Goal: Complete application form: Complete application form

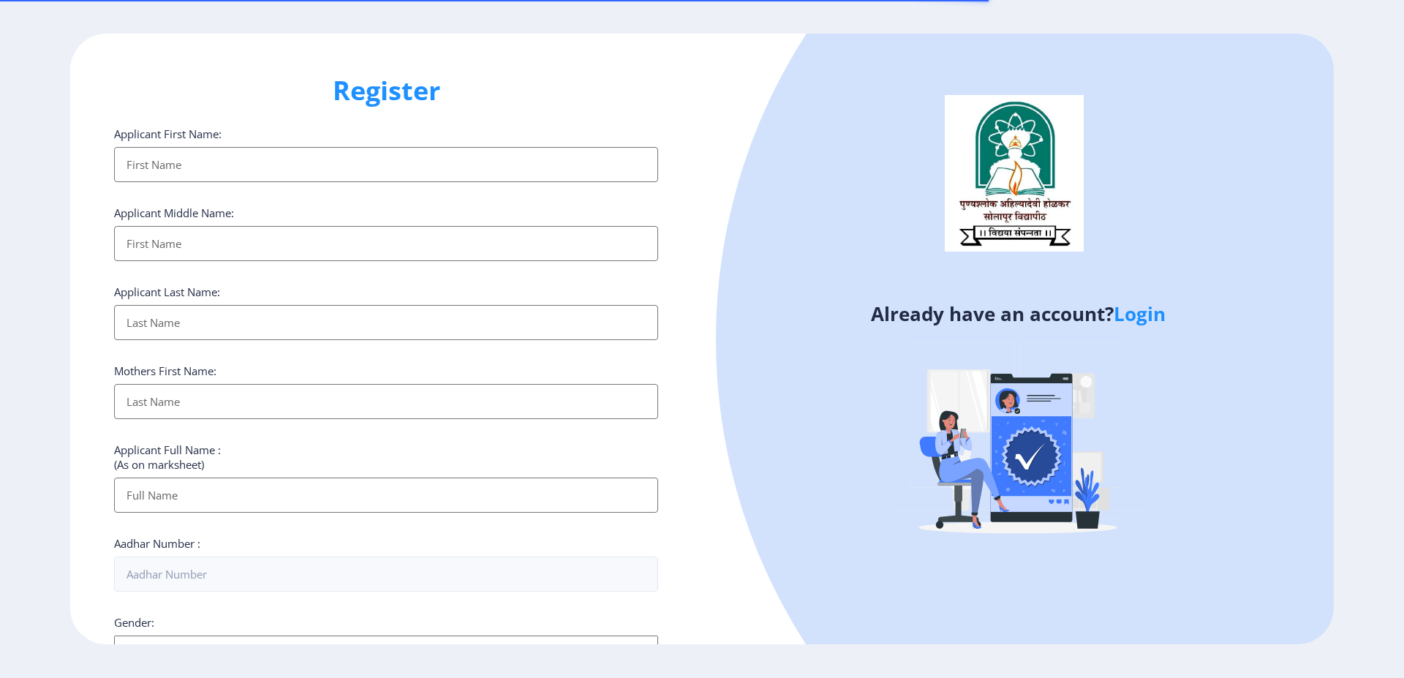
select select
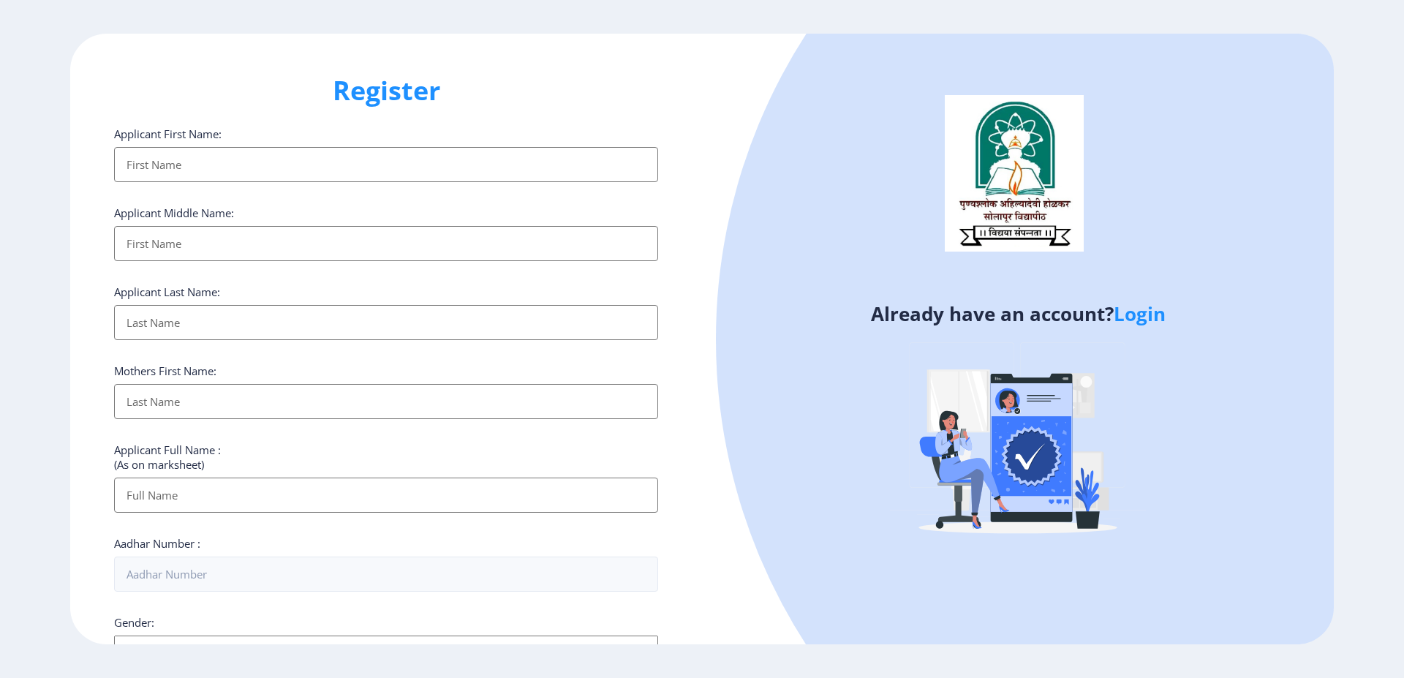
click at [383, 168] on input "Applicant First Name:" at bounding box center [386, 164] width 544 height 35
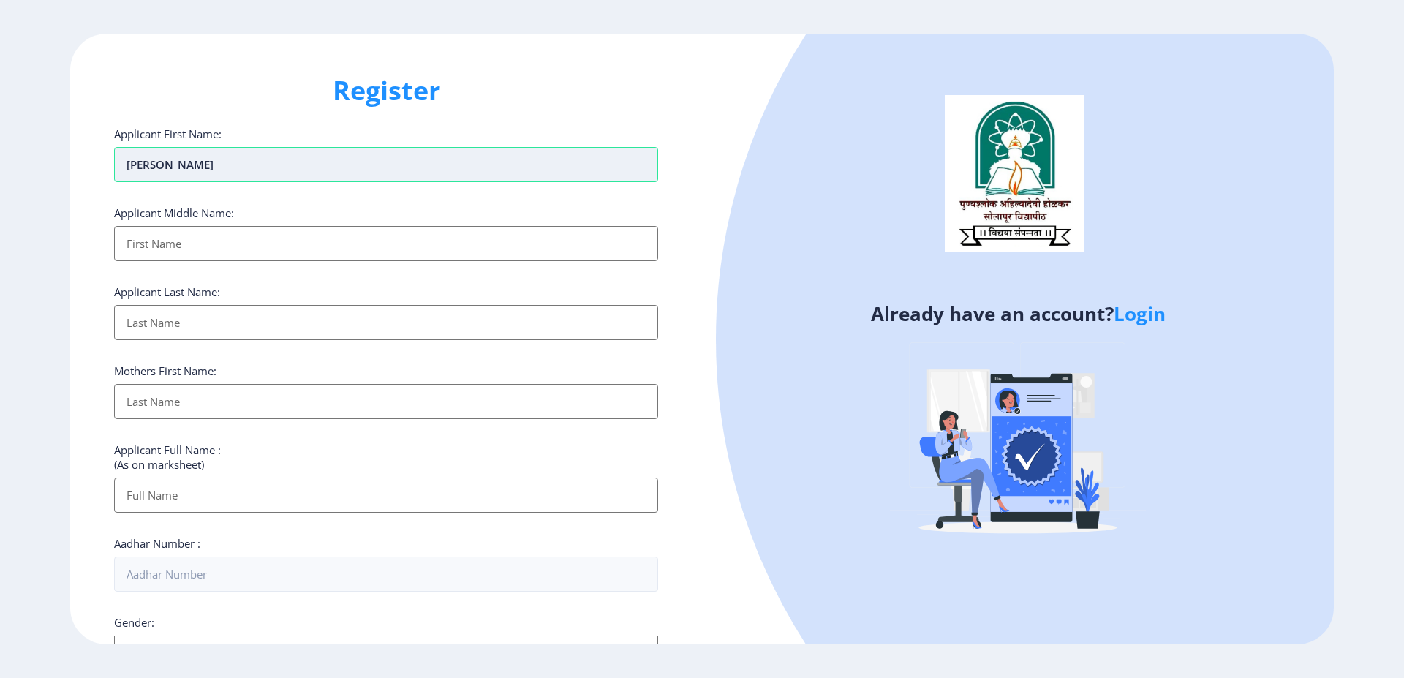
type input "[PERSON_NAME]"
type input "a"
type input "balu"
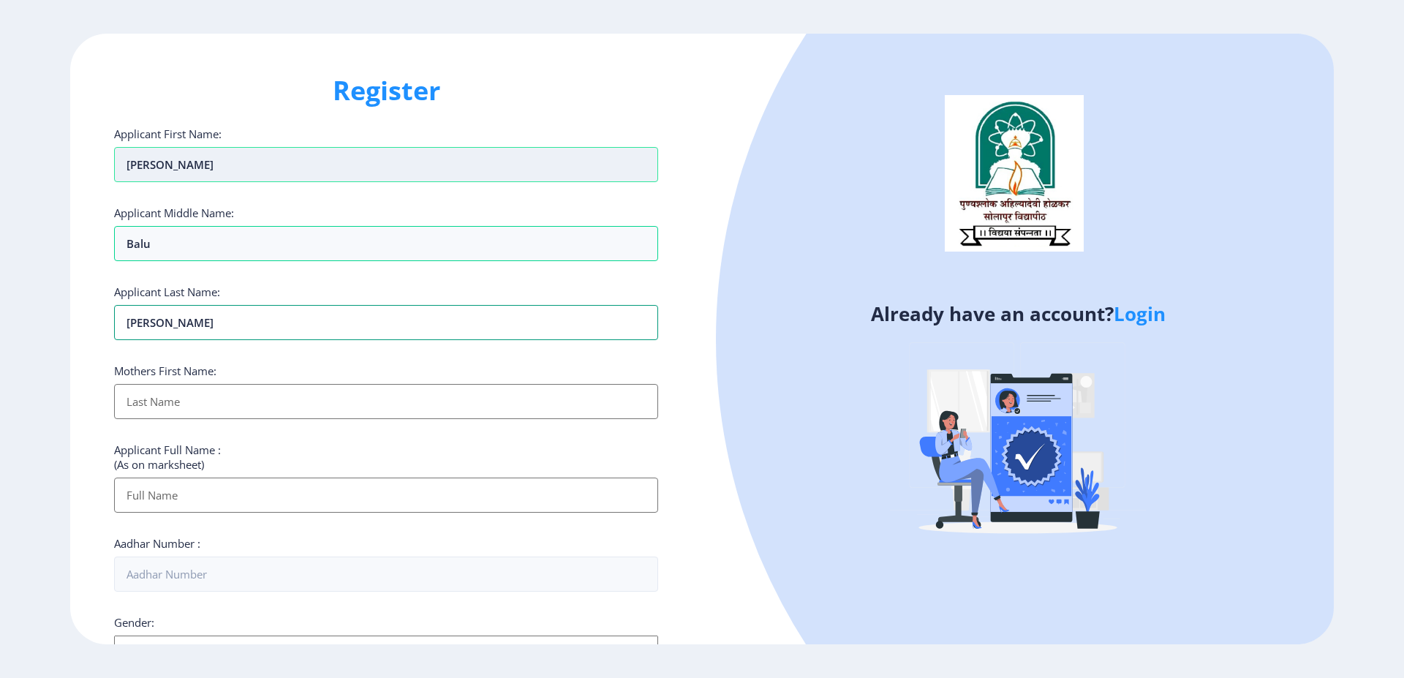
type input "[PERSON_NAME]"
type input "Shakuntal"
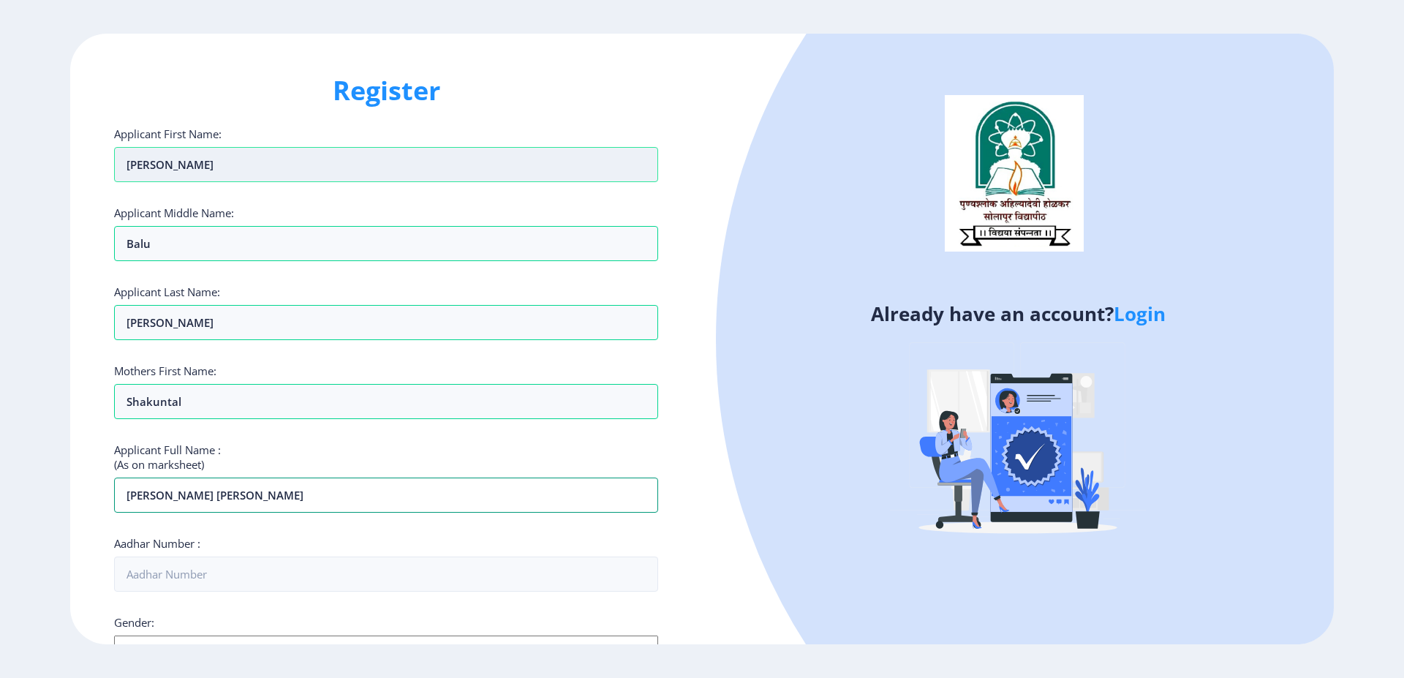
type input "[PERSON_NAME] [PERSON_NAME]"
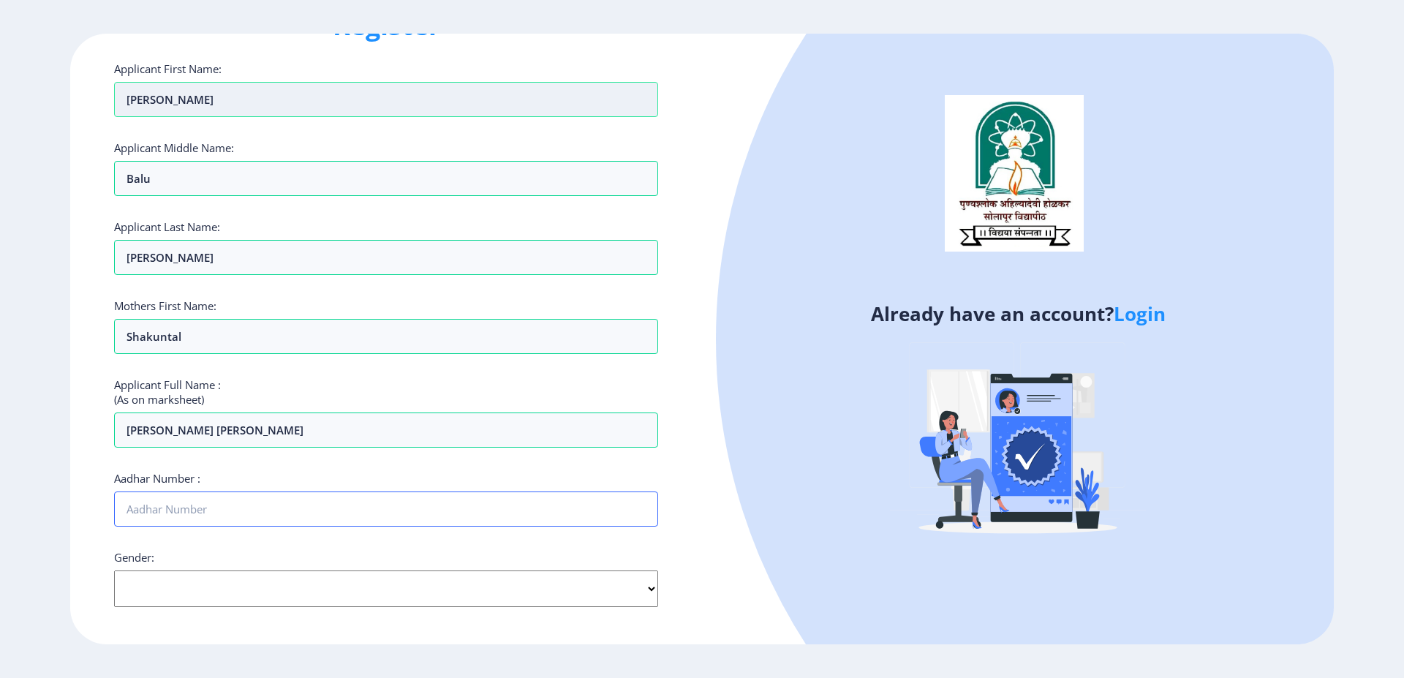
scroll to position [88, 0]
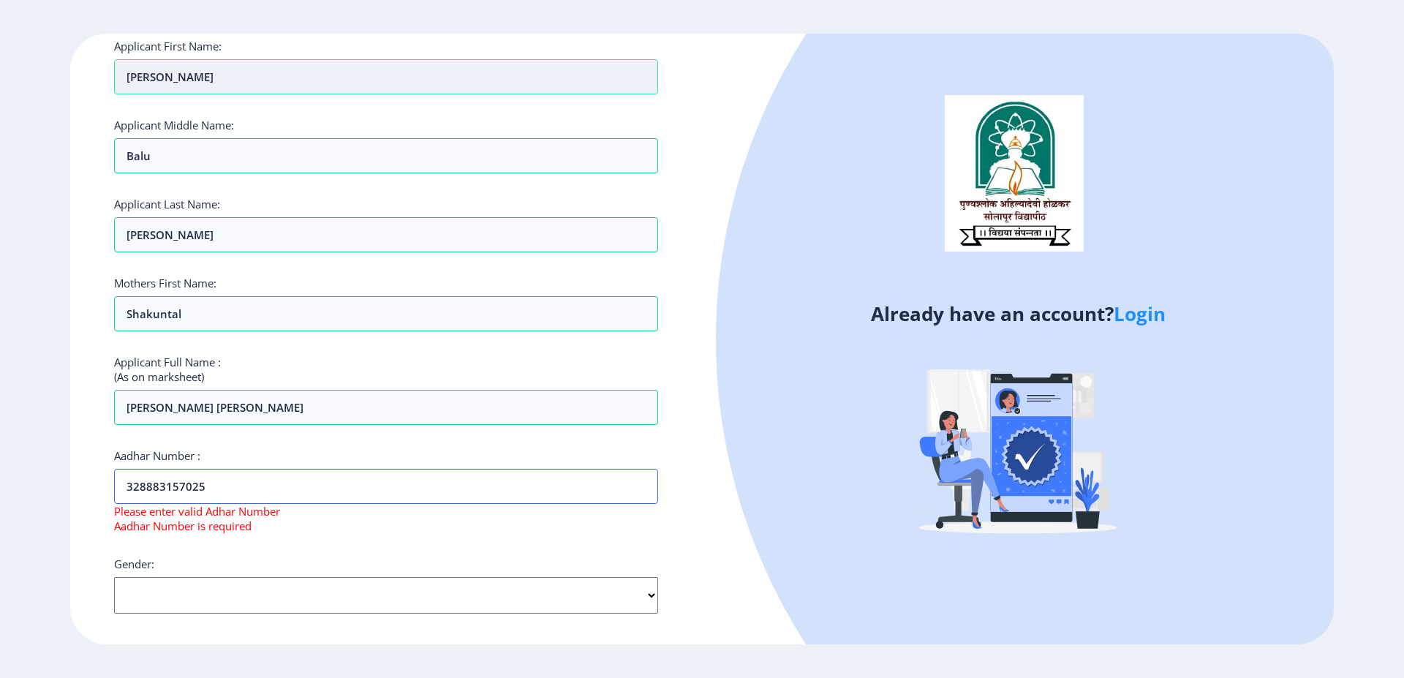
type input "328883157025"
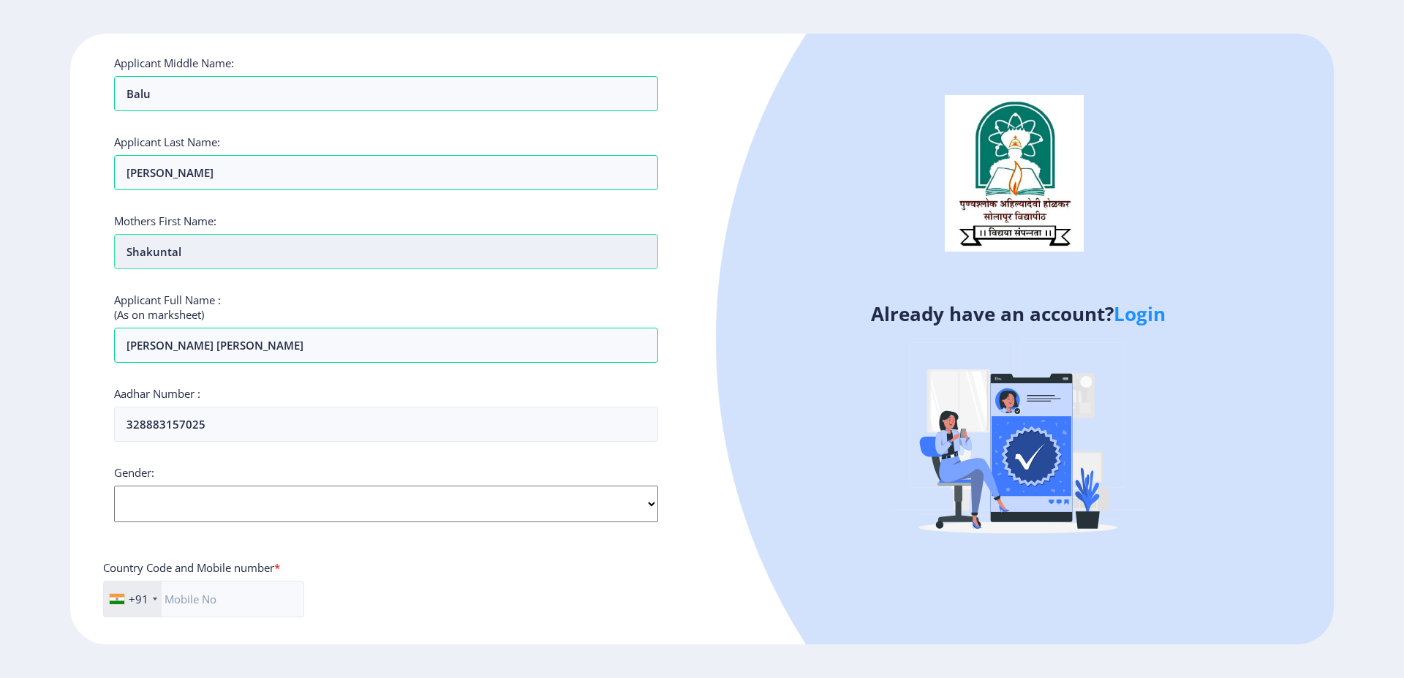
scroll to position [176, 0]
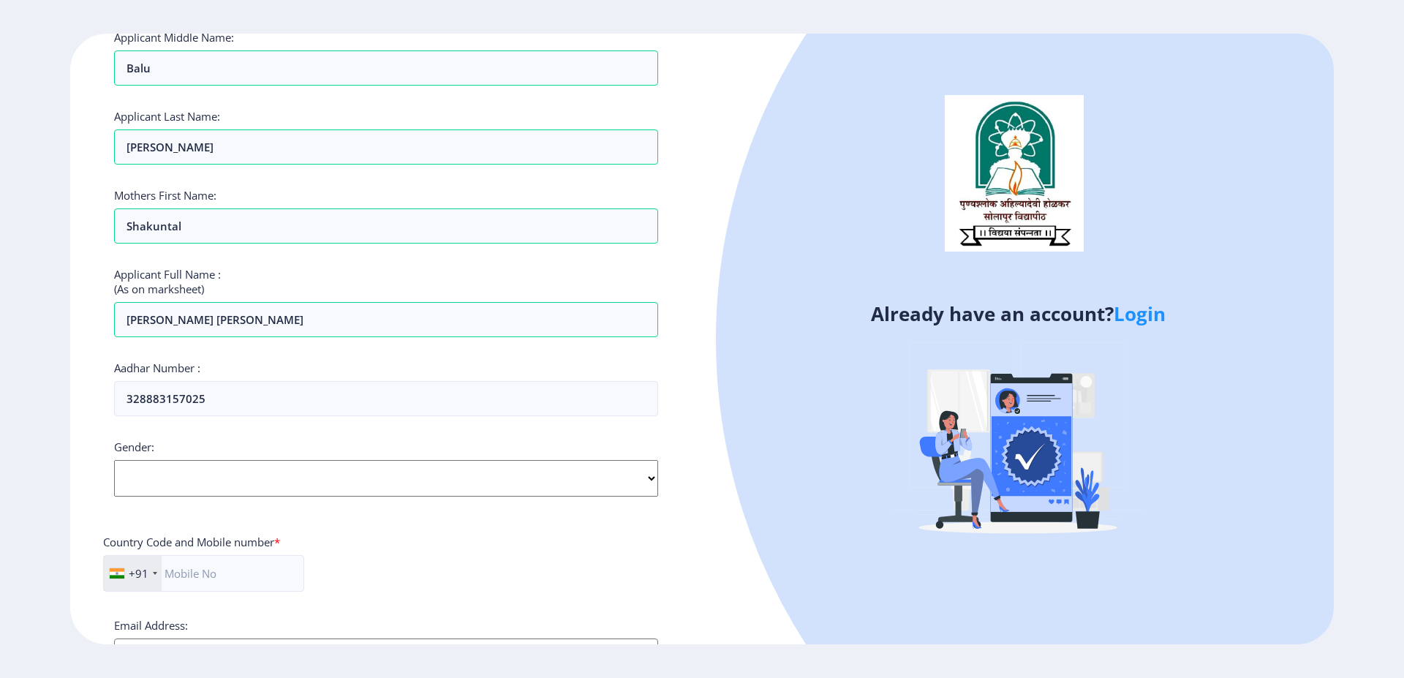
click at [114, 460] on select "Select Gender [DEMOGRAPHIC_DATA] [DEMOGRAPHIC_DATA] Other" at bounding box center [386, 478] width 544 height 37
select select "[DEMOGRAPHIC_DATA]"
click option "[DEMOGRAPHIC_DATA]" at bounding box center [0, 0] width 0 height 0
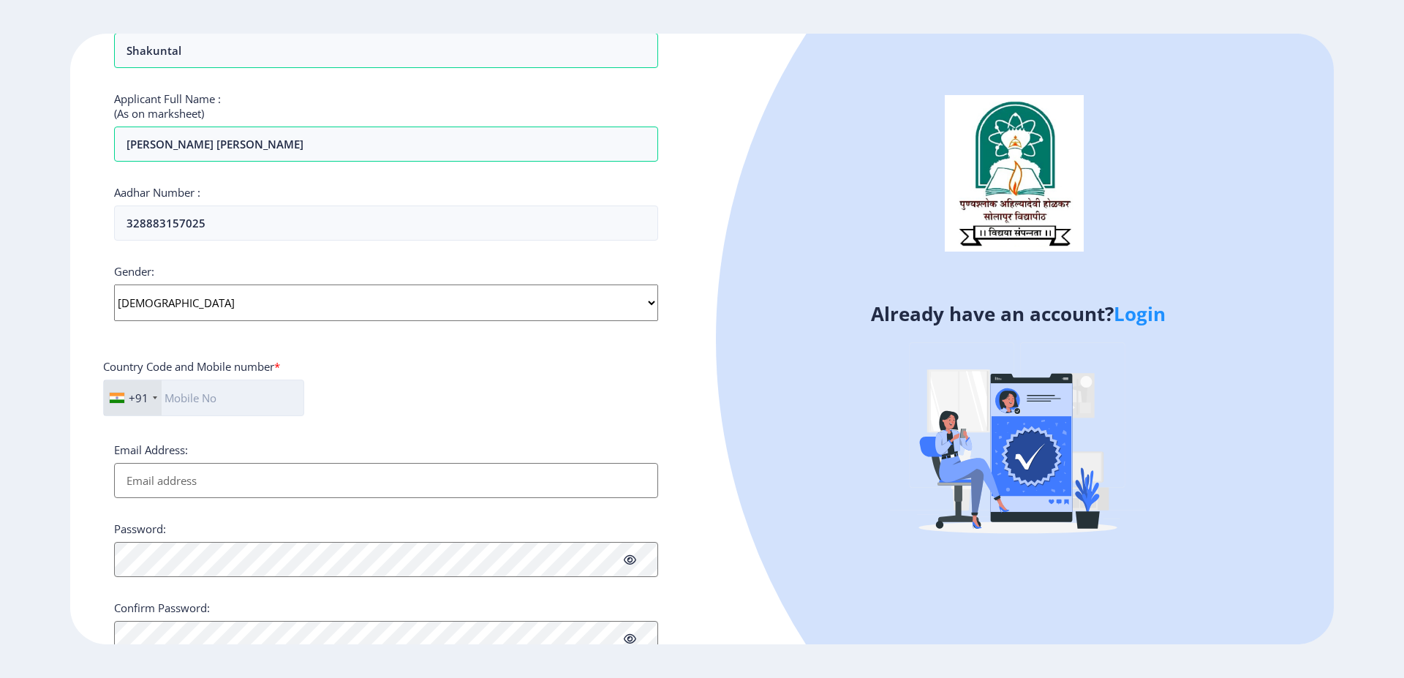
click at [232, 415] on input "text" at bounding box center [203, 398] width 201 height 37
type input "9175815120"
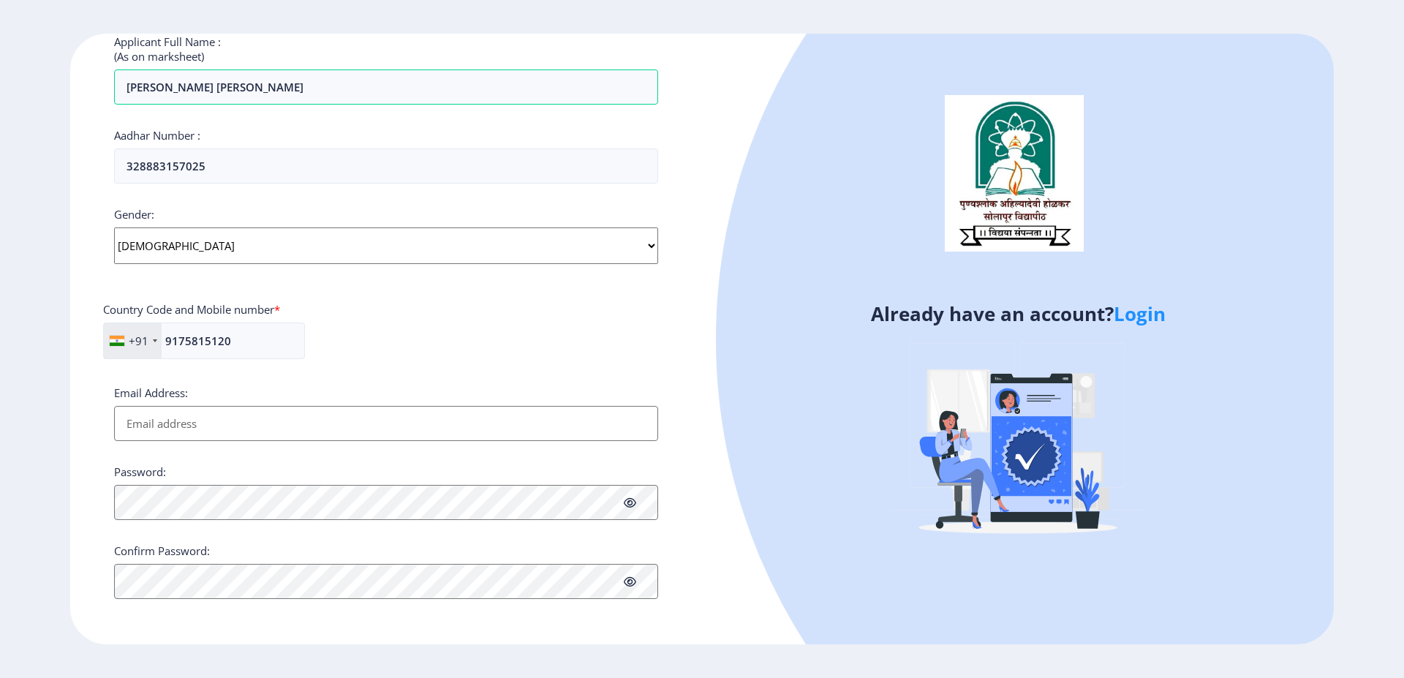
click at [242, 424] on input "Email Address:" at bounding box center [386, 423] width 544 height 35
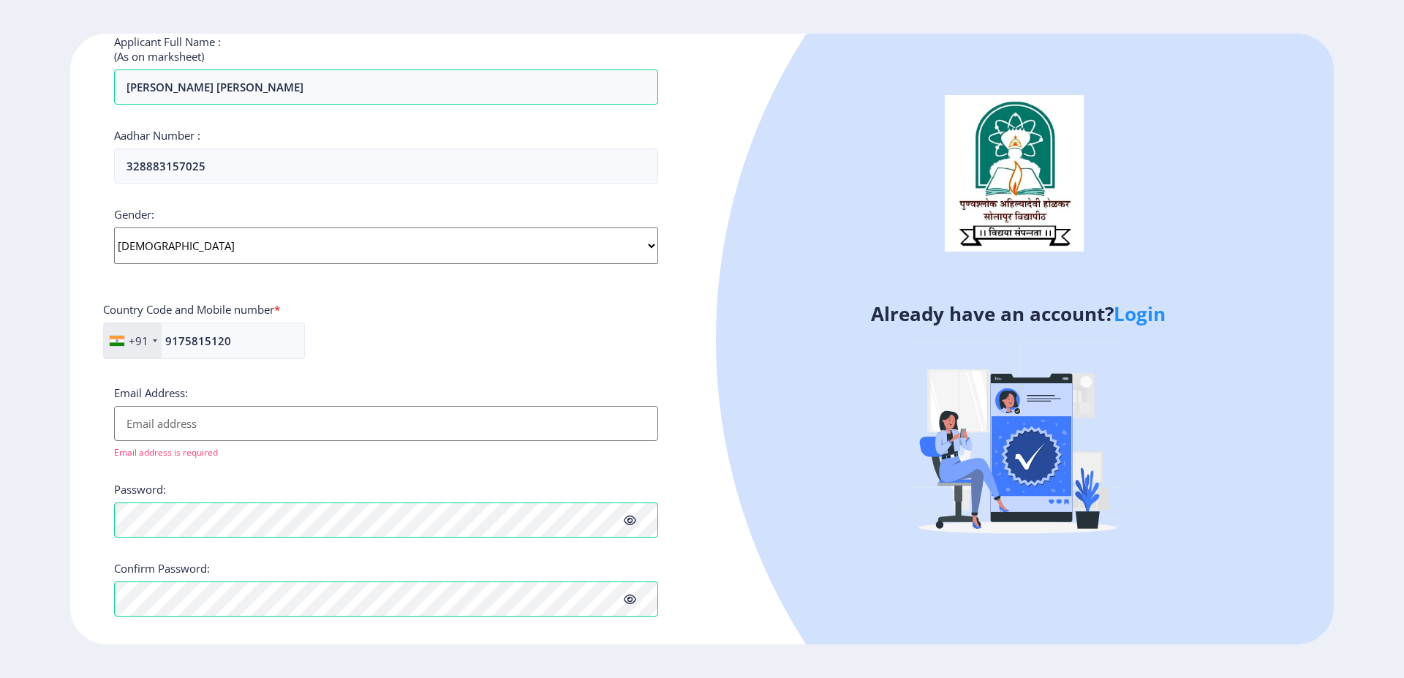
click at [243, 421] on input "Email Address:" at bounding box center [386, 423] width 544 height 35
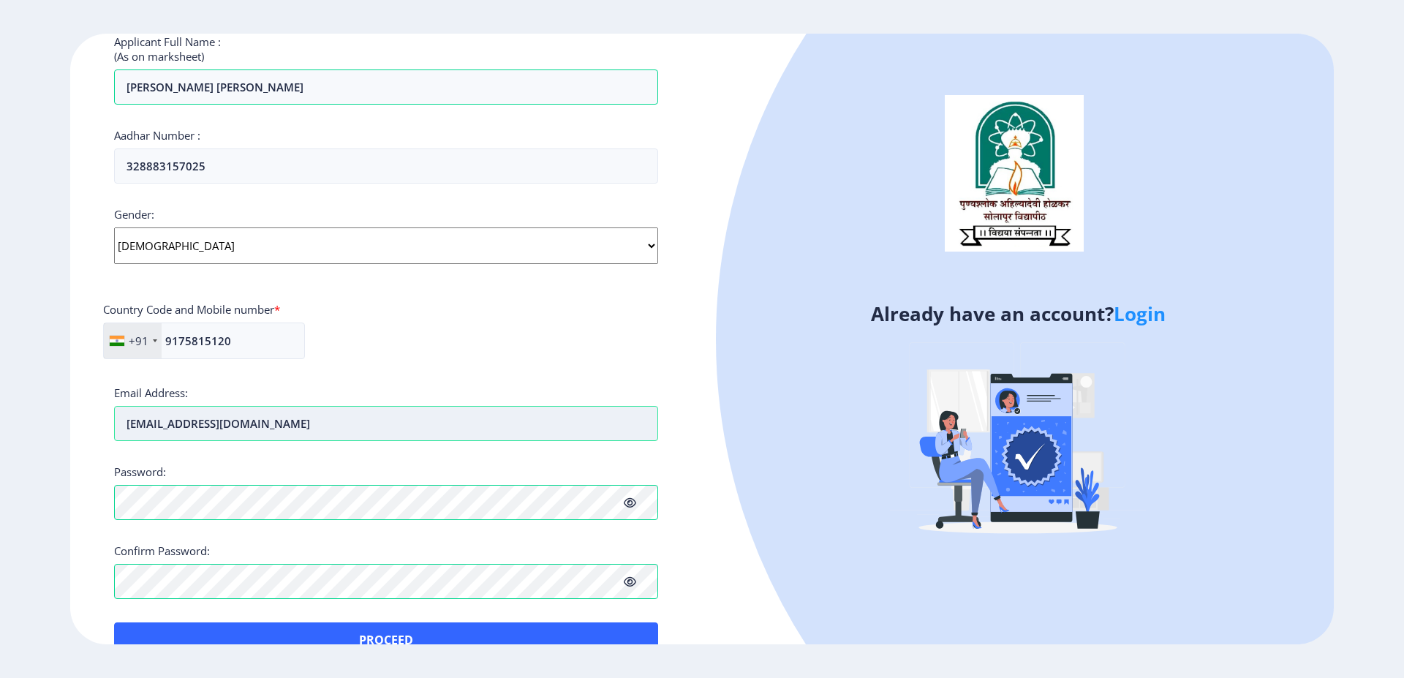
type input "[EMAIL_ADDRESS][DOMAIN_NAME]"
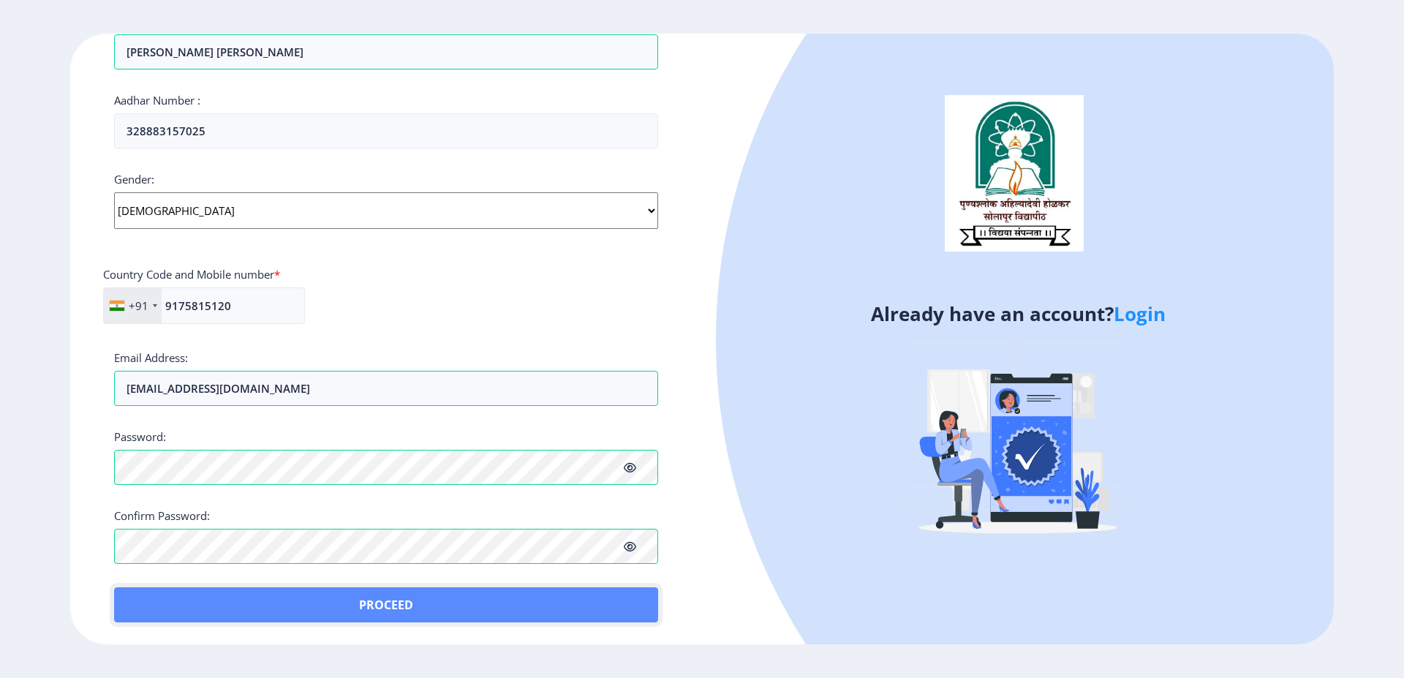
click at [353, 610] on button "Proceed" at bounding box center [386, 604] width 544 height 35
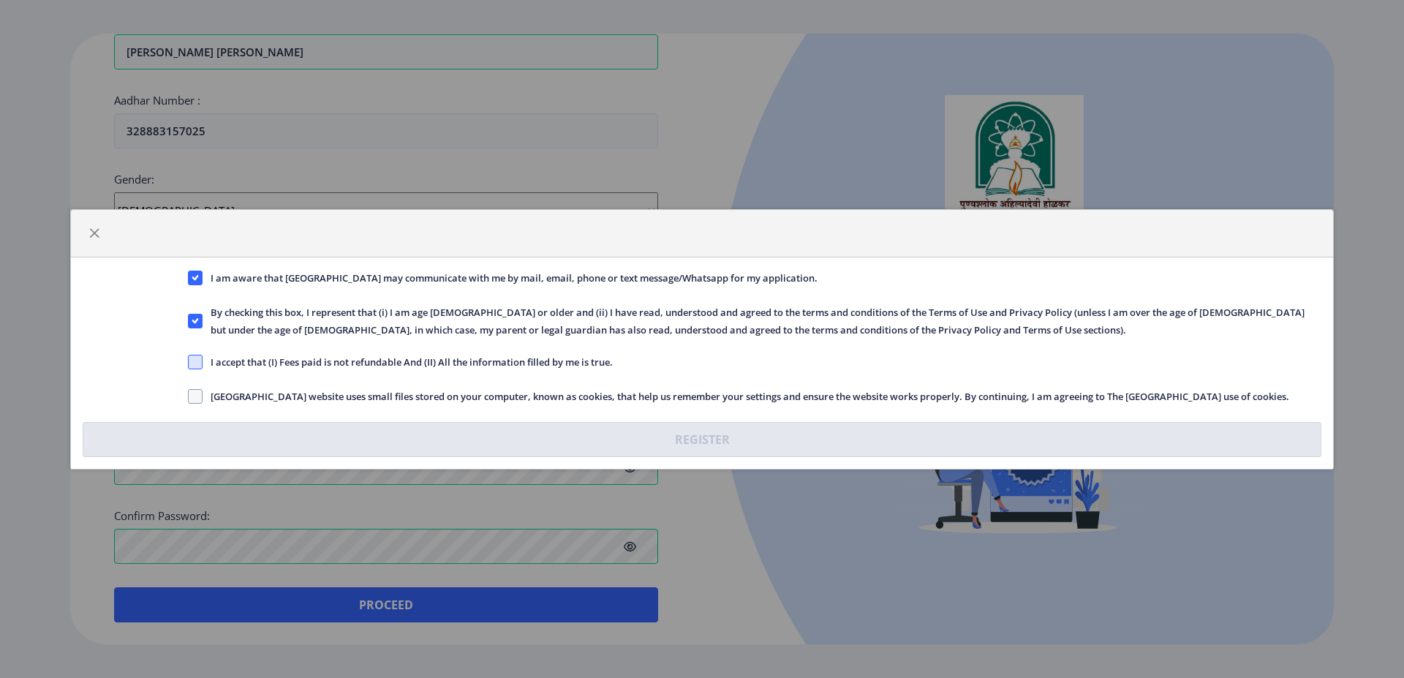
click at [195, 361] on span at bounding box center [195, 362] width 15 height 15
click at [189, 361] on input "I accept that (I) Fees paid is not refundable And (II) All the information fill…" at bounding box center [188, 361] width 1 height 1
checkbox input "true"
click at [197, 392] on span at bounding box center [195, 396] width 15 height 15
click at [189, 396] on input "[GEOGRAPHIC_DATA] website uses small files stored on your computer, known as co…" at bounding box center [188, 396] width 1 height 1
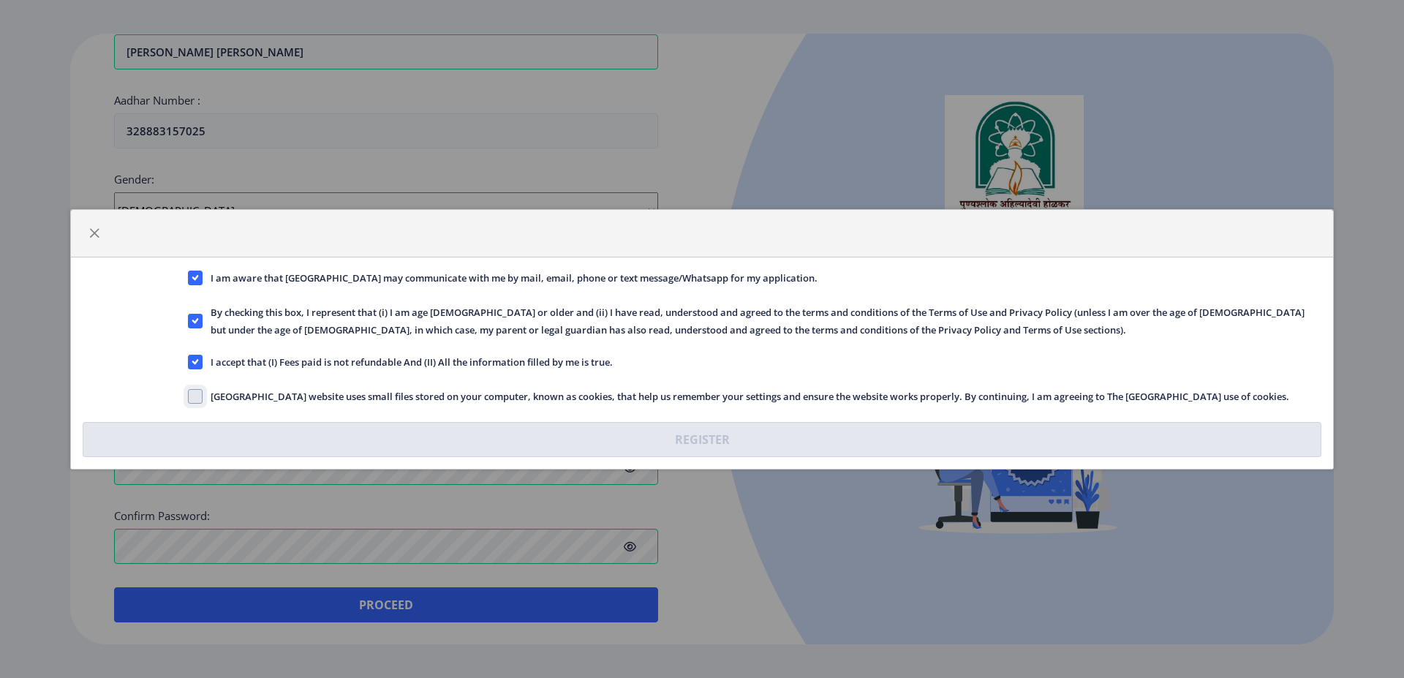
checkbox input "true"
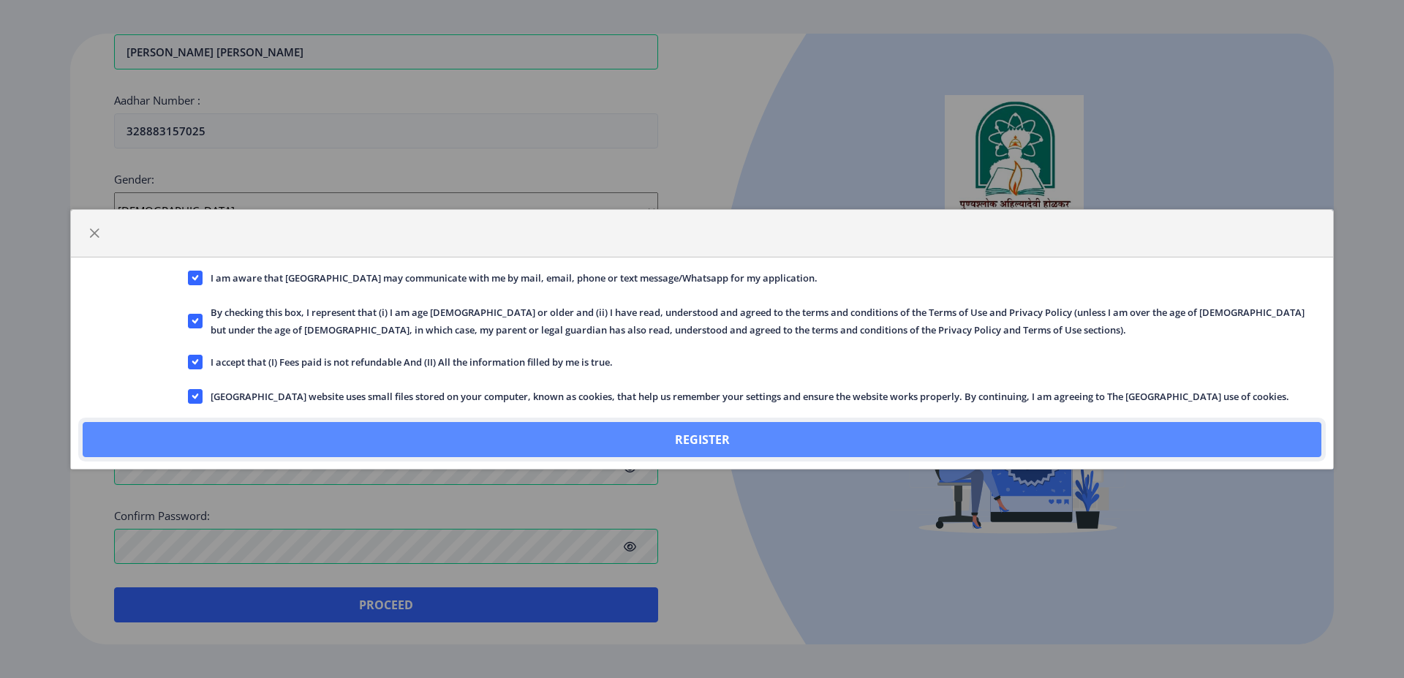
click at [688, 442] on button "Register" at bounding box center [702, 439] width 1239 height 35
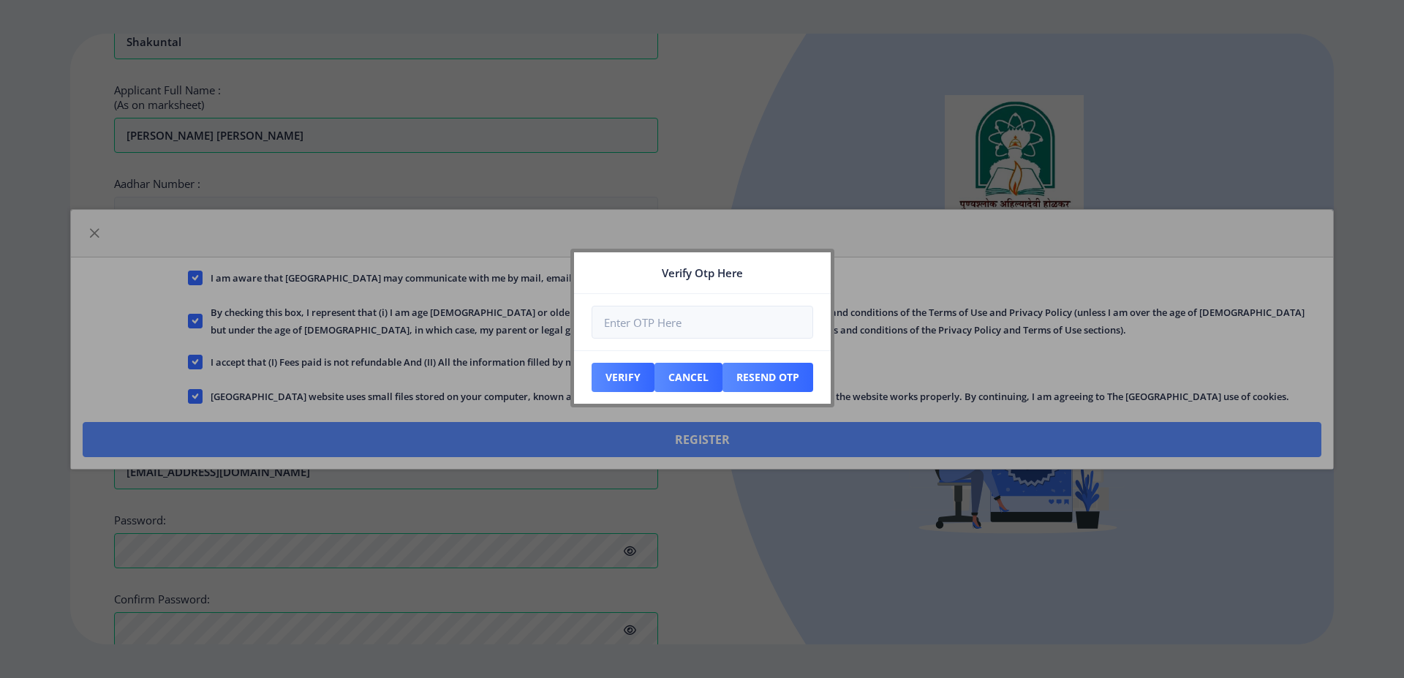
scroll to position [527, 0]
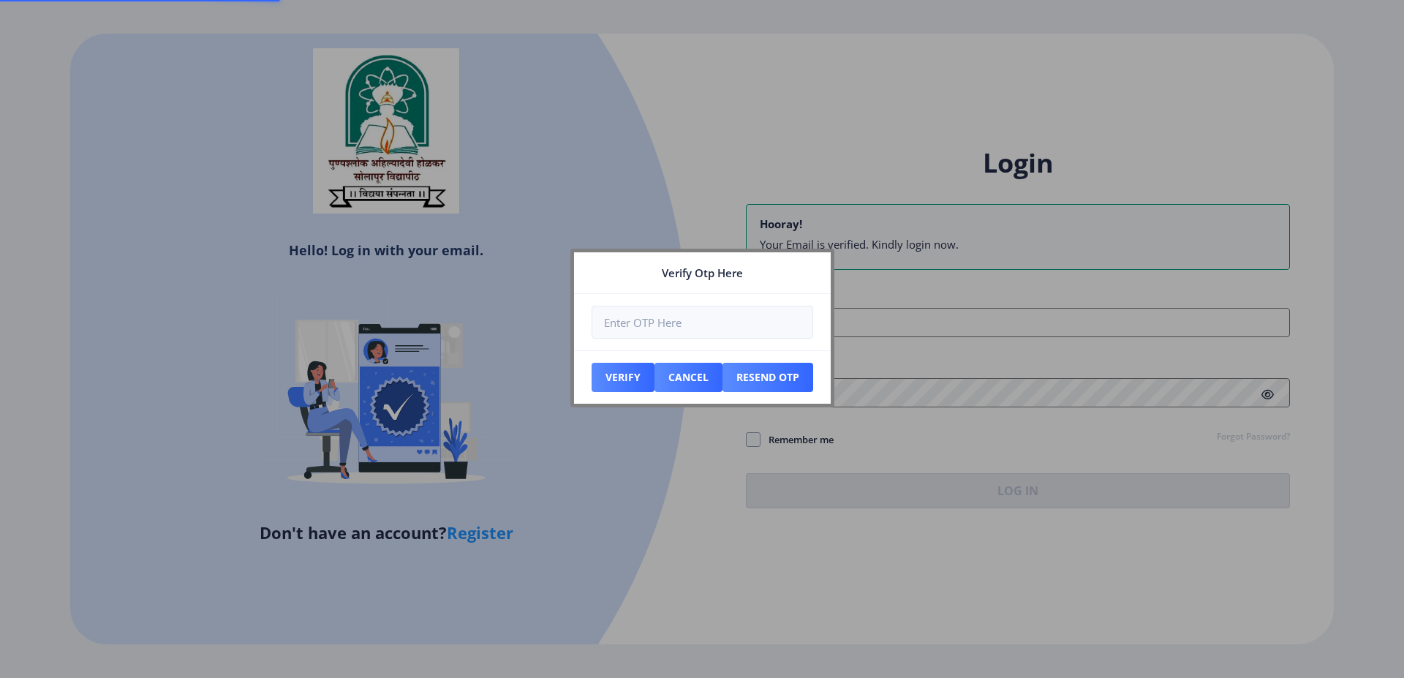
scroll to position [257, 0]
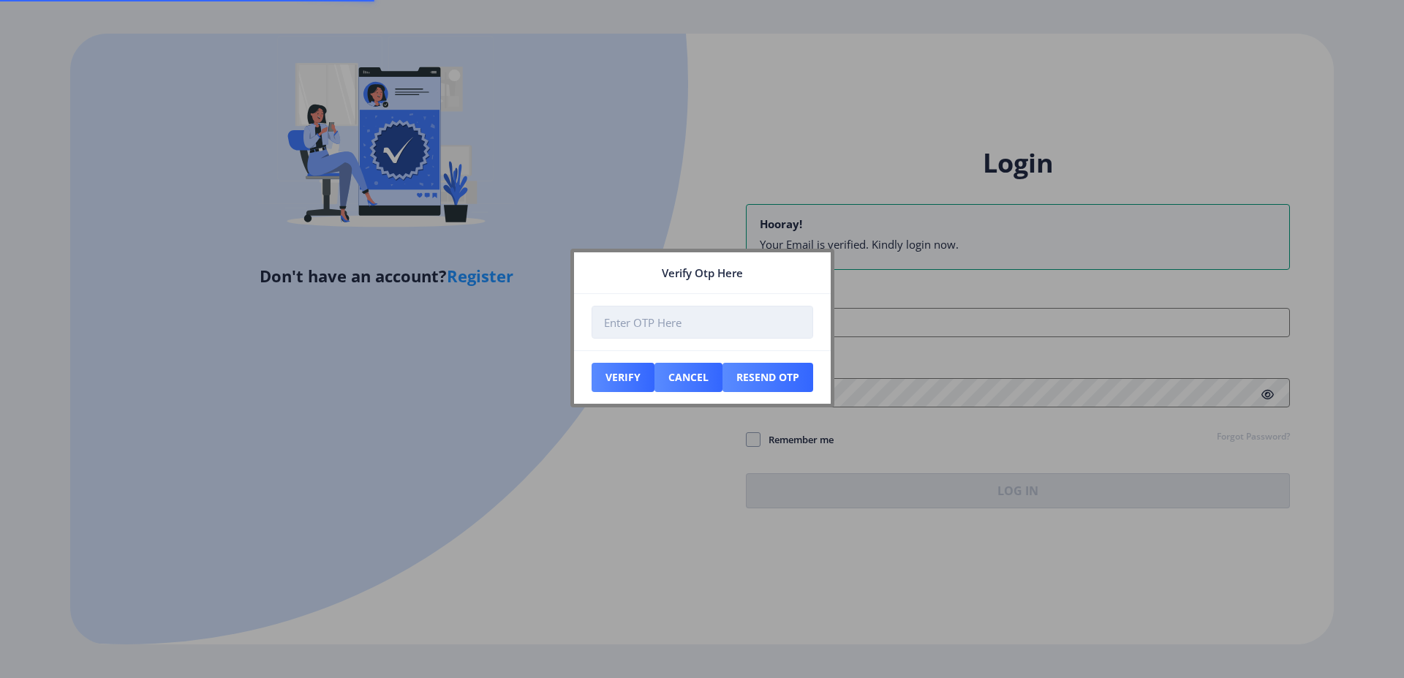
click at [650, 328] on input "number" at bounding box center [703, 322] width 222 height 33
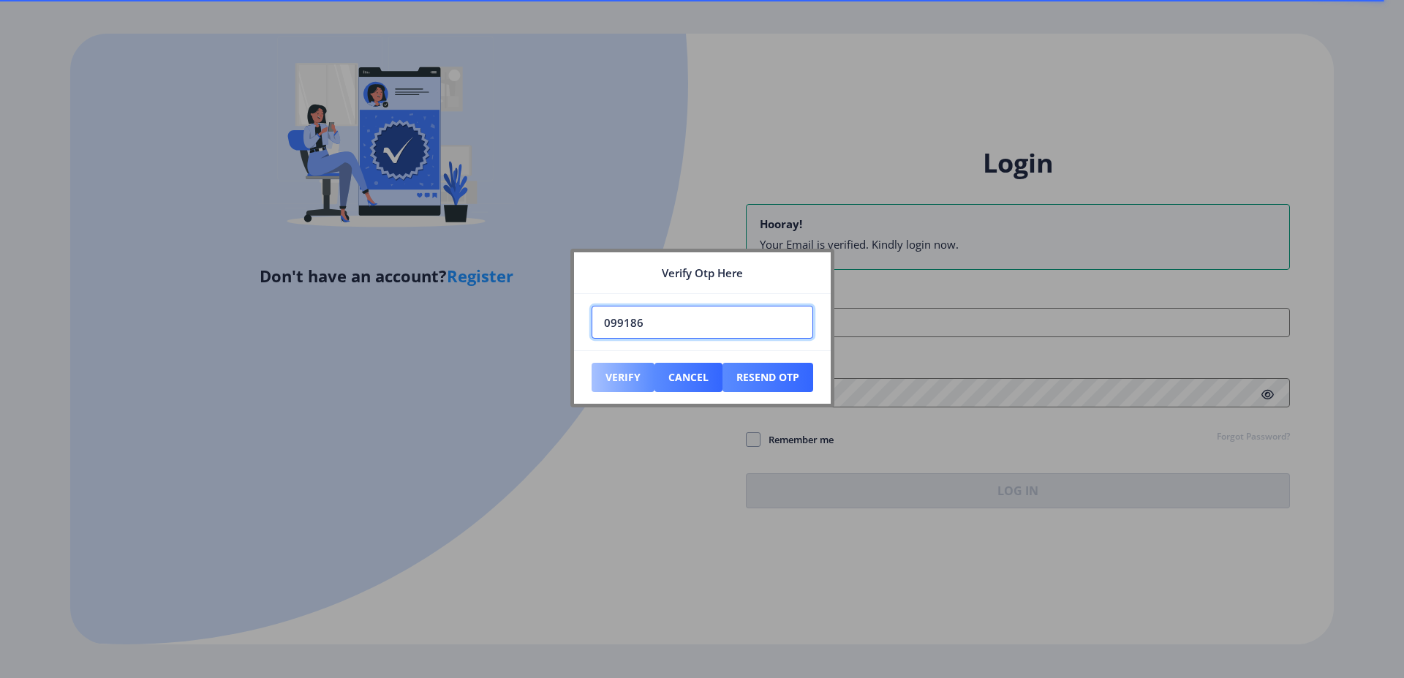
type input "099186"
click at [625, 370] on button "Verify" at bounding box center [623, 377] width 63 height 29
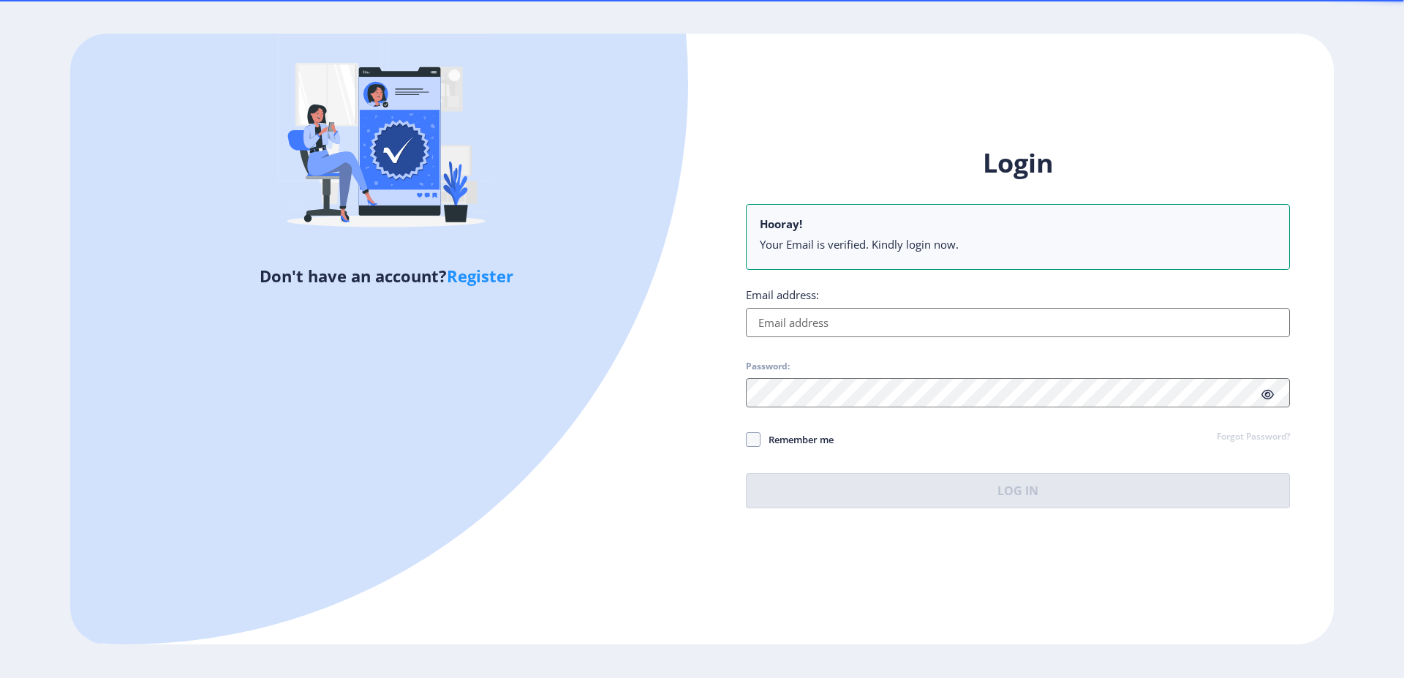
click at [805, 332] on input "Email address:" at bounding box center [1018, 322] width 544 height 29
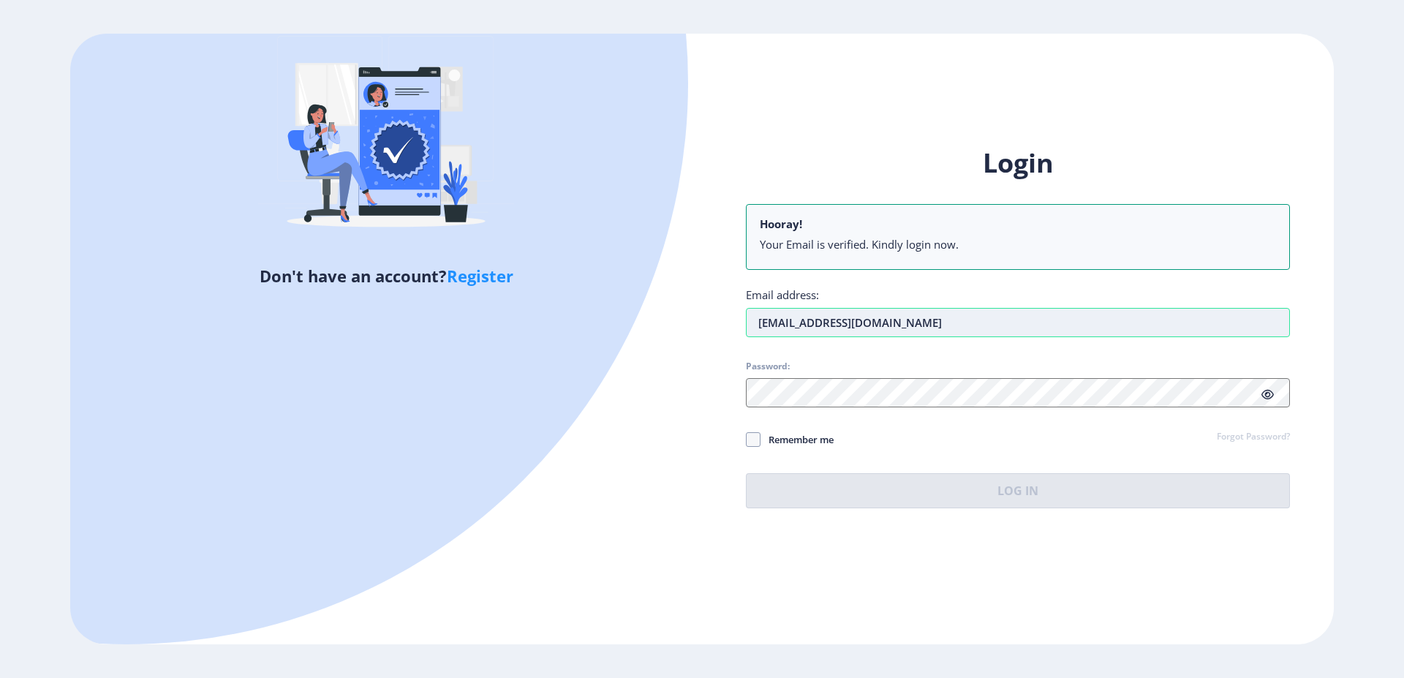
type input "[EMAIL_ADDRESS][DOMAIN_NAME]"
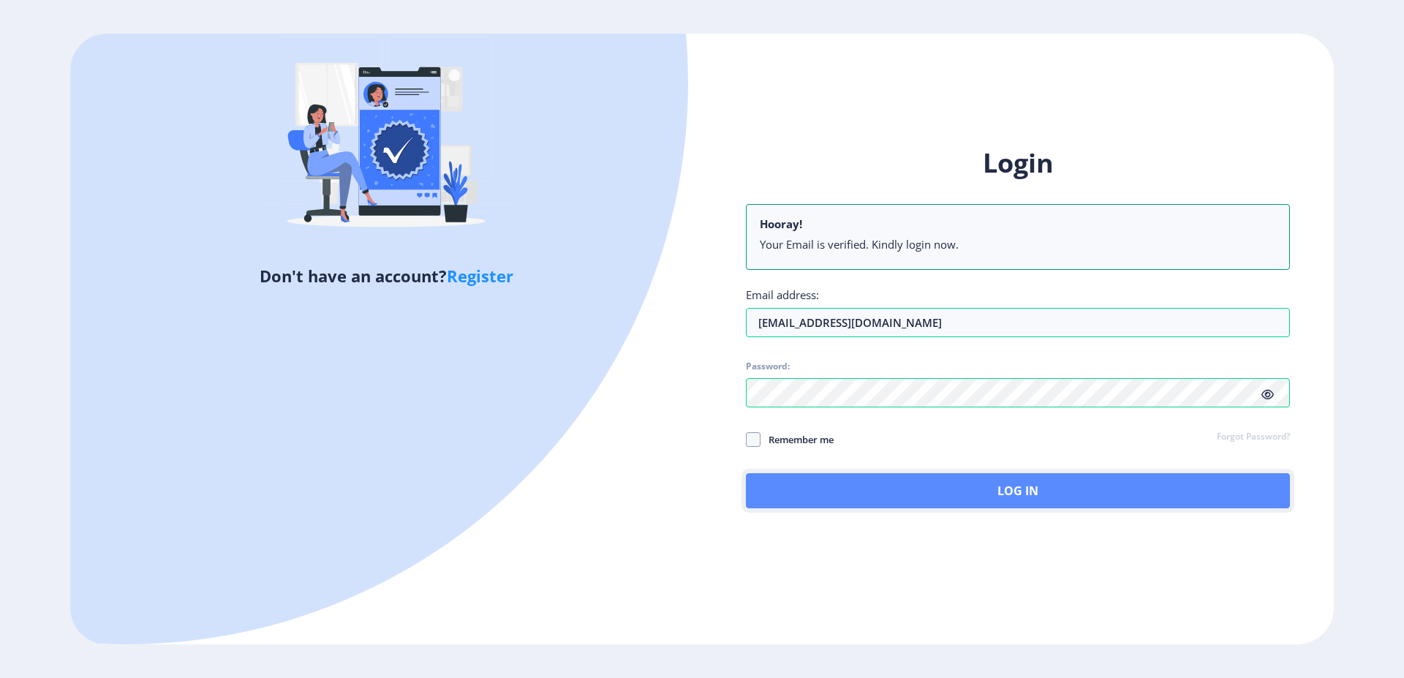
click at [939, 481] on button "Log In" at bounding box center [1018, 490] width 544 height 35
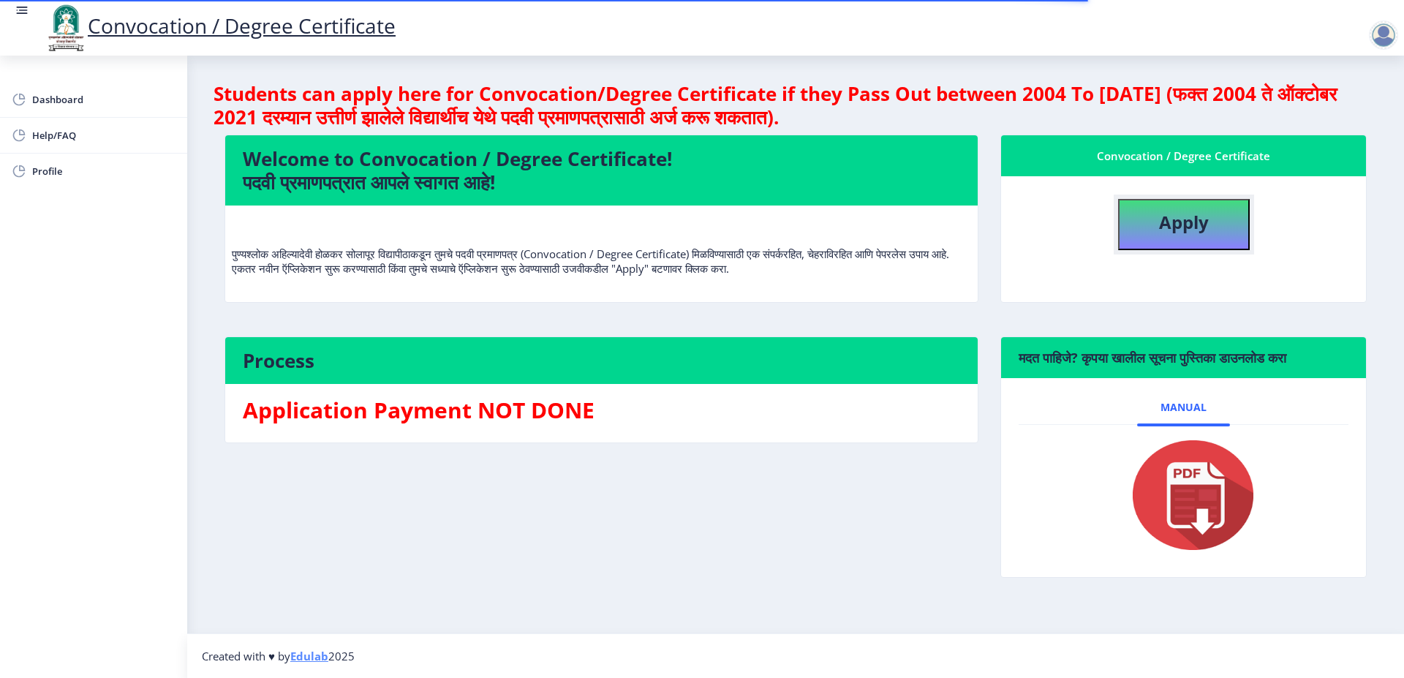
click at [1203, 228] on b "Apply" at bounding box center [1184, 222] width 50 height 24
select select
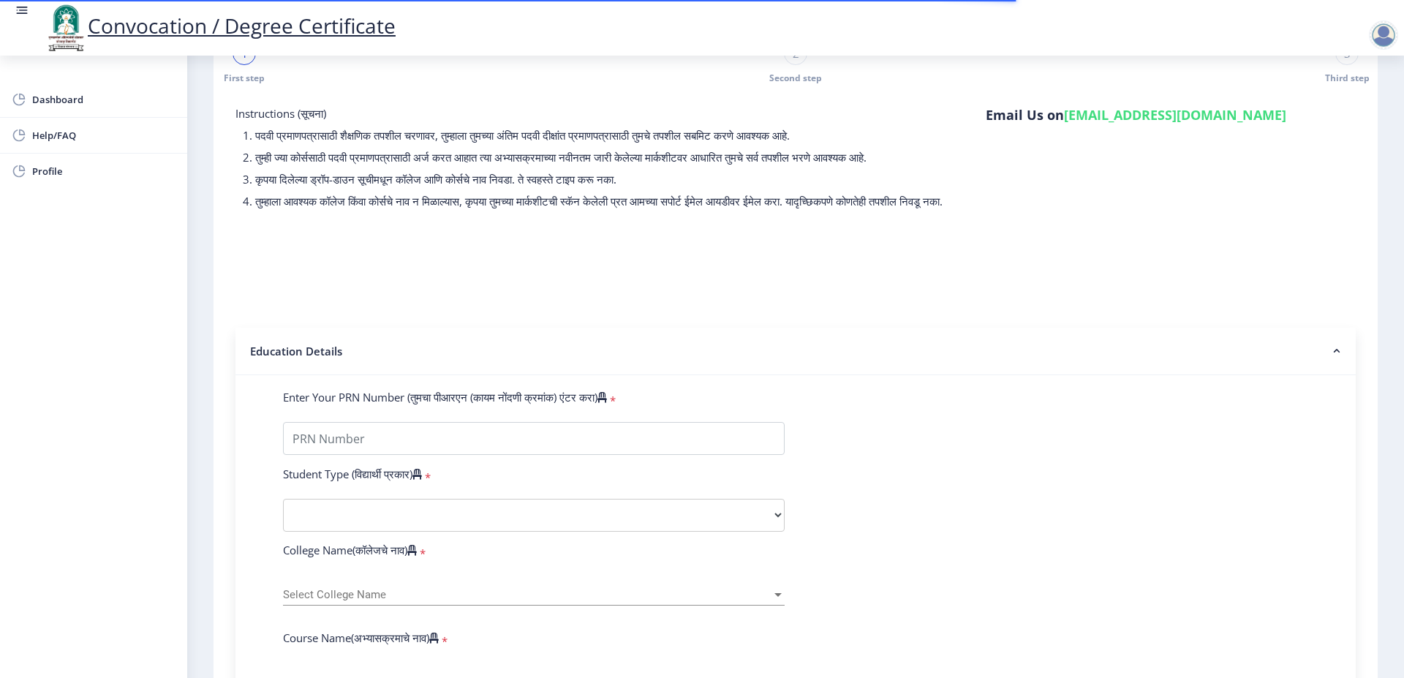
scroll to position [92, 0]
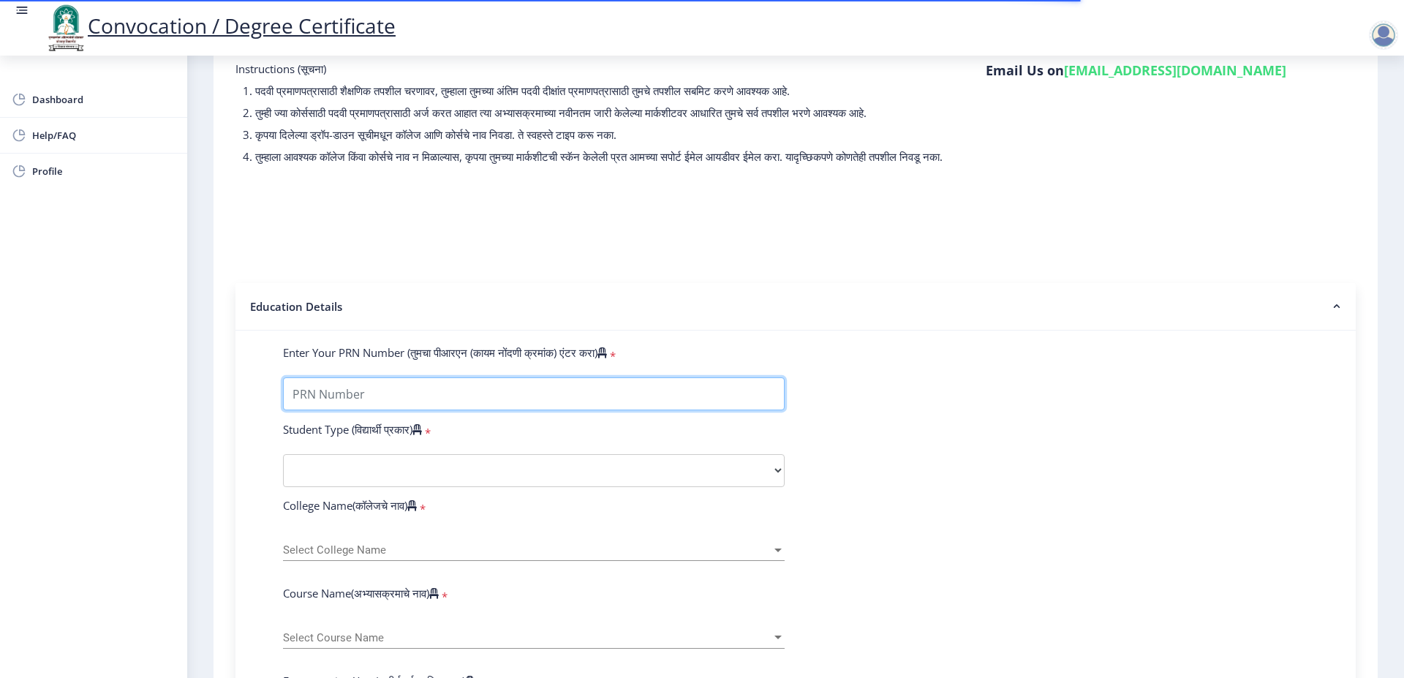
click at [407, 410] on input "Enter Your PRN Number (तुमचा पीआरएन (कायम नोंदणी क्रमांक) एंटर करा)" at bounding box center [534, 393] width 502 height 33
type input "2018032500212104"
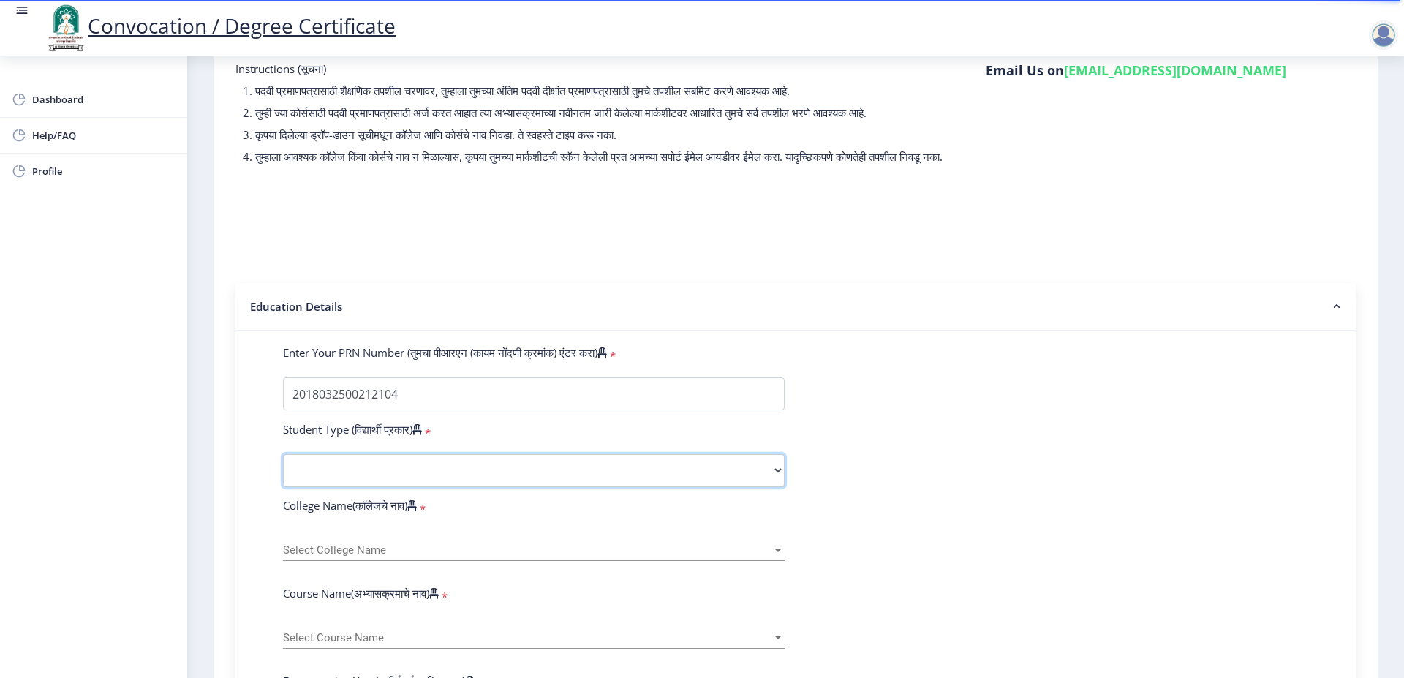
scroll to position [184, 0]
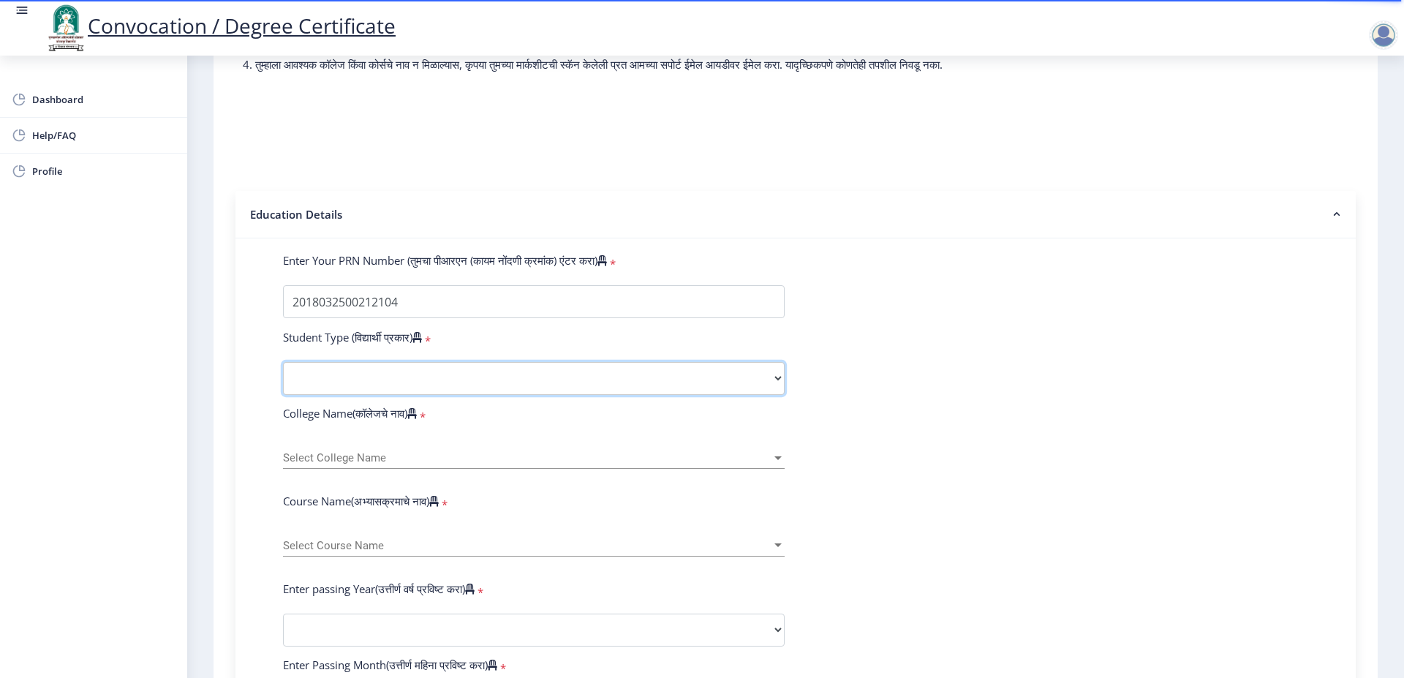
click at [283, 362] on select "Select Student Type Regular External" at bounding box center [534, 378] width 502 height 33
select select "Regular"
click option "Regular" at bounding box center [0, 0] width 0 height 0
click at [366, 497] on form "Enter Your PRN Number (तुमचा पीआरएन (कायम नोंदणी क्रमांक) एंटर करा) * Student T…" at bounding box center [795, 640] width 1047 height 775
click at [355, 464] on span "Select College Name" at bounding box center [527, 458] width 489 height 12
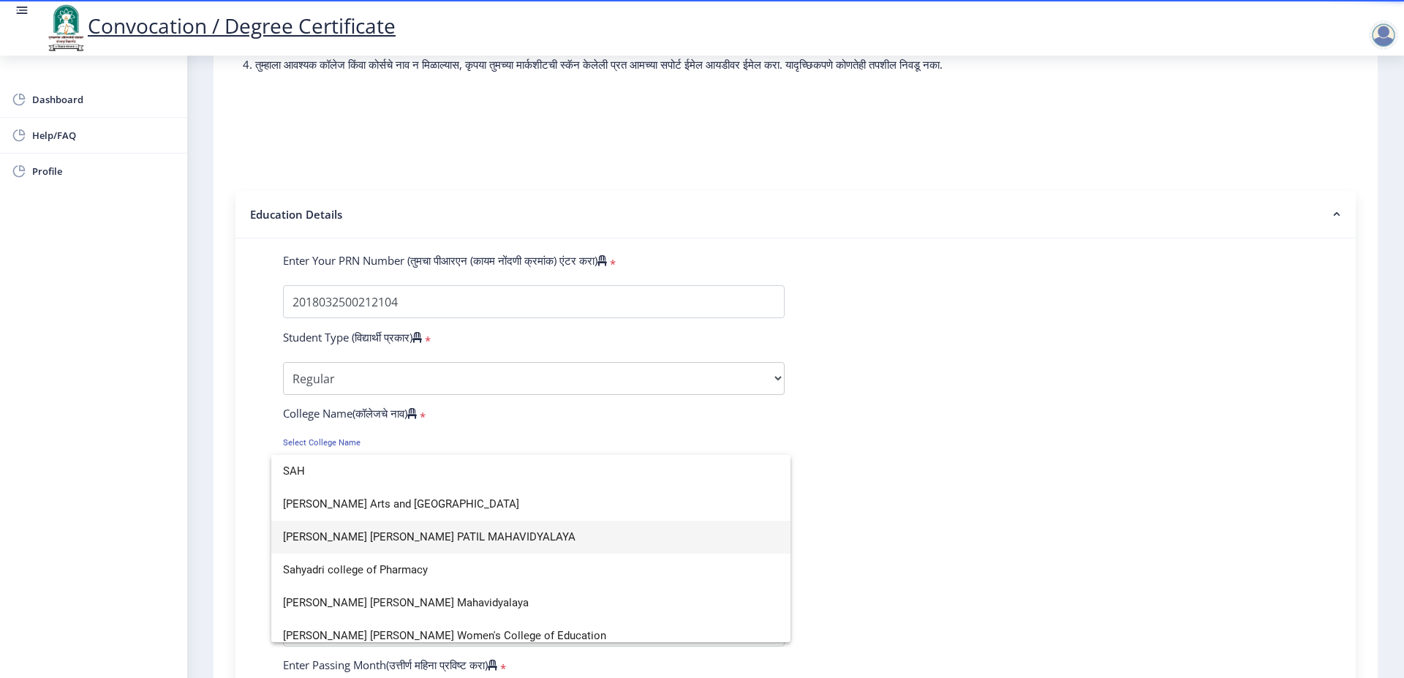
type input "SAH"
click at [396, 535] on span "[PERSON_NAME] [PERSON_NAME] PATIL MAHAVIDYALAYA" at bounding box center [531, 537] width 496 height 33
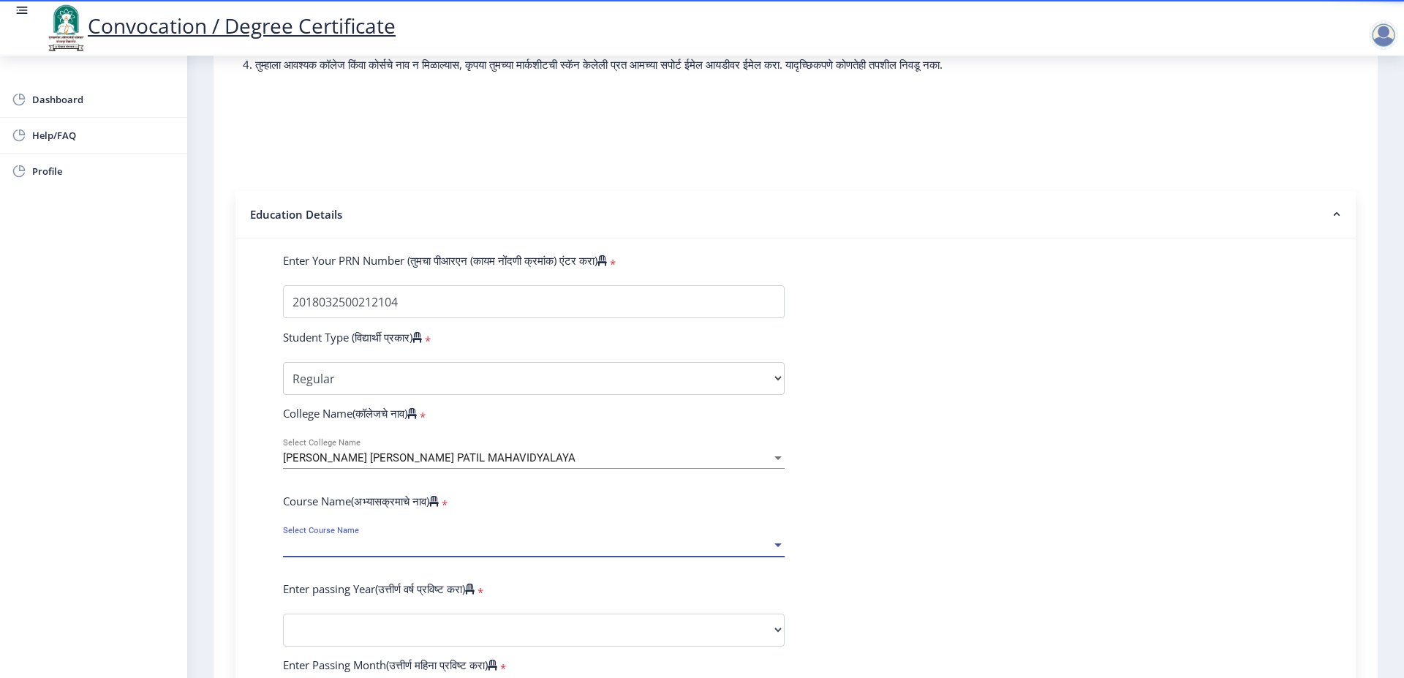
click at [386, 552] on span "Select Course Name" at bounding box center [527, 546] width 489 height 12
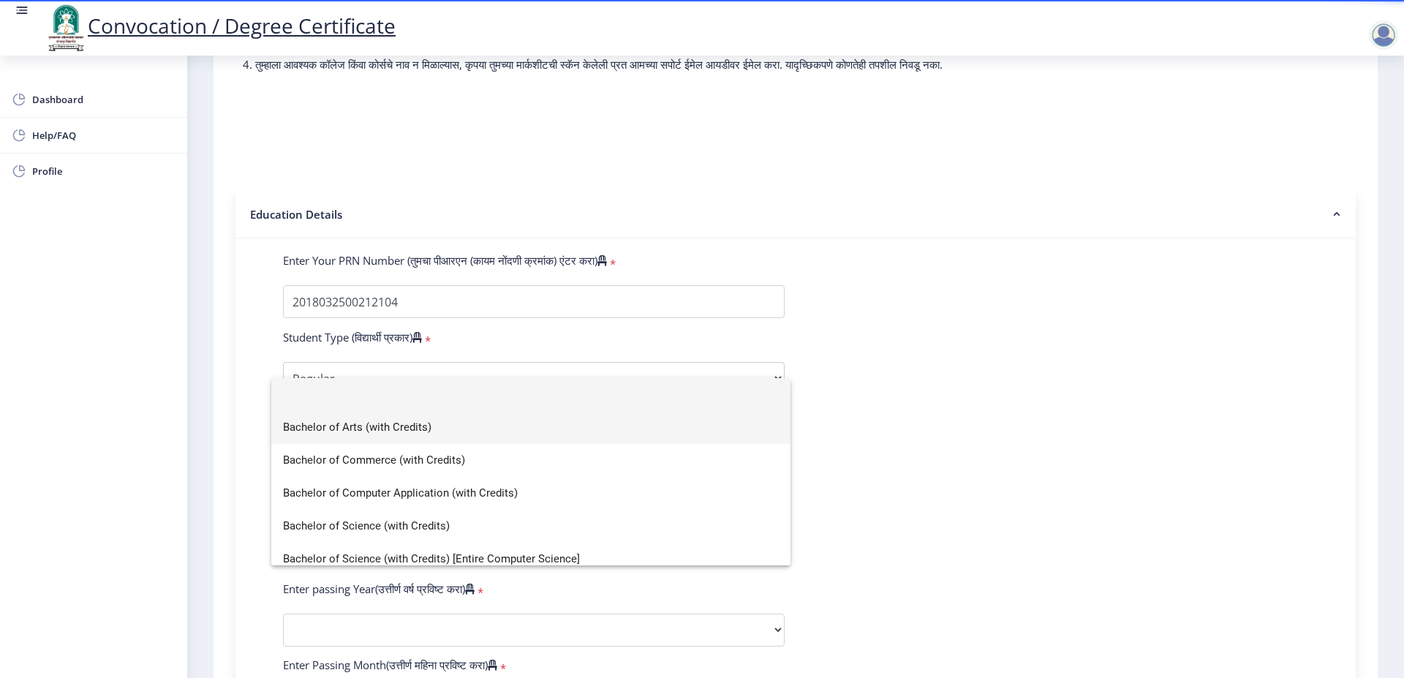
click at [352, 429] on span "Bachelor of Arts (with Credits)" at bounding box center [531, 427] width 496 height 33
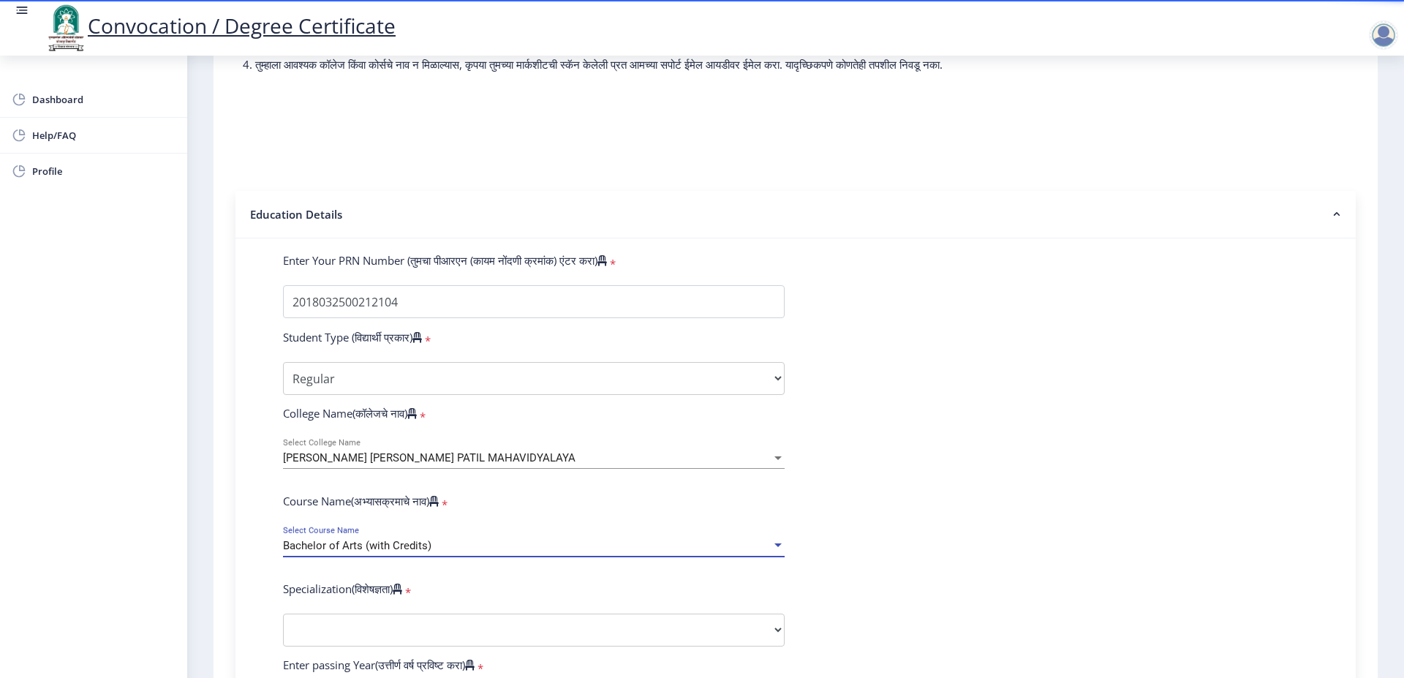
click at [372, 552] on span "Bachelor of Arts (with Credits)" at bounding box center [357, 545] width 148 height 13
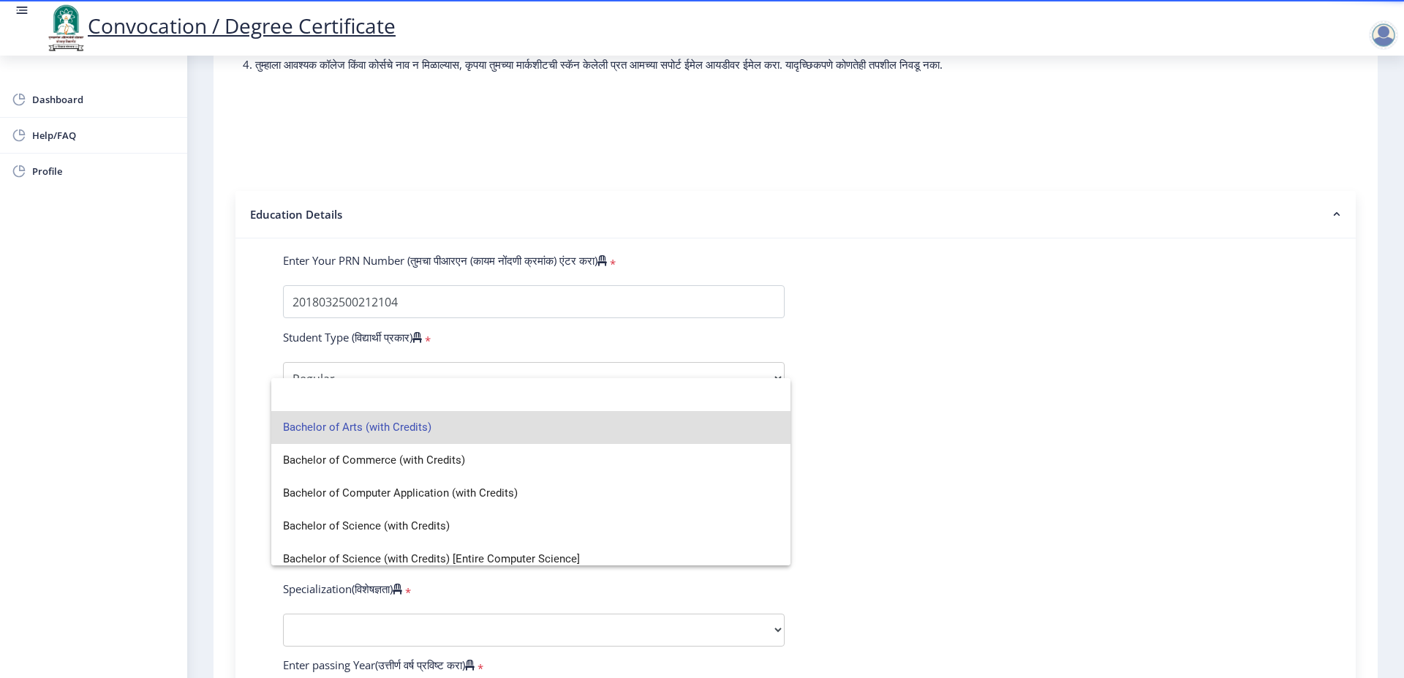
click at [927, 448] on div at bounding box center [702, 339] width 1404 height 678
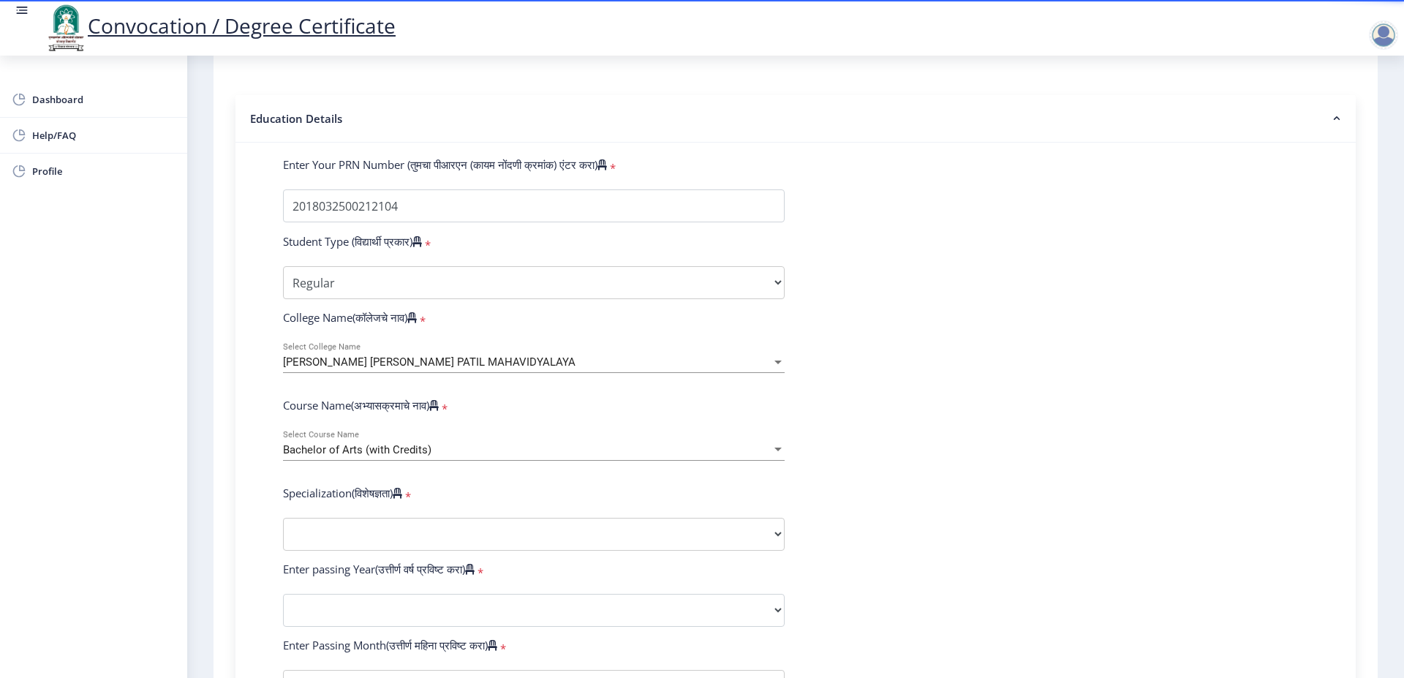
scroll to position [369, 0]
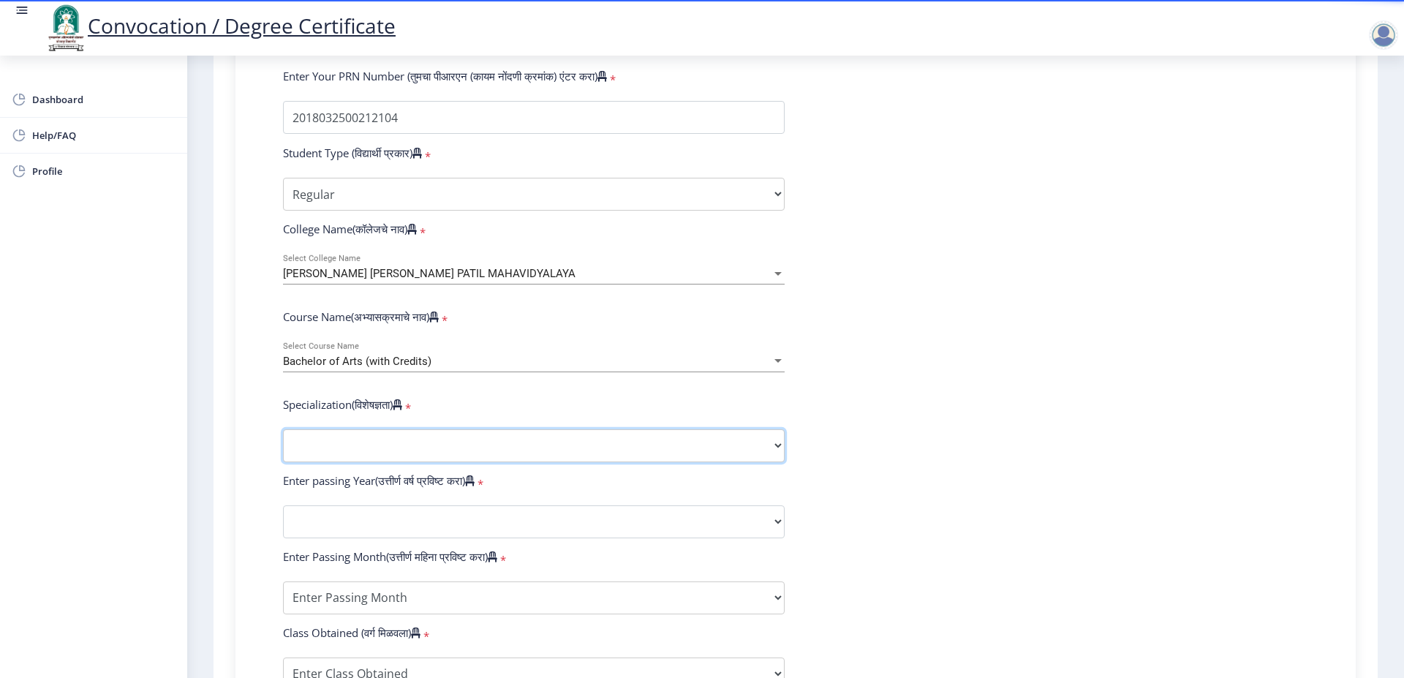
click at [283, 429] on select "Specialization English Geography Hindi Marathi Music Sanskrit Urdu Ancient Indi…" at bounding box center [534, 445] width 502 height 33
select select "English"
click option "English" at bounding box center [0, 0] width 0 height 0
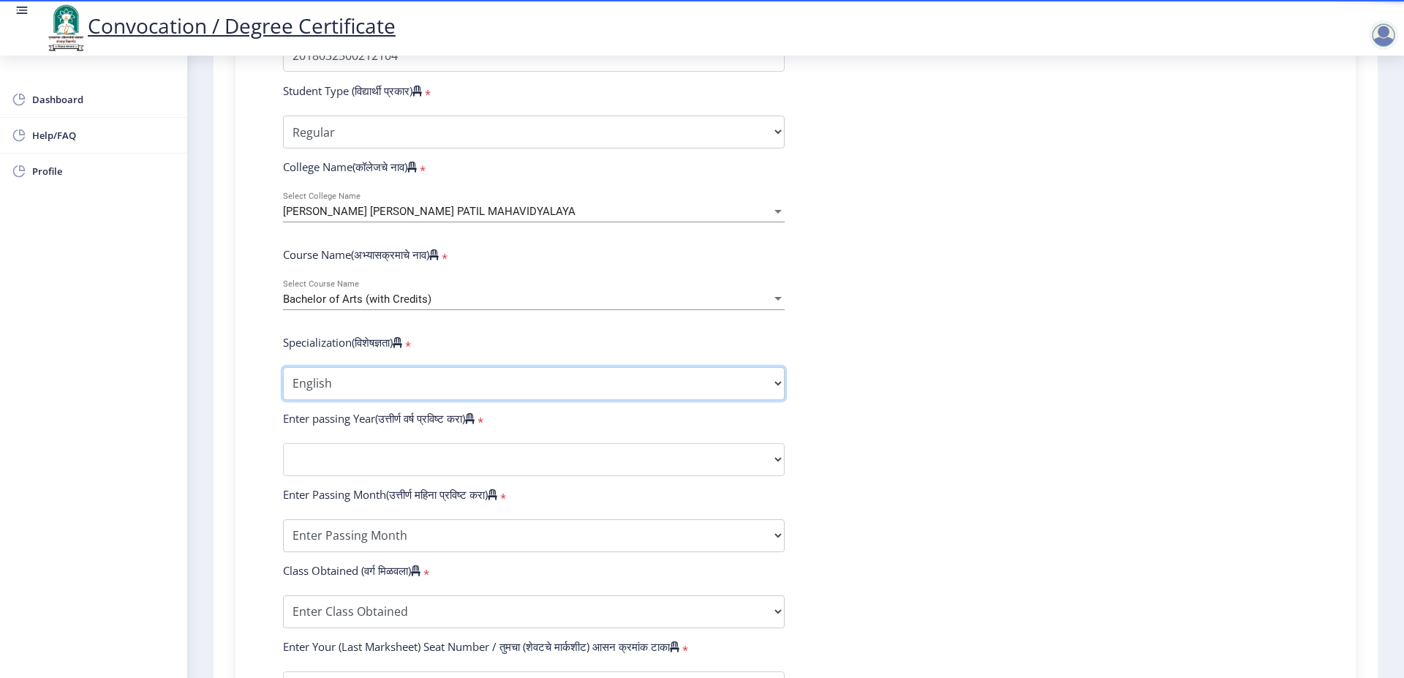
scroll to position [461, 0]
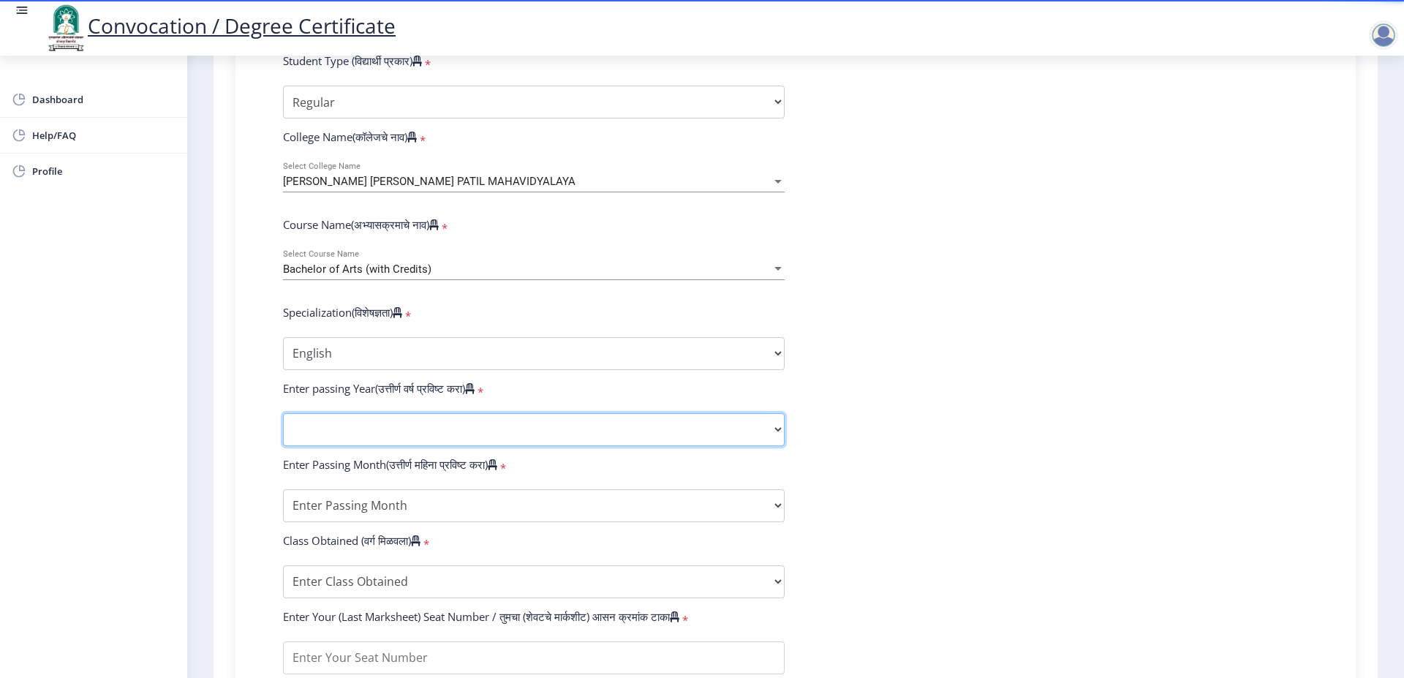
click at [283, 413] on select "2025 2024 2023 2022 2021 2020 2019 2018 2017 2016 2015 2014 2013 2012 2011 2010…" at bounding box center [534, 429] width 502 height 33
select select "2021"
click option "2021" at bounding box center [0, 0] width 0 height 0
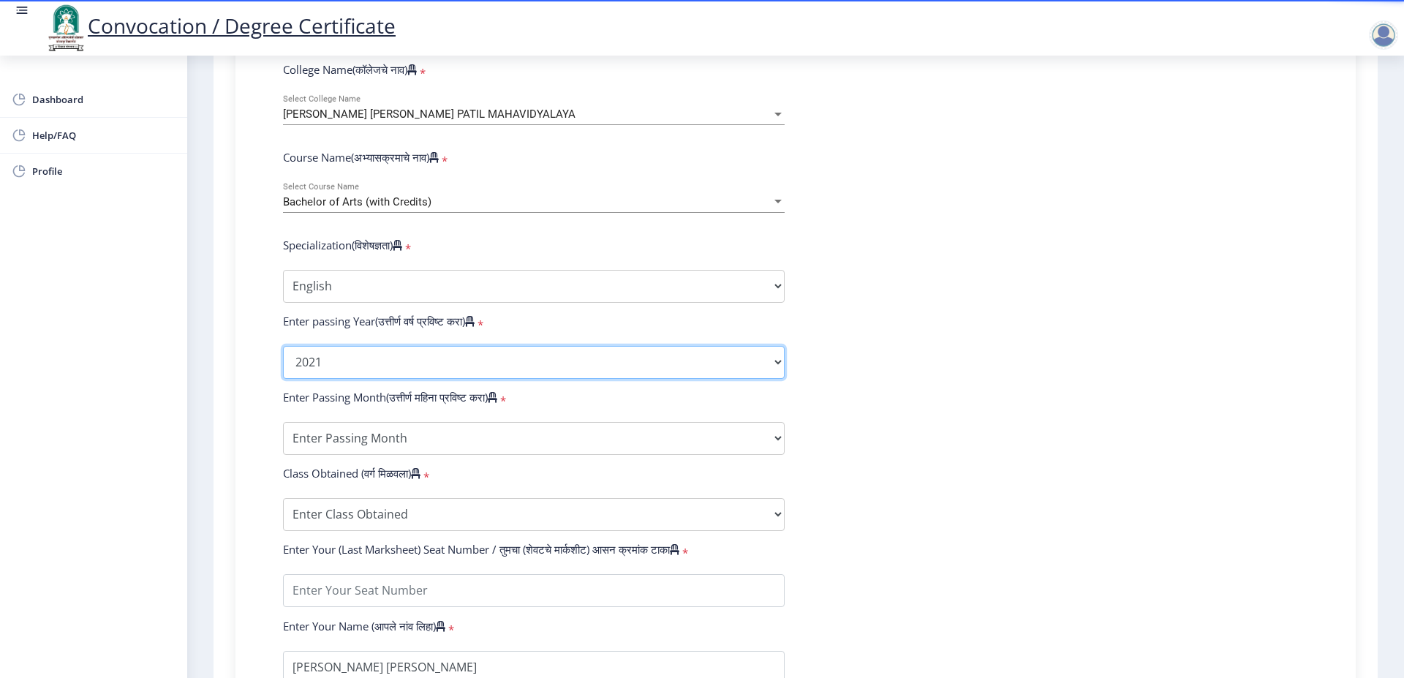
scroll to position [553, 0]
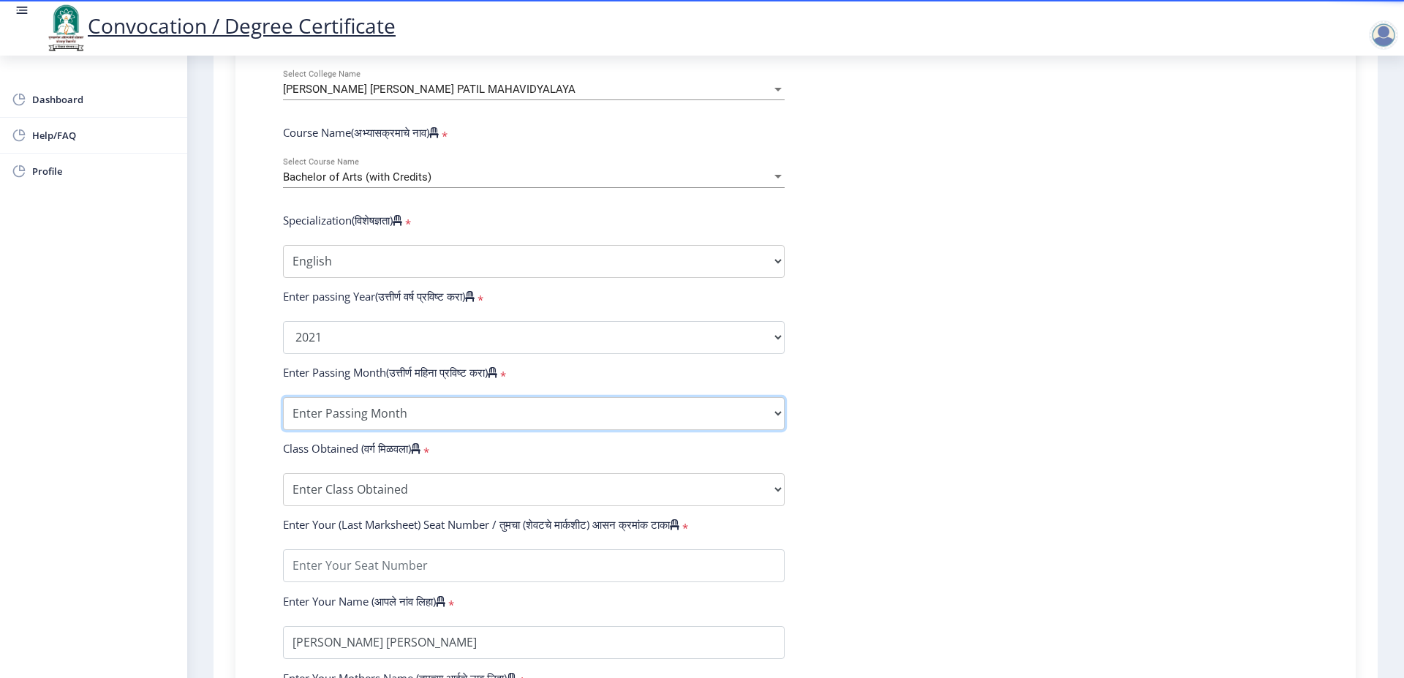
click at [283, 397] on select "Enter Passing Month March April May October November December" at bounding box center [534, 413] width 502 height 33
select select "March"
click option "March" at bounding box center [0, 0] width 0 height 0
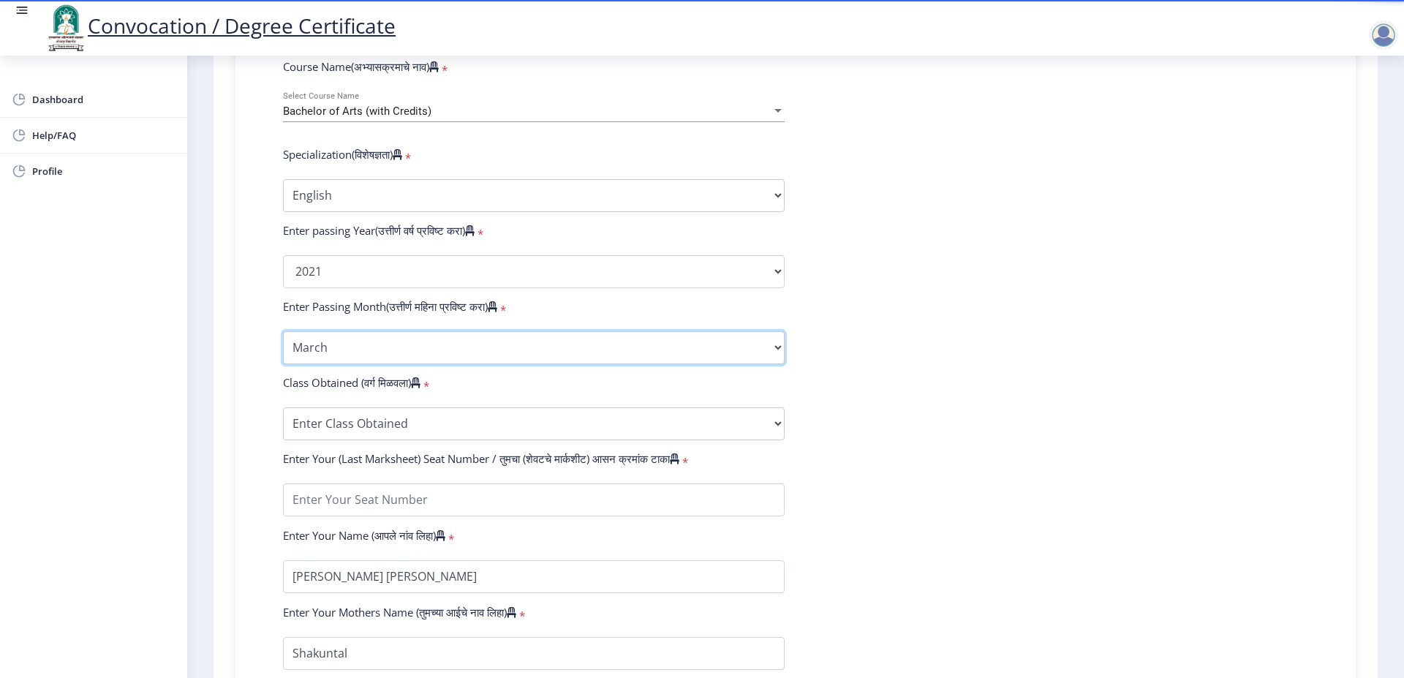
scroll to position [645, 0]
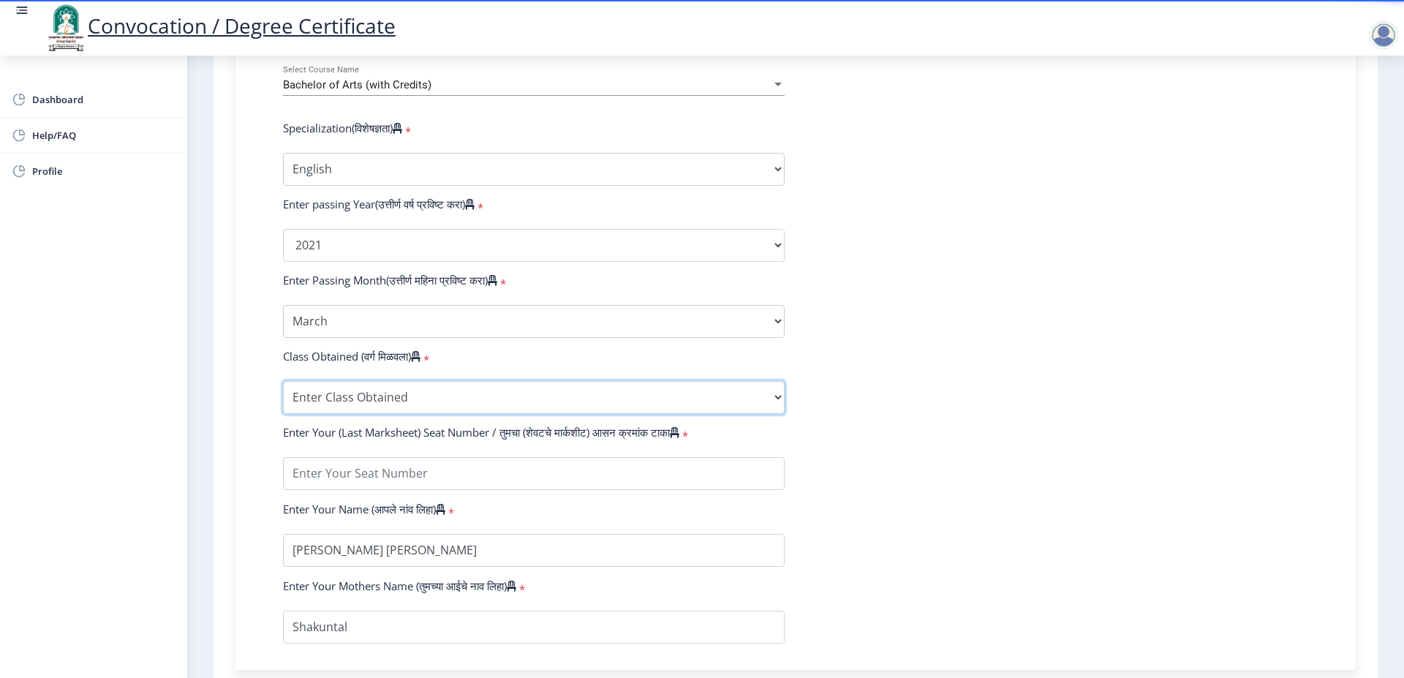
click at [283, 381] on select "Enter Class Obtained FIRST CLASS WITH DISTINCTION FIRST CLASS HIGHER SECOND CLA…" at bounding box center [534, 397] width 502 height 33
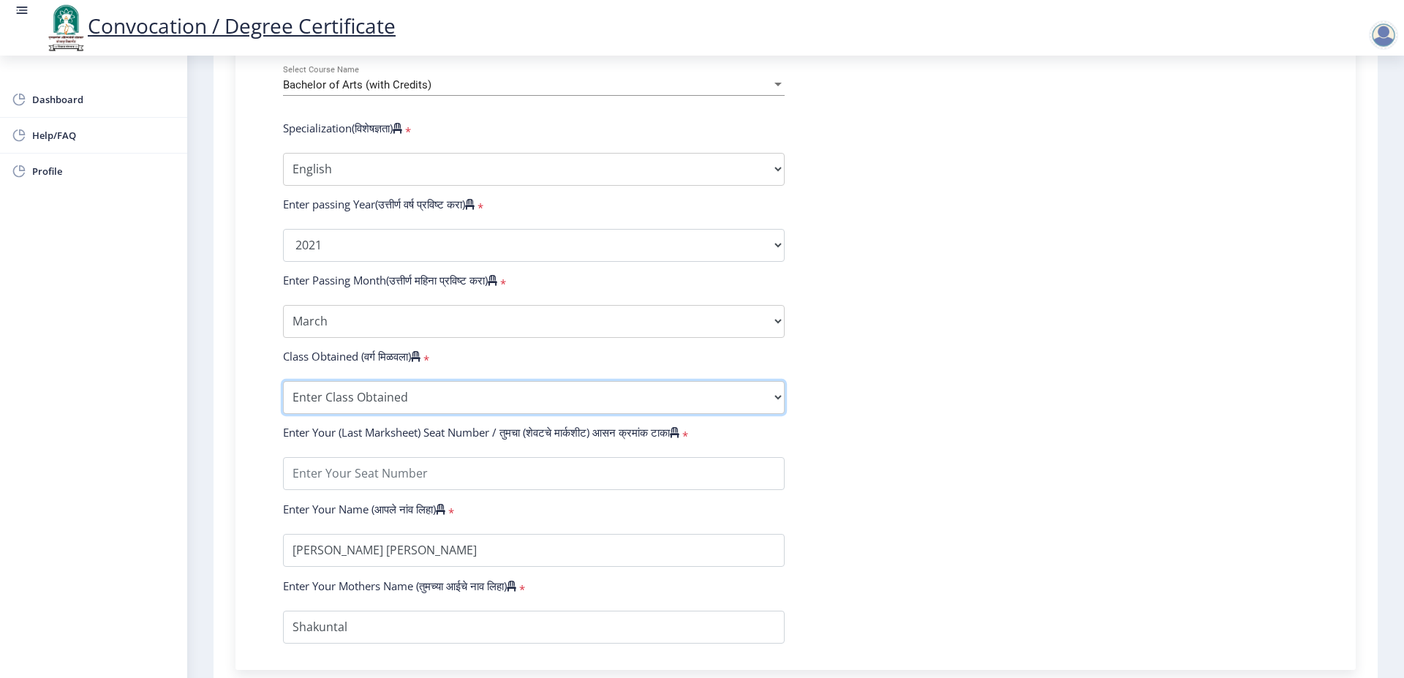
click at [283, 381] on select "Enter Class Obtained FIRST CLASS WITH DISTINCTION FIRST CLASS HIGHER SECOND CLA…" at bounding box center [534, 397] width 502 height 33
select select "Grade A+"
click option "Grade A+" at bounding box center [0, 0] width 0 height 0
click at [383, 480] on input "textarea" at bounding box center [534, 473] width 502 height 33
type input "1821210"
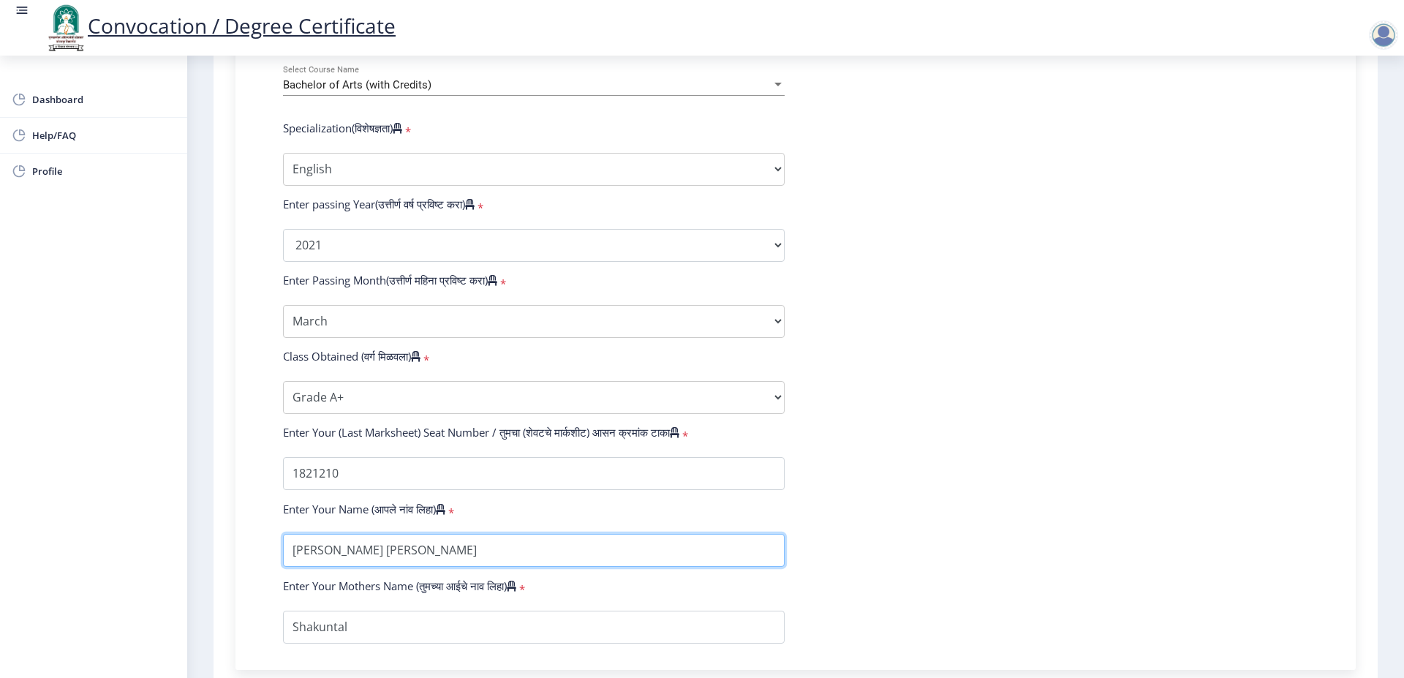
scroll to position [737, 0]
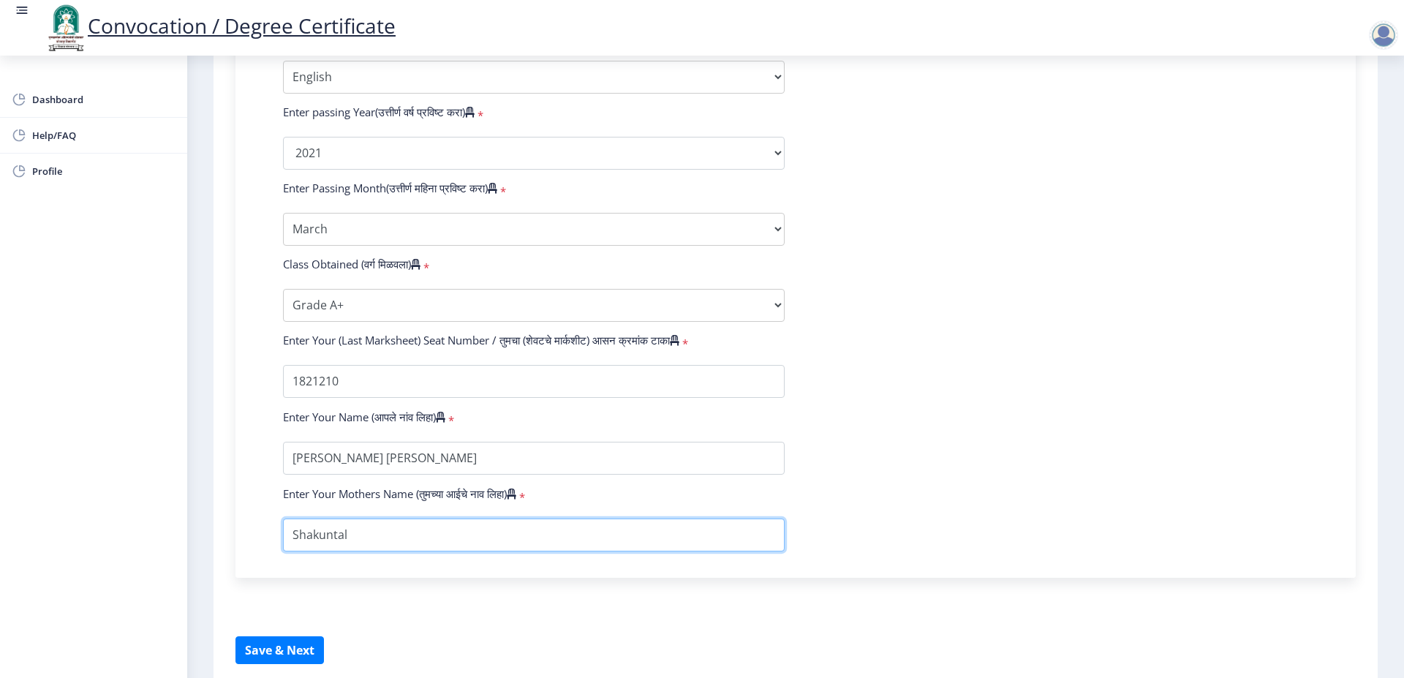
click at [415, 546] on input "textarea" at bounding box center [534, 535] width 502 height 33
type input "[PERSON_NAME]"
click at [479, 632] on form "Instructions (सूचना) 1. पदवी प्रमाणपत्रासाठी शैक्षणिक तपशील चरणावर, तुम्हाला तु…" at bounding box center [796, 40] width 1121 height 1248
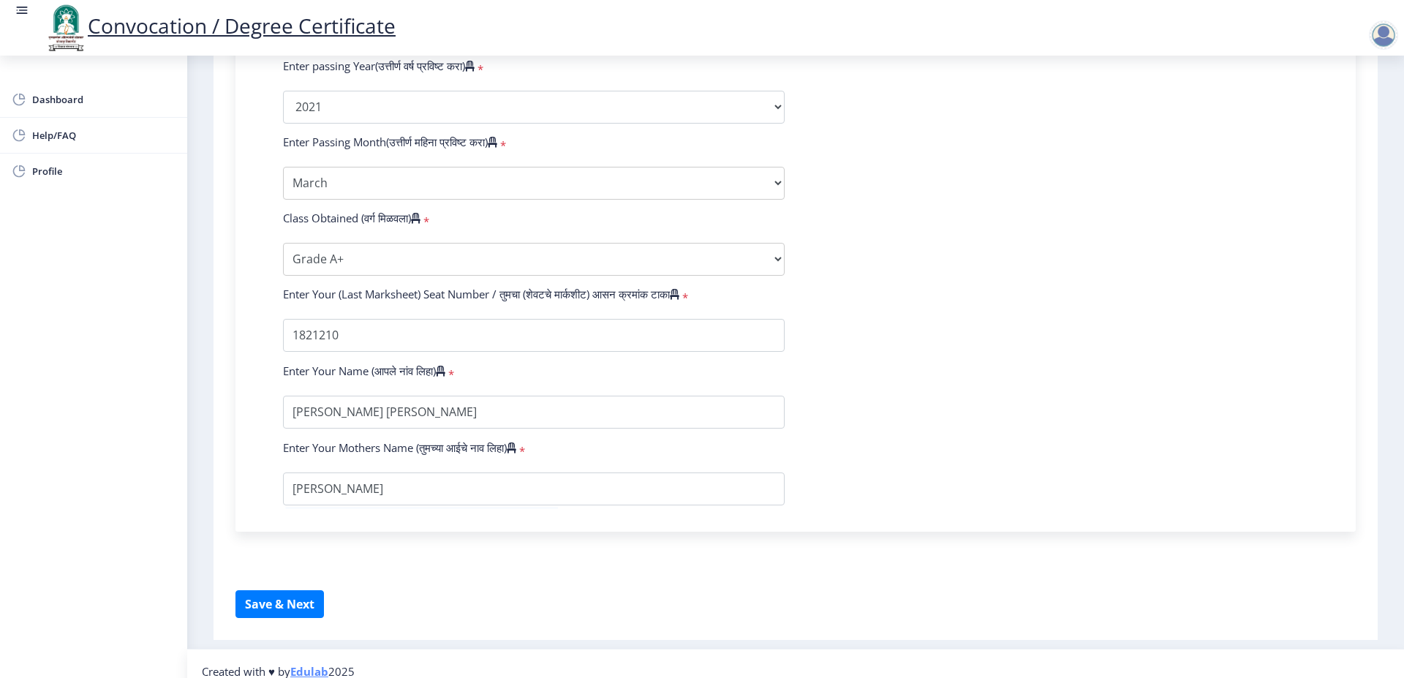
scroll to position [812, 0]
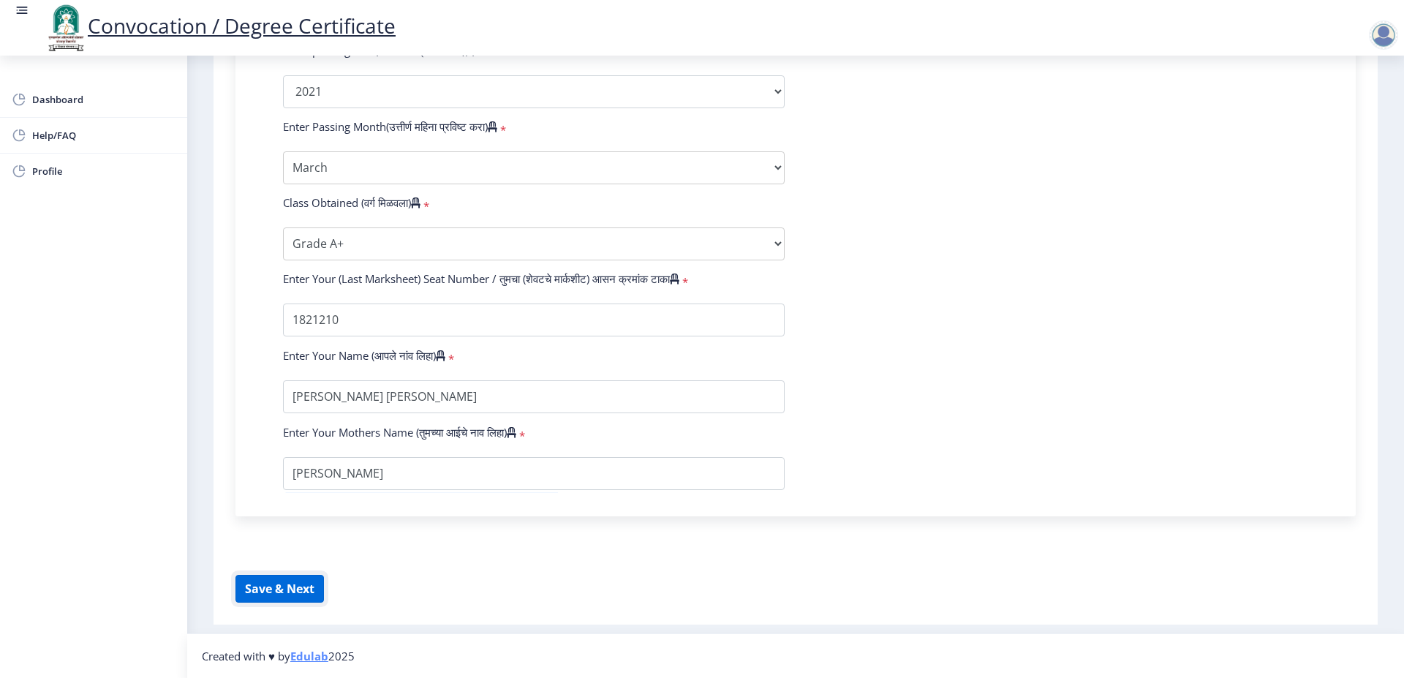
click at [263, 589] on button "Save & Next" at bounding box center [280, 589] width 89 height 28
select select
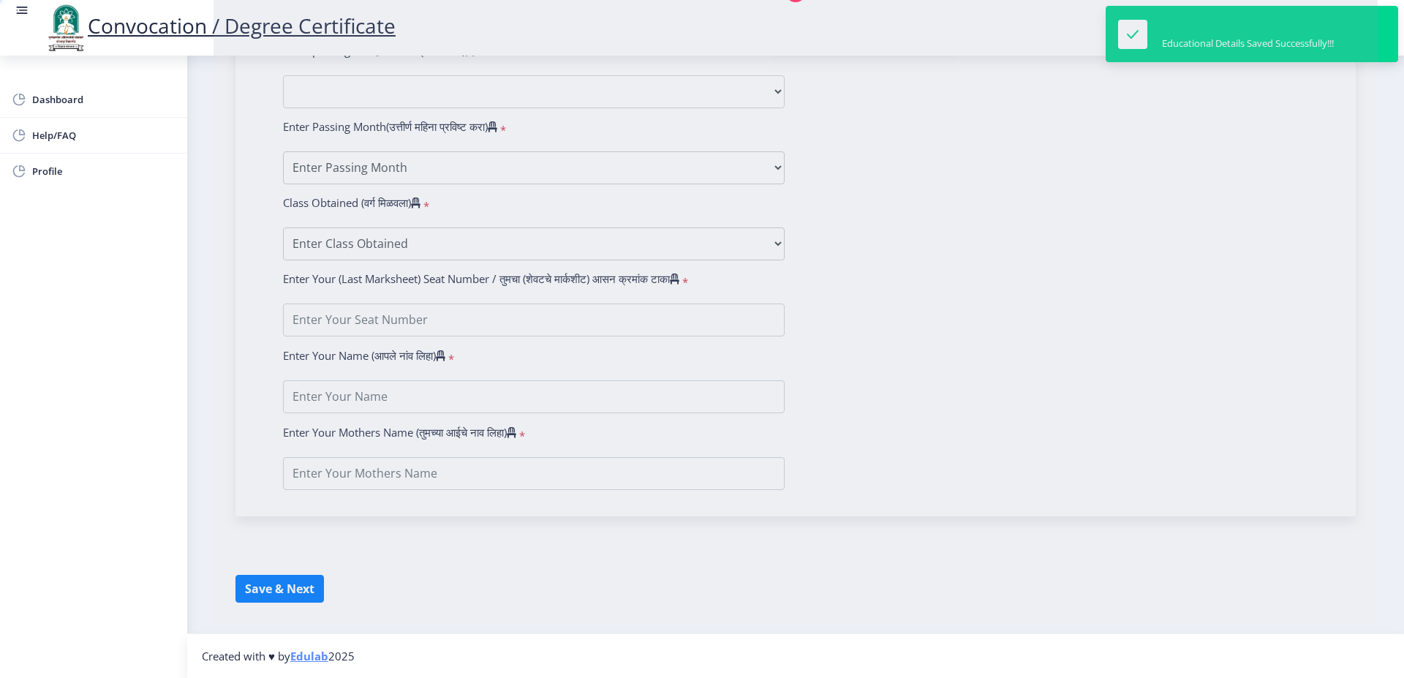
type input "[PERSON_NAME] [PERSON_NAME]"
type input "Shakuntal"
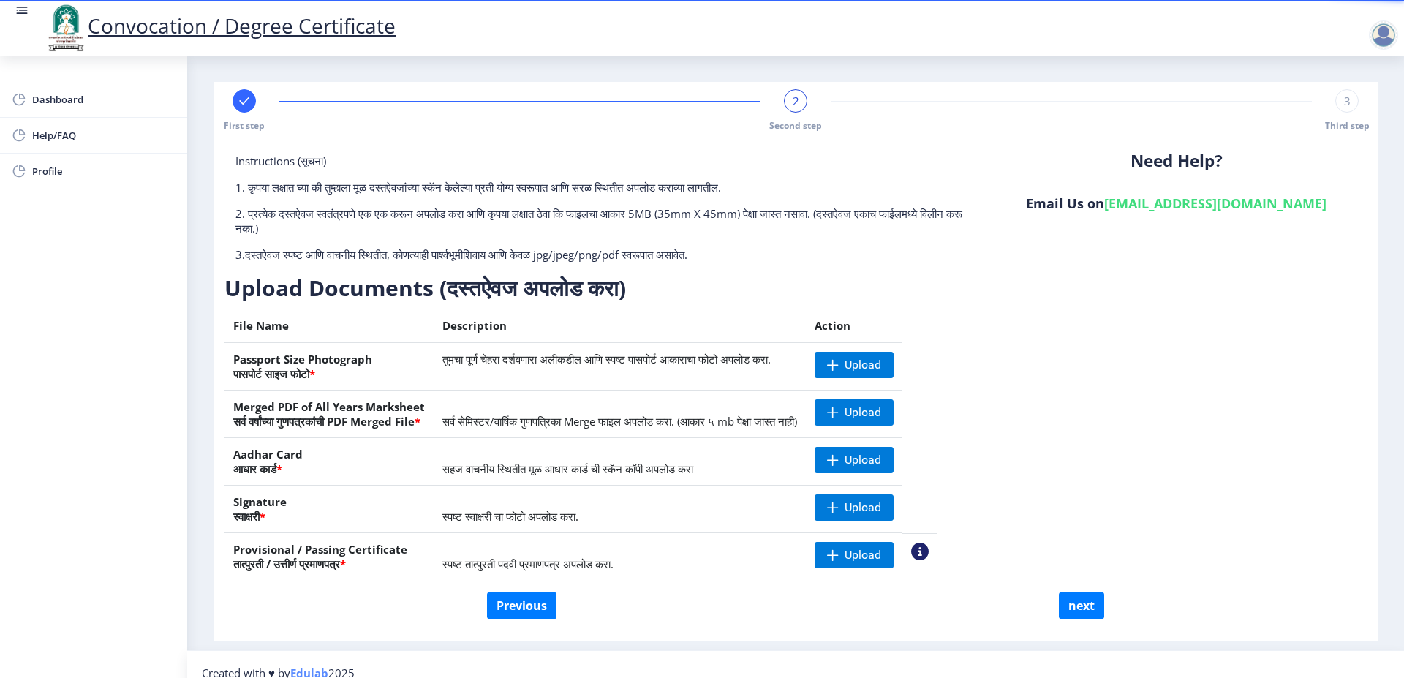
click at [1001, 217] on div "Need Help? Email Us on [EMAIL_ADDRESS][DOMAIN_NAME]" at bounding box center [1176, 214] width 381 height 120
click at [886, 353] on span "Upload" at bounding box center [854, 365] width 79 height 26
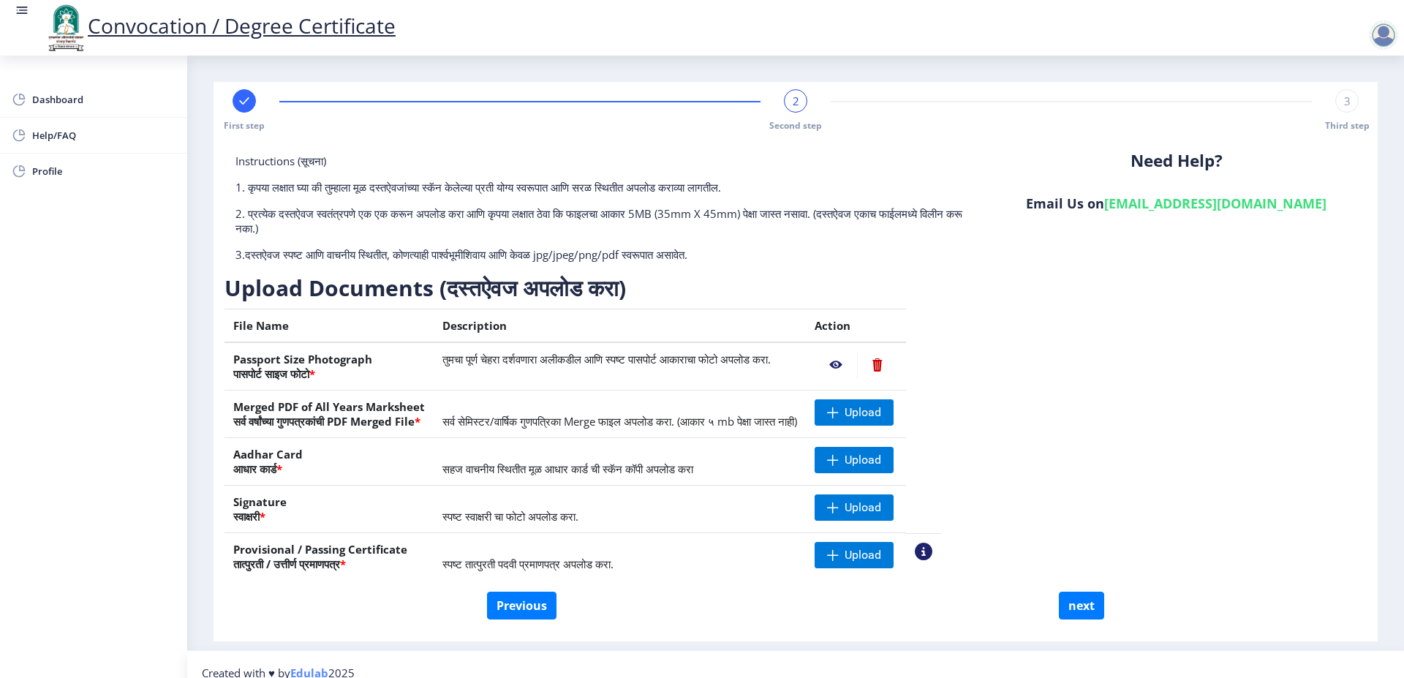
click at [896, 278] on h3 "Upload Documents (दस्तऐवज अपलोड करा)" at bounding box center [583, 288] width 717 height 29
click at [839, 414] on span at bounding box center [833, 413] width 12 height 12
click at [881, 456] on span "Upload" at bounding box center [863, 460] width 37 height 15
click at [764, 67] on nb-layout-column "First step 2 Second step 3 Third step Instructions (सूचना) 1. कृपया लक्षात घ्या…" at bounding box center [795, 353] width 1217 height 595
click at [839, 504] on span at bounding box center [833, 508] width 12 height 12
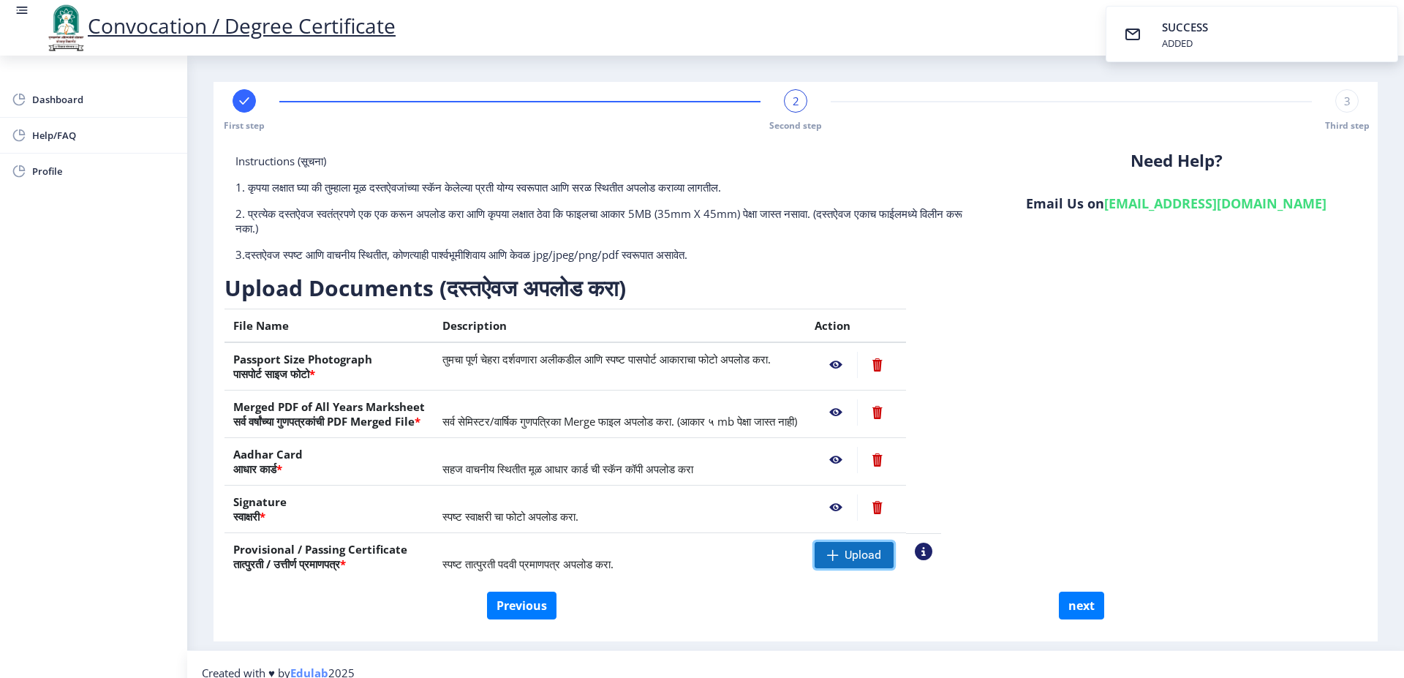
click at [875, 560] on span "Upload" at bounding box center [854, 555] width 79 height 26
click at [1069, 605] on button "next" at bounding box center [1081, 606] width 45 height 28
select select
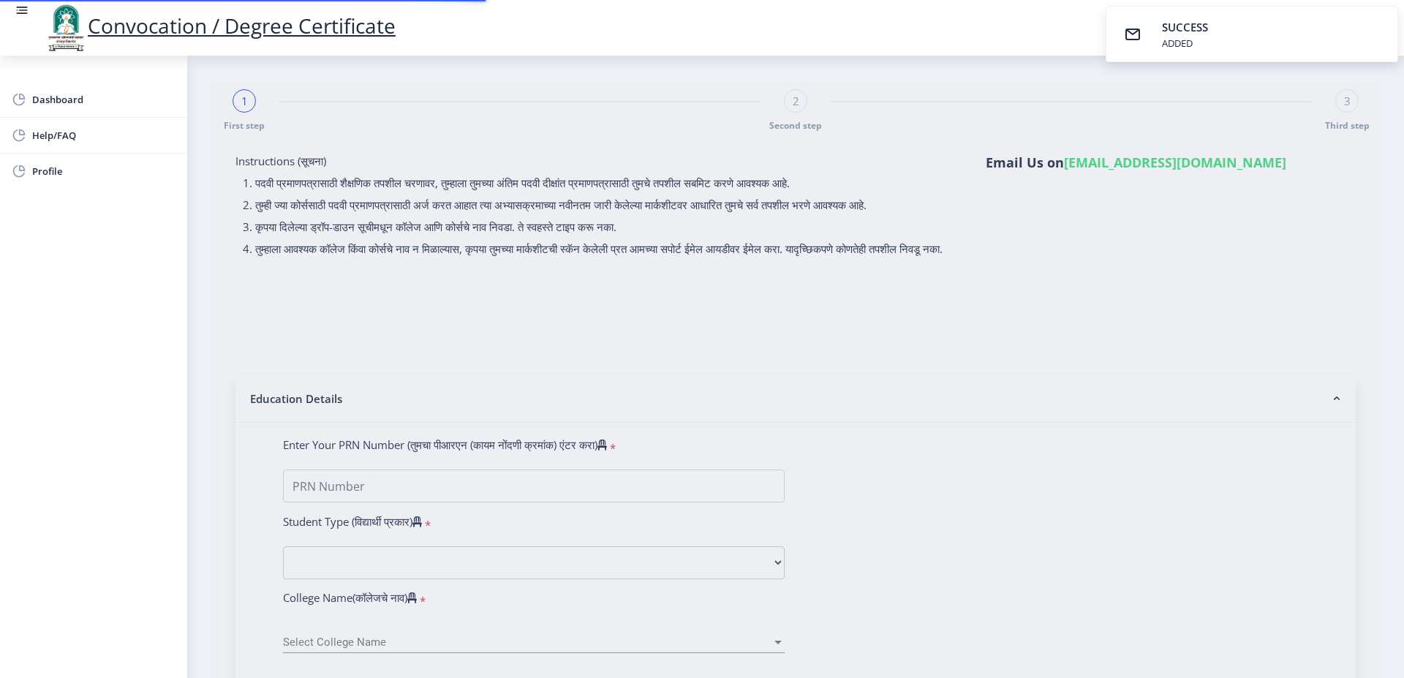
type input "[PERSON_NAME] [PERSON_NAME]"
type input "Shakuntal"
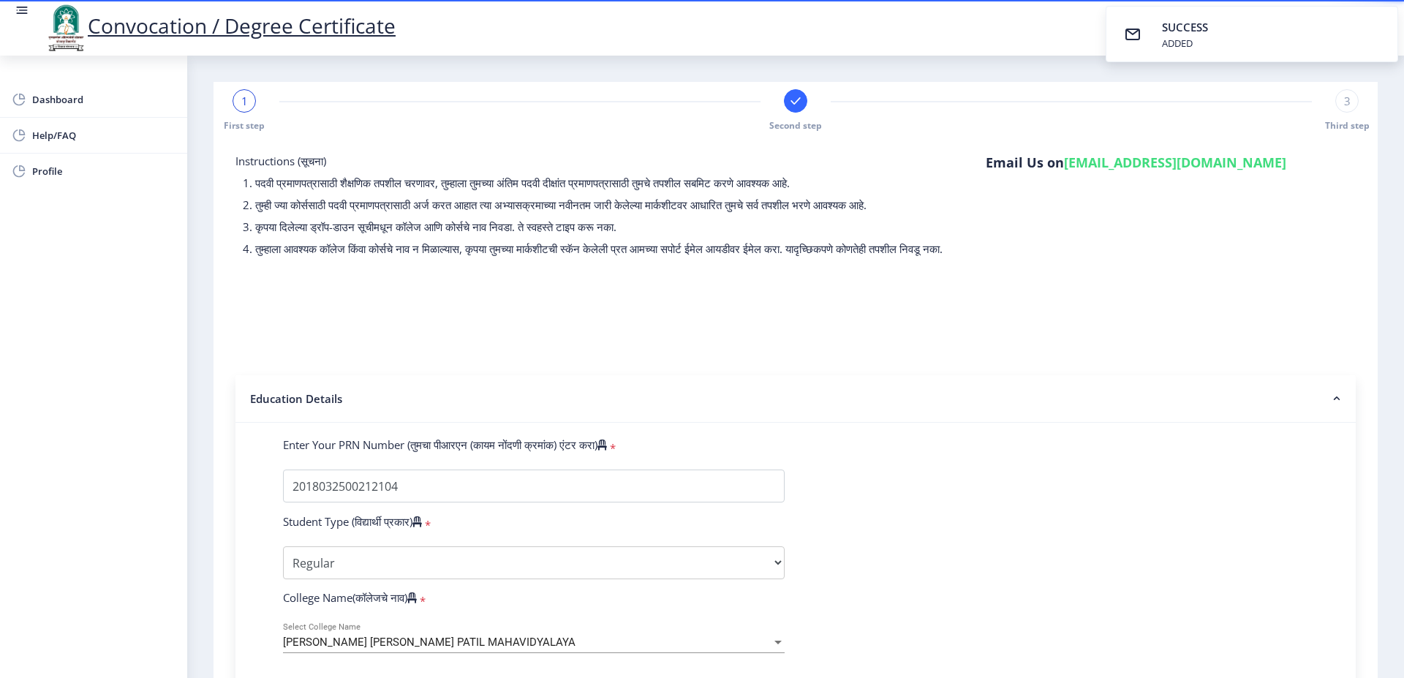
scroll to position [184, 0]
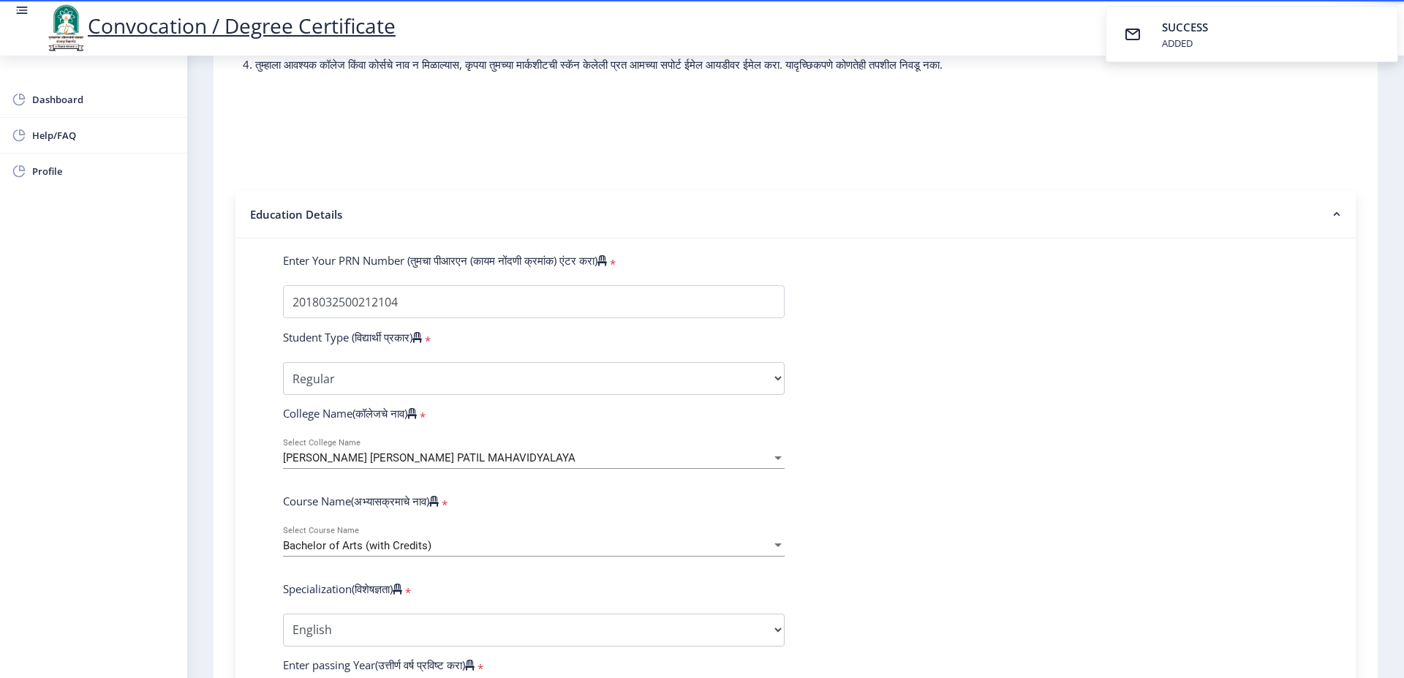
select select
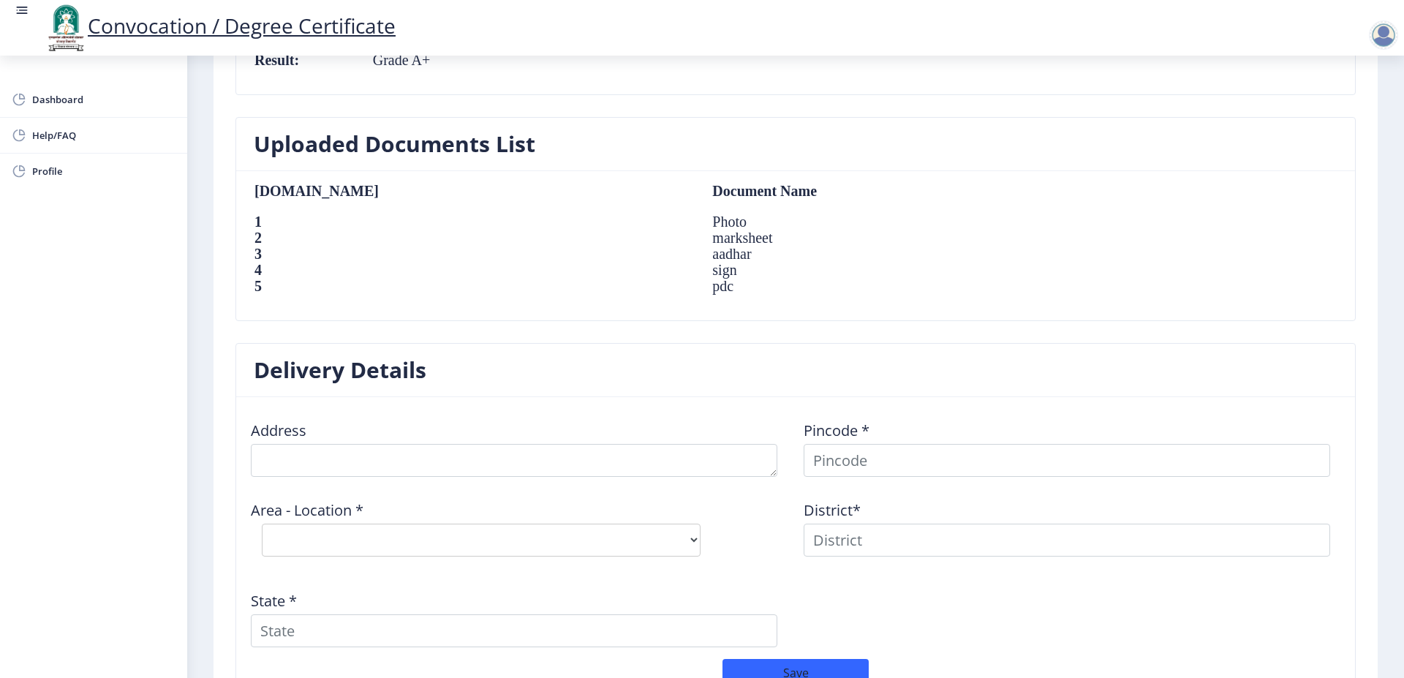
scroll to position [922, 0]
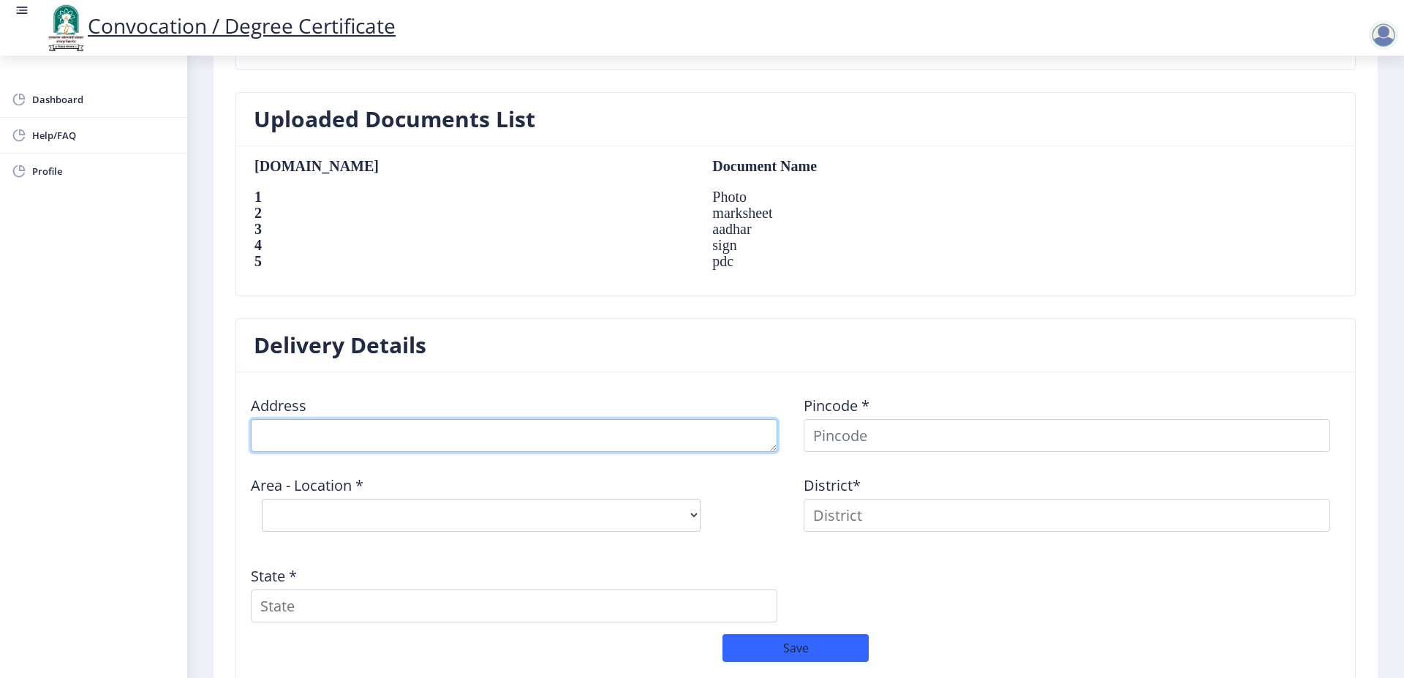
click at [445, 445] on textarea at bounding box center [514, 435] width 527 height 33
type textarea "a"
type textarea "AP MOROCHI TAL MALSHIRAS DIST [GEOGRAPHIC_DATA]"
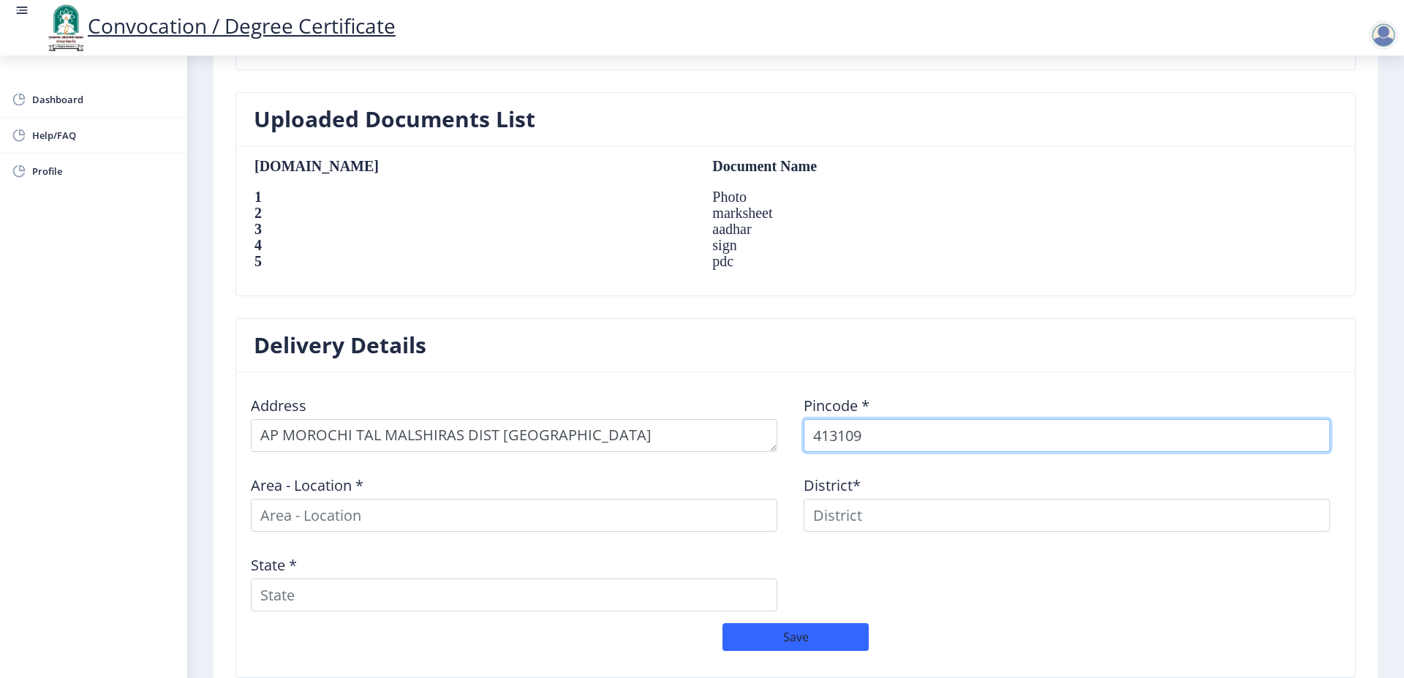
type input "413109"
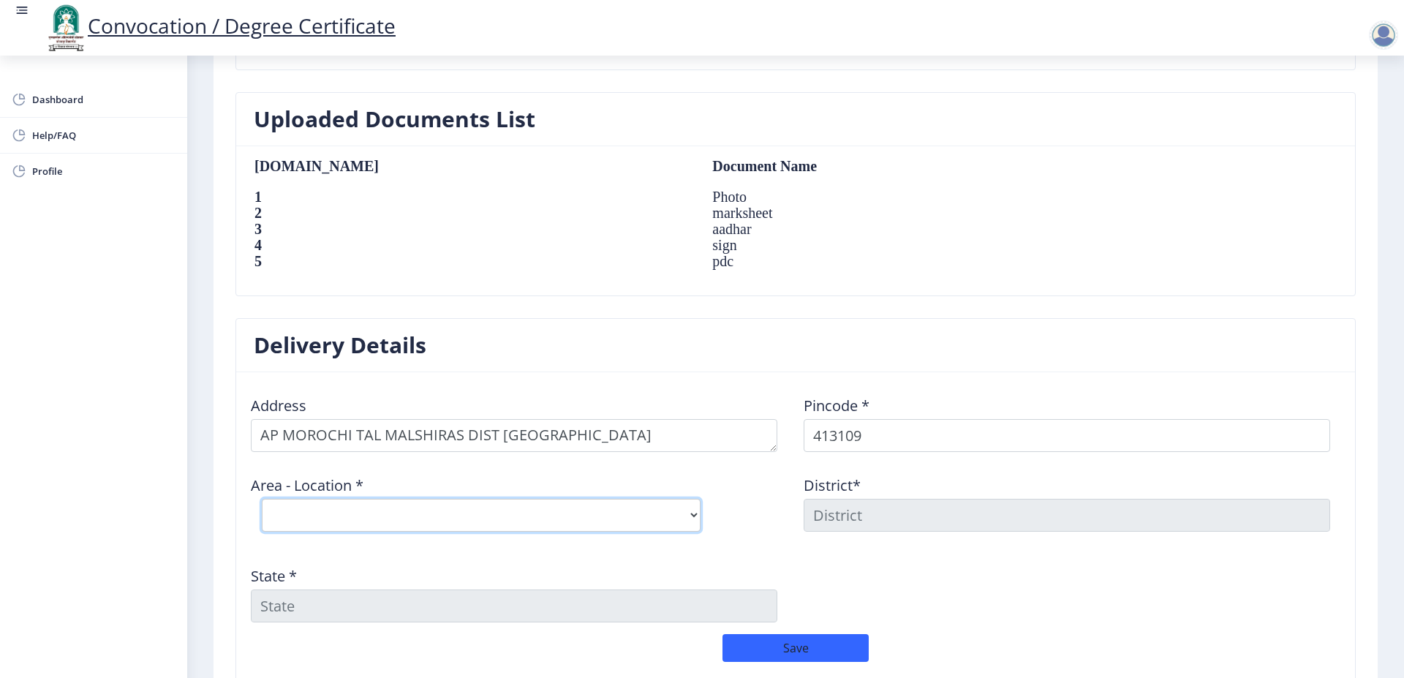
click at [262, 499] on select "Select Area Location [GEOGRAPHIC_DATA] B.O Dharmapuri B.O Ekshiv [PERSON_NAME] …" at bounding box center [481, 515] width 439 height 33
select select "7: Object"
click option "Morochi B.O" at bounding box center [0, 0] width 0 height 0
type input "SOLAPUR"
type input "[GEOGRAPHIC_DATA]"
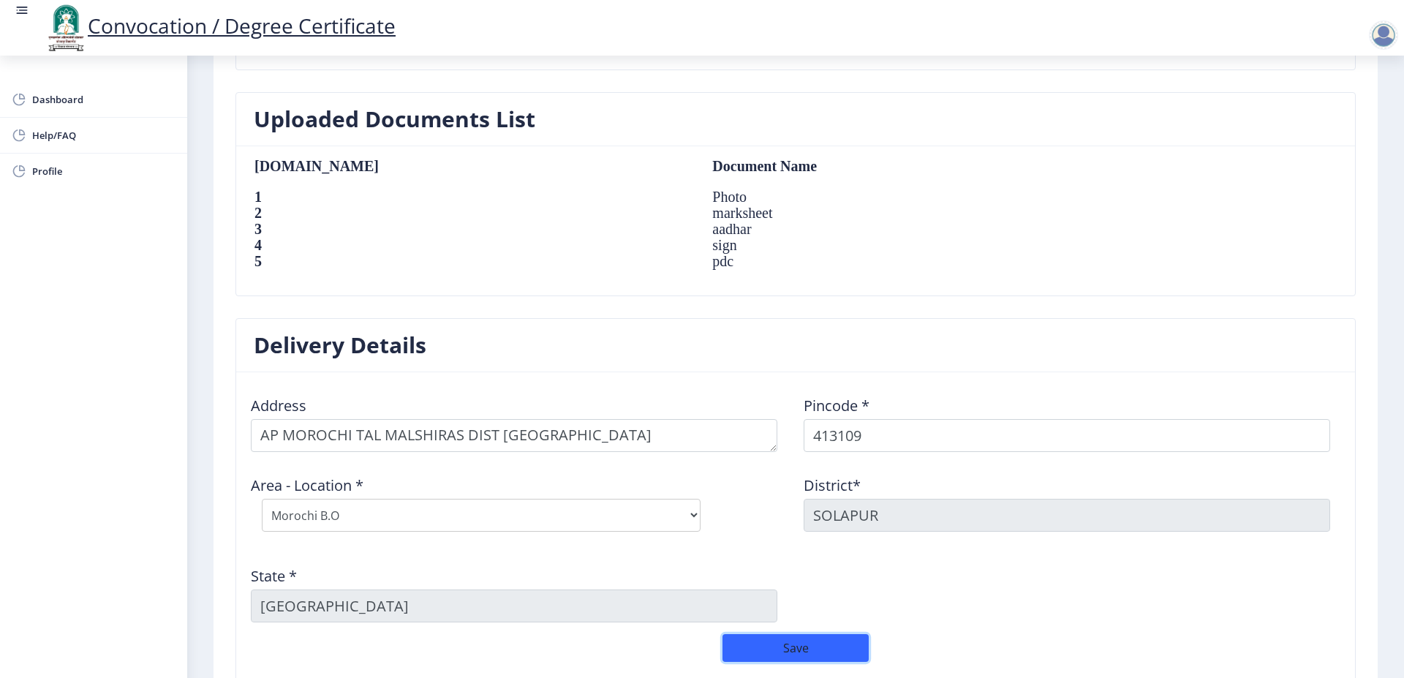
click at [751, 642] on button "Save" at bounding box center [796, 648] width 146 height 28
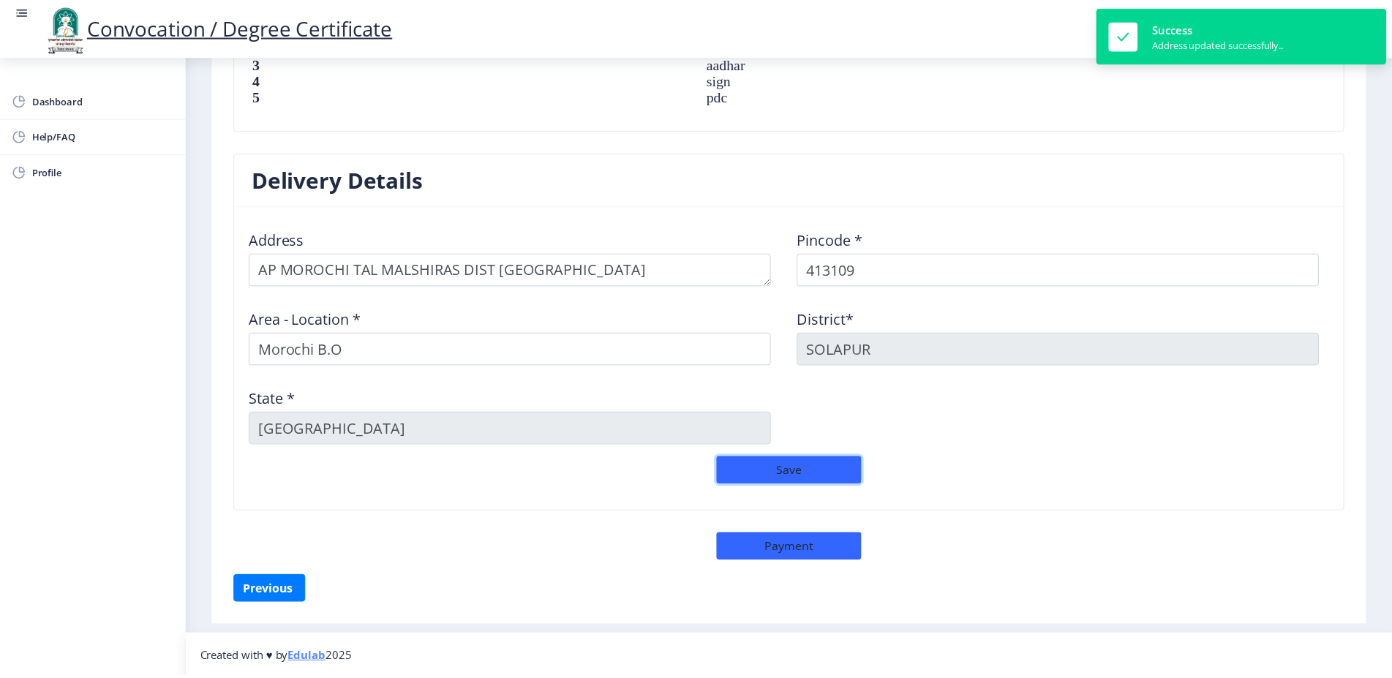
scroll to position [1088, 0]
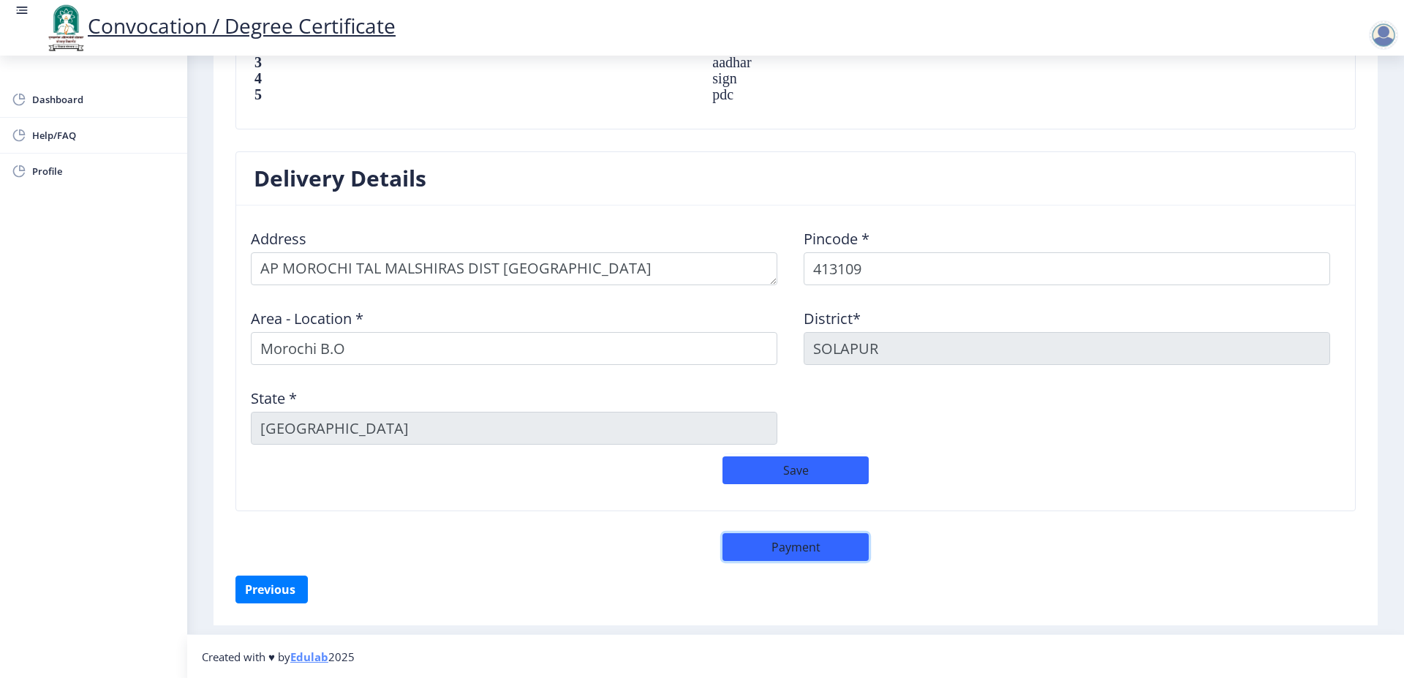
click at [757, 543] on button "Payment" at bounding box center [796, 547] width 146 height 28
select select "sealed"
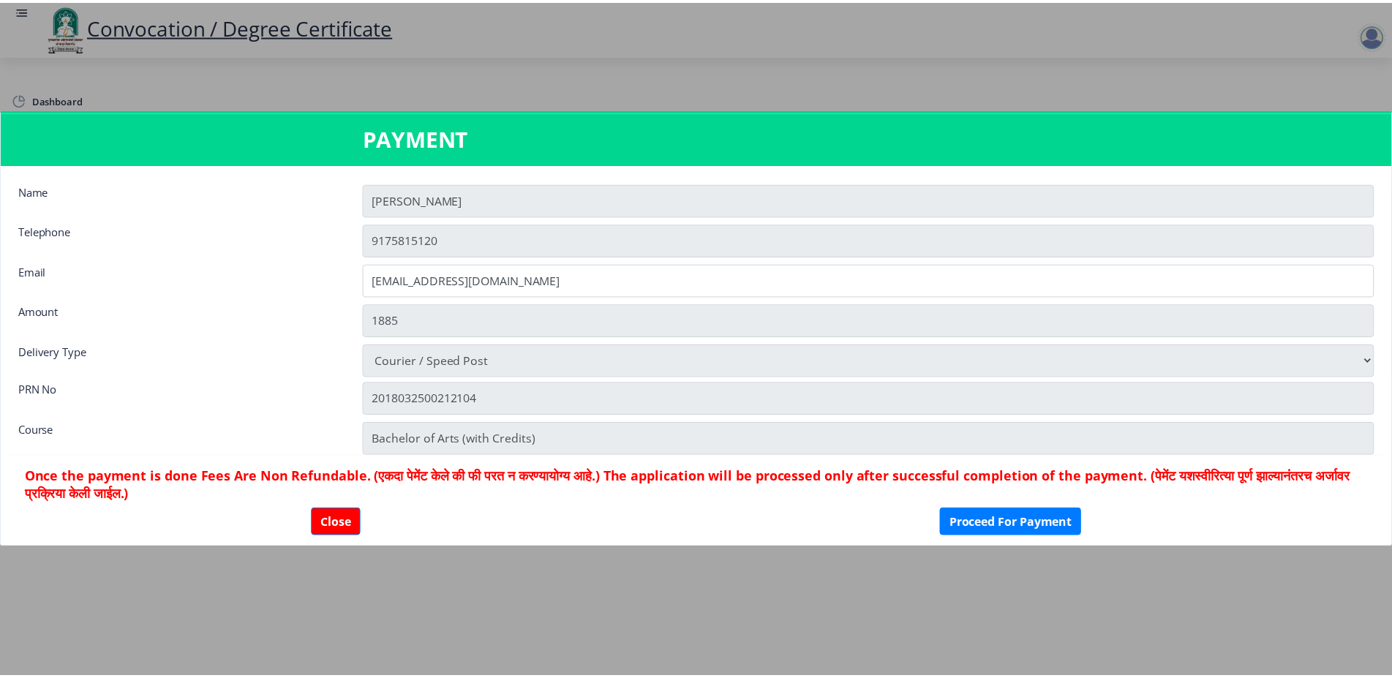
scroll to position [1087, 0]
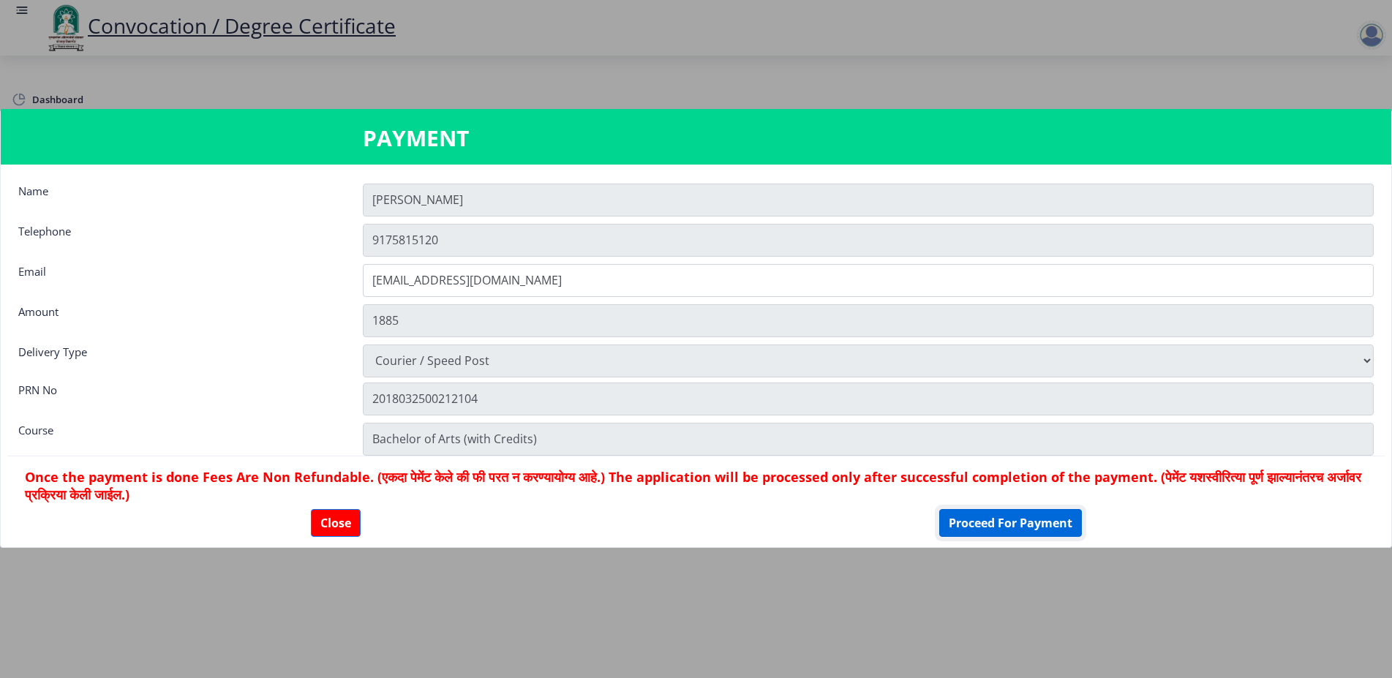
click at [1016, 516] on button "Proceed For Payment" at bounding box center [1010, 523] width 143 height 28
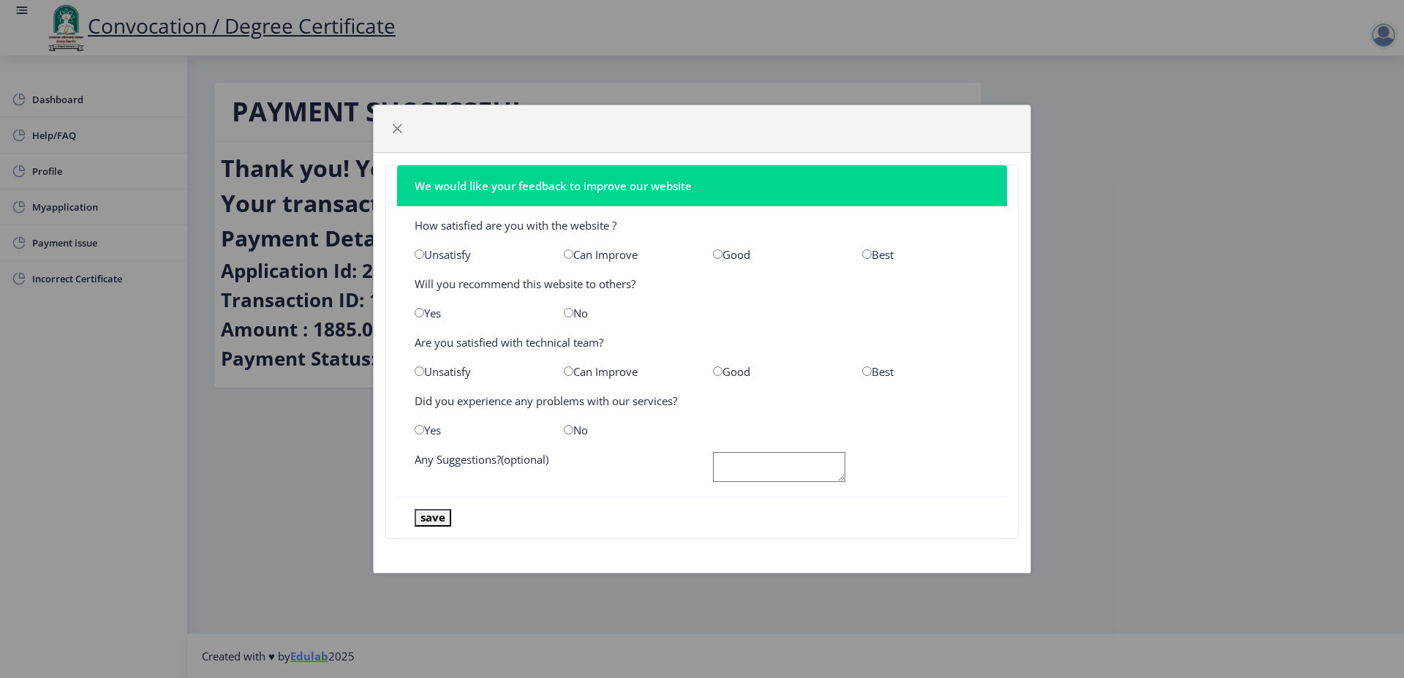
click at [871, 258] on input "radio" at bounding box center [867, 254] width 10 height 10
radio input "true"
click at [868, 371] on input "radio" at bounding box center [867, 371] width 10 height 10
radio input "true"
click at [566, 430] on input "radio" at bounding box center [569, 430] width 10 height 10
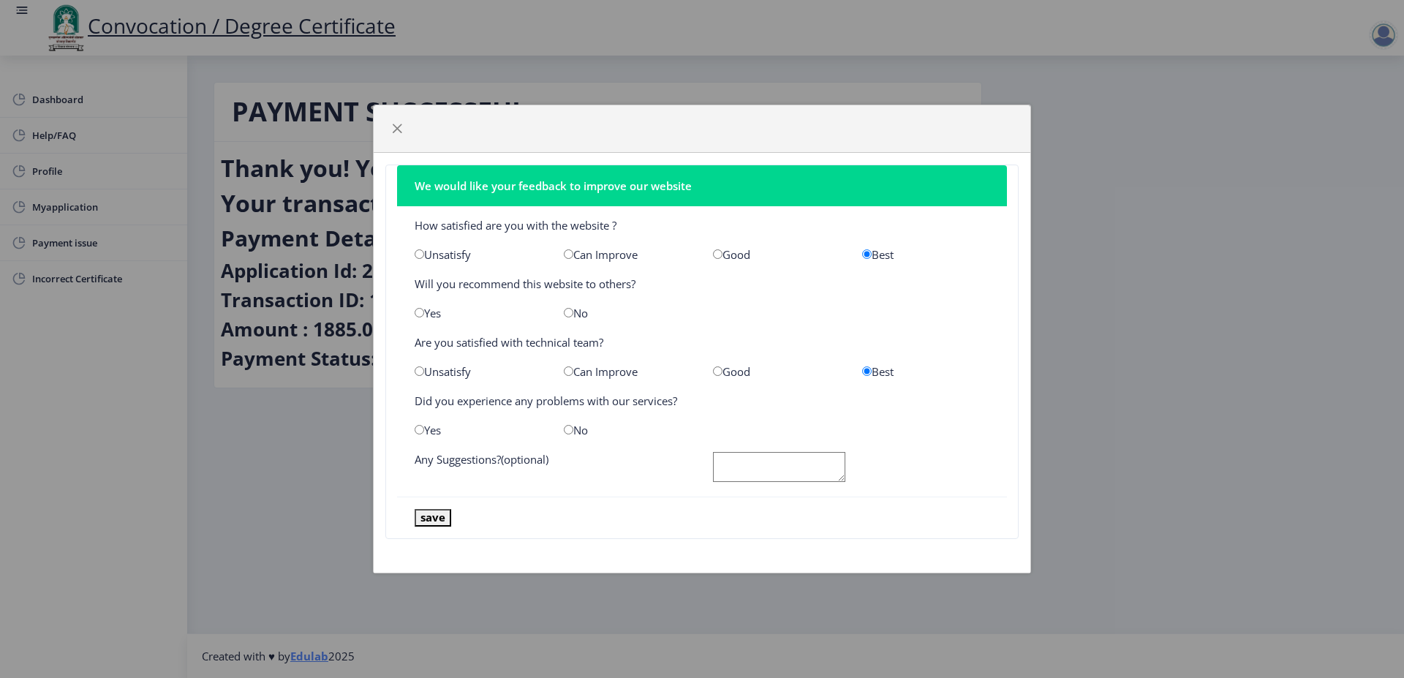
radio input "true"
click at [429, 514] on button "save" at bounding box center [433, 517] width 37 height 17
click at [418, 507] on nb-card-footer "save" at bounding box center [702, 518] width 610 height 42
click at [420, 508] on nb-card-footer "save" at bounding box center [702, 518] width 610 height 42
click at [394, 131] on span "button" at bounding box center [397, 129] width 12 height 12
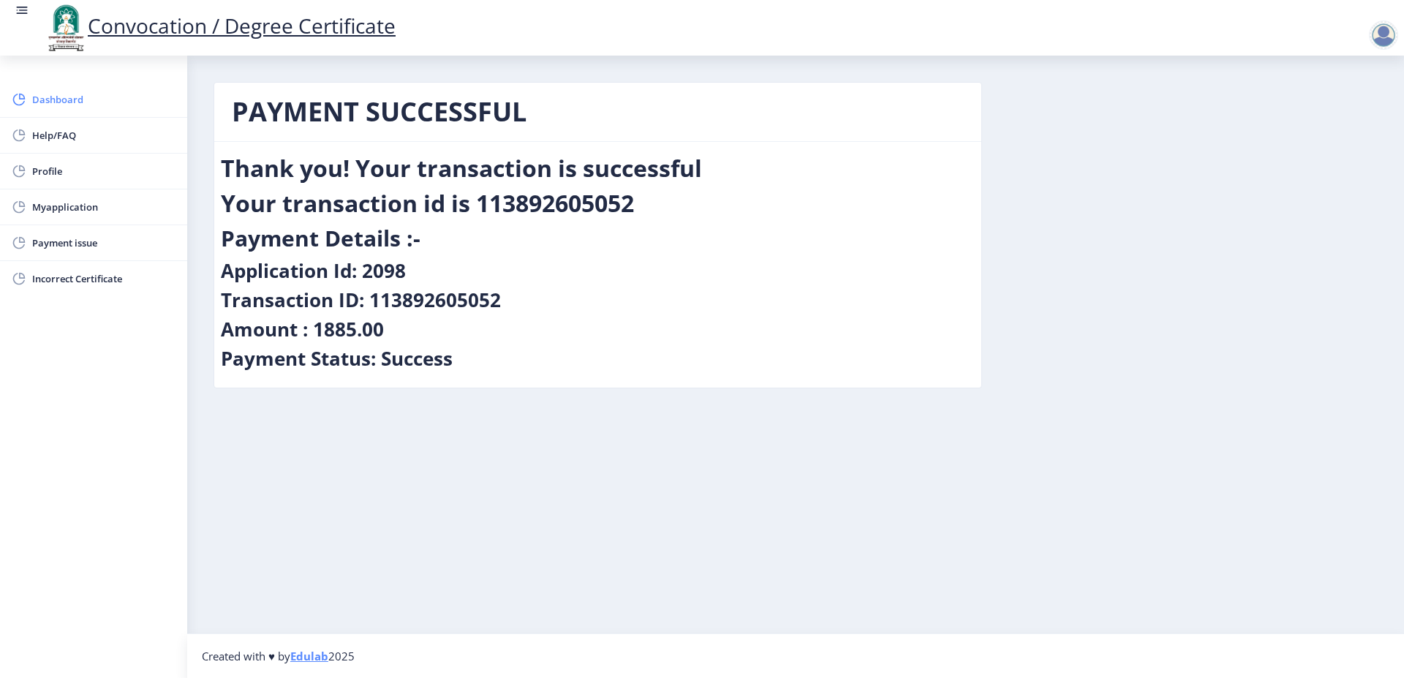
click at [89, 104] on span "Dashboard" at bounding box center [103, 100] width 143 height 18
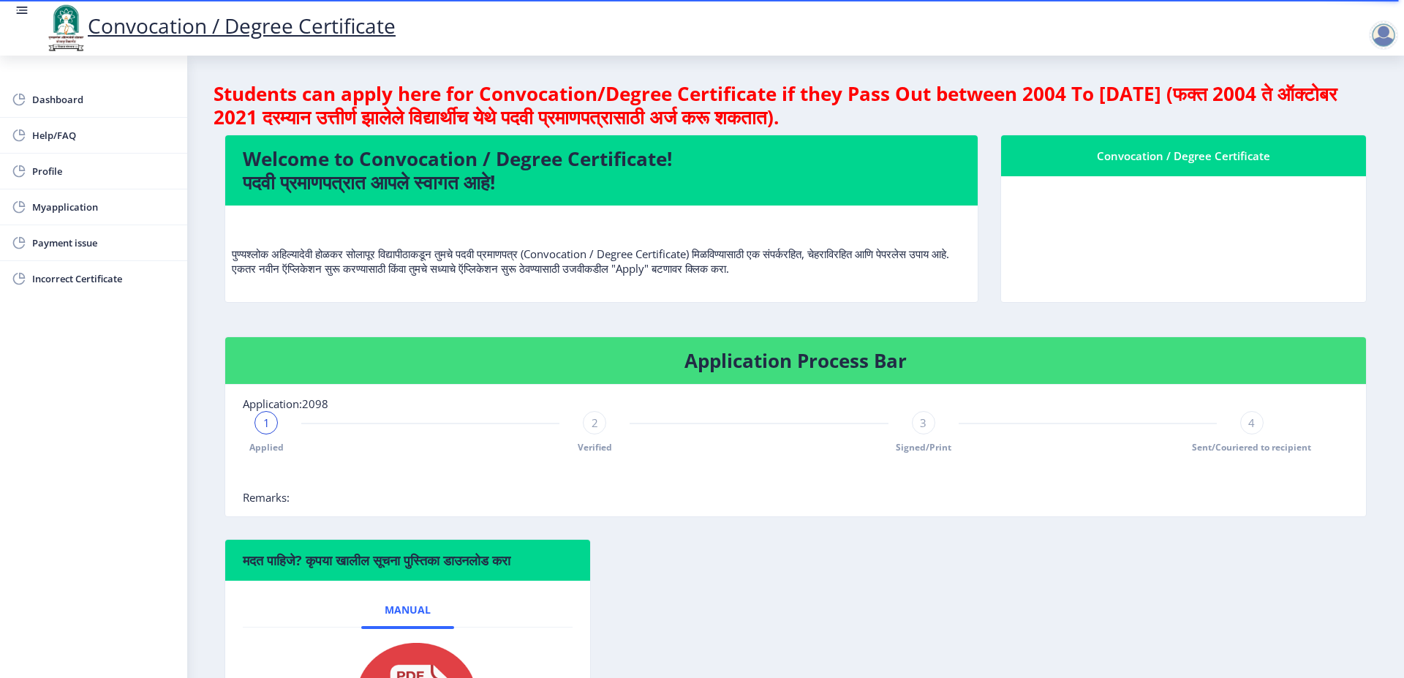
click at [1241, 431] on div "4" at bounding box center [1252, 422] width 23 height 23
click at [63, 89] on link "Dashboard" at bounding box center [93, 99] width 187 height 35
click at [65, 205] on span "Myapplication" at bounding box center [103, 207] width 143 height 18
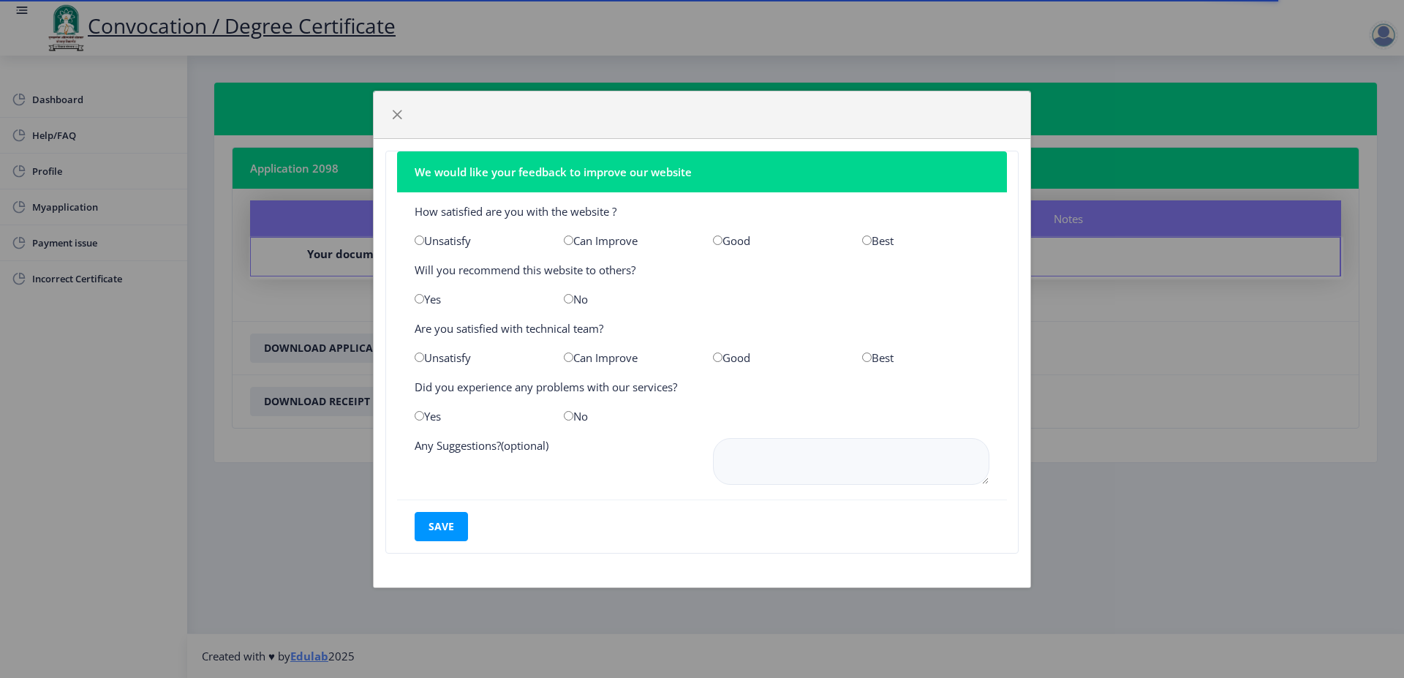
drag, startPoint x: 868, startPoint y: 240, endPoint x: 867, endPoint y: 339, distance: 98.8
click at [868, 245] on input "radio" at bounding box center [867, 241] width 10 height 10
radio input "true"
click at [863, 358] on input "radio" at bounding box center [867, 358] width 10 height 10
radio input "true"
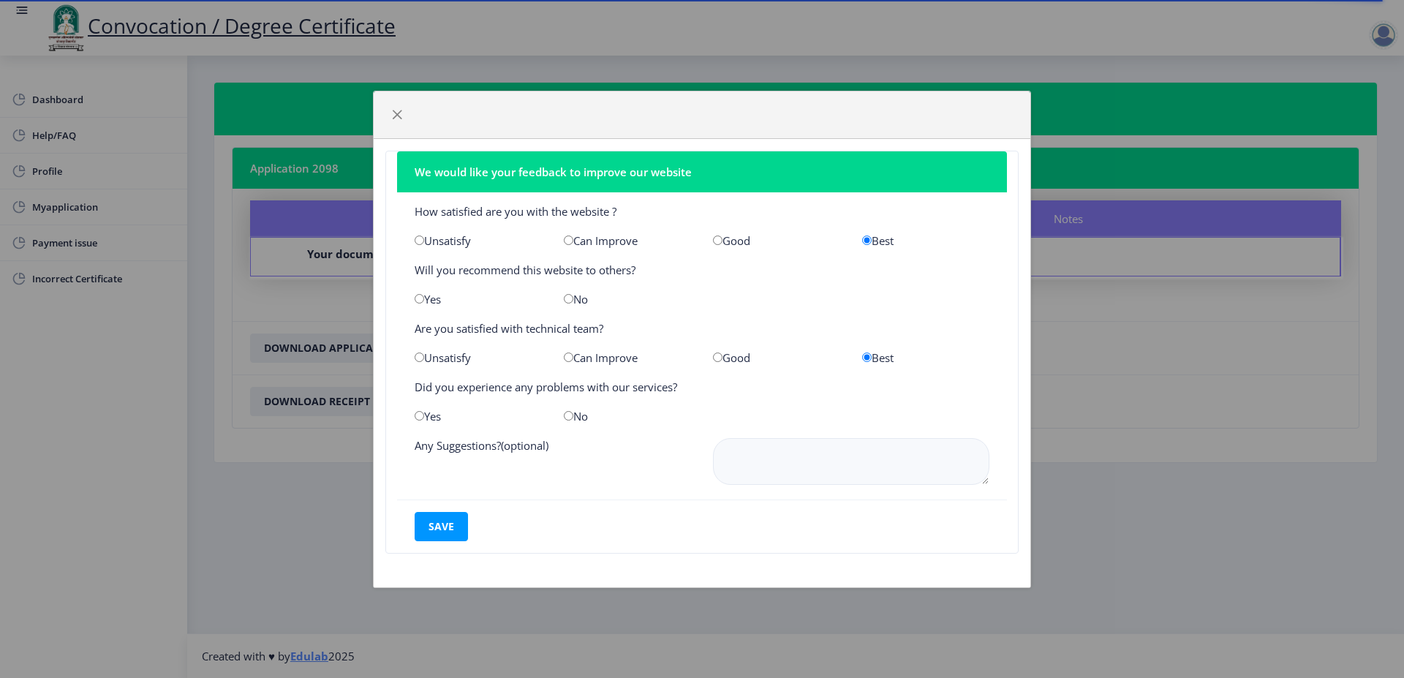
drag, startPoint x: 570, startPoint y: 418, endPoint x: 682, endPoint y: 451, distance: 117.2
click at [569, 418] on input "radio" at bounding box center [569, 416] width 10 height 10
radio input "true"
click at [816, 461] on textarea at bounding box center [851, 461] width 276 height 47
type textarea "no"
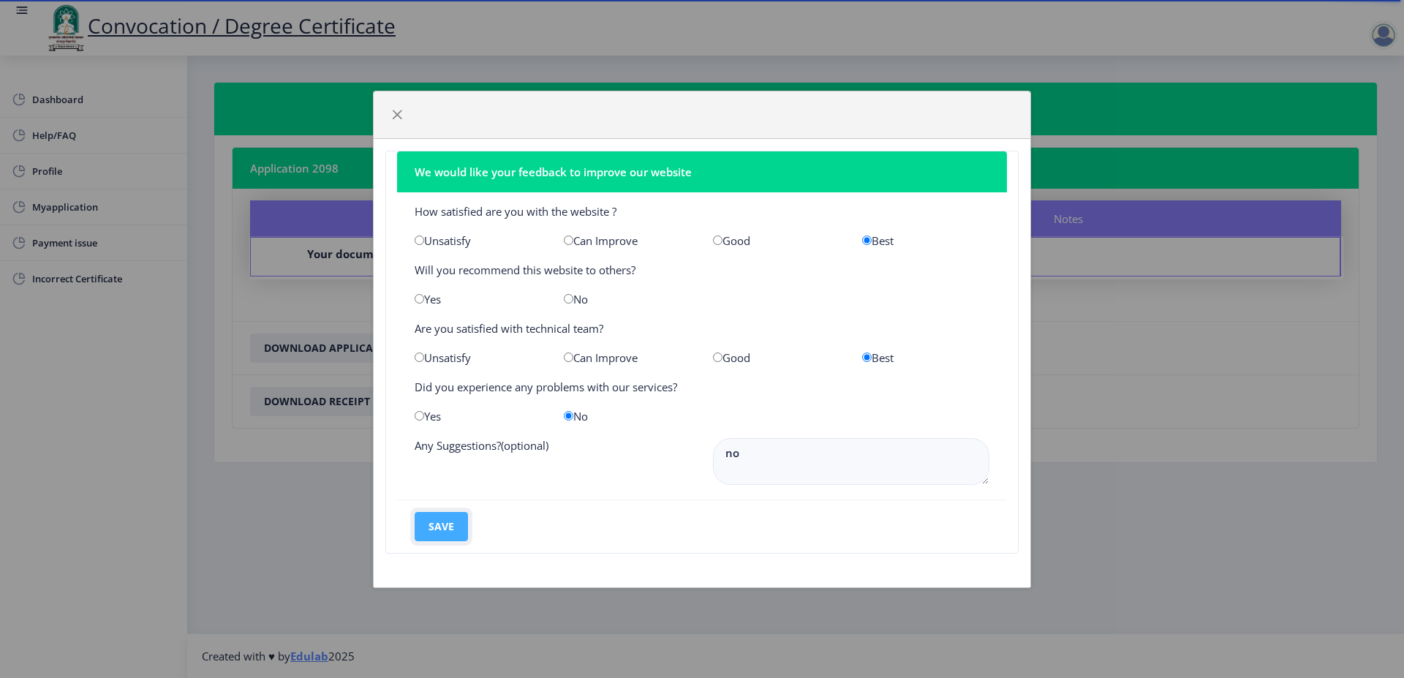
click at [466, 518] on button "save" at bounding box center [441, 526] width 53 height 29
click at [437, 523] on button "save" at bounding box center [441, 526] width 53 height 29
drag, startPoint x: 727, startPoint y: 178, endPoint x: 555, endPoint y: 181, distance: 171.9
click at [726, 181] on nb-card-header "We would like your feedback to improve our website" at bounding box center [702, 171] width 610 height 41
click at [429, 524] on button "save" at bounding box center [441, 526] width 53 height 29
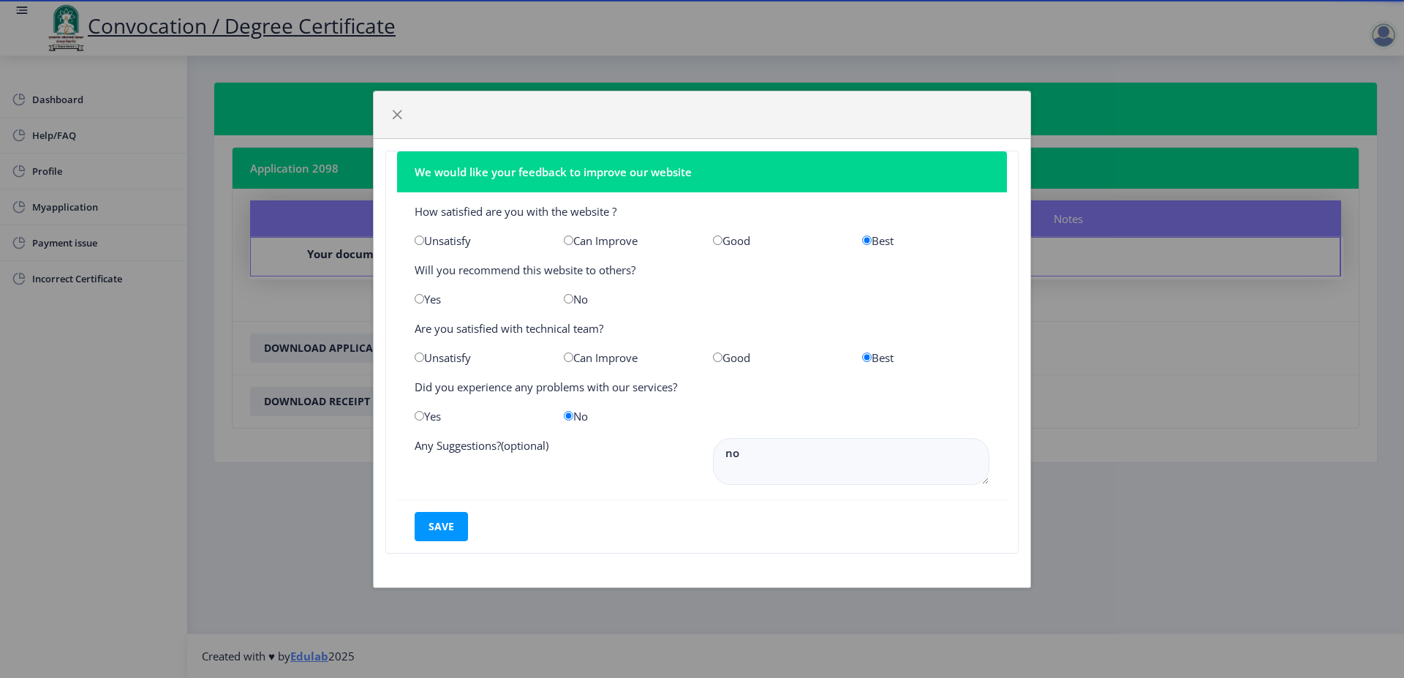
click at [570, 303] on input "radio" at bounding box center [569, 299] width 10 height 10
radio input "true"
click at [445, 529] on button "save" at bounding box center [441, 526] width 53 height 29
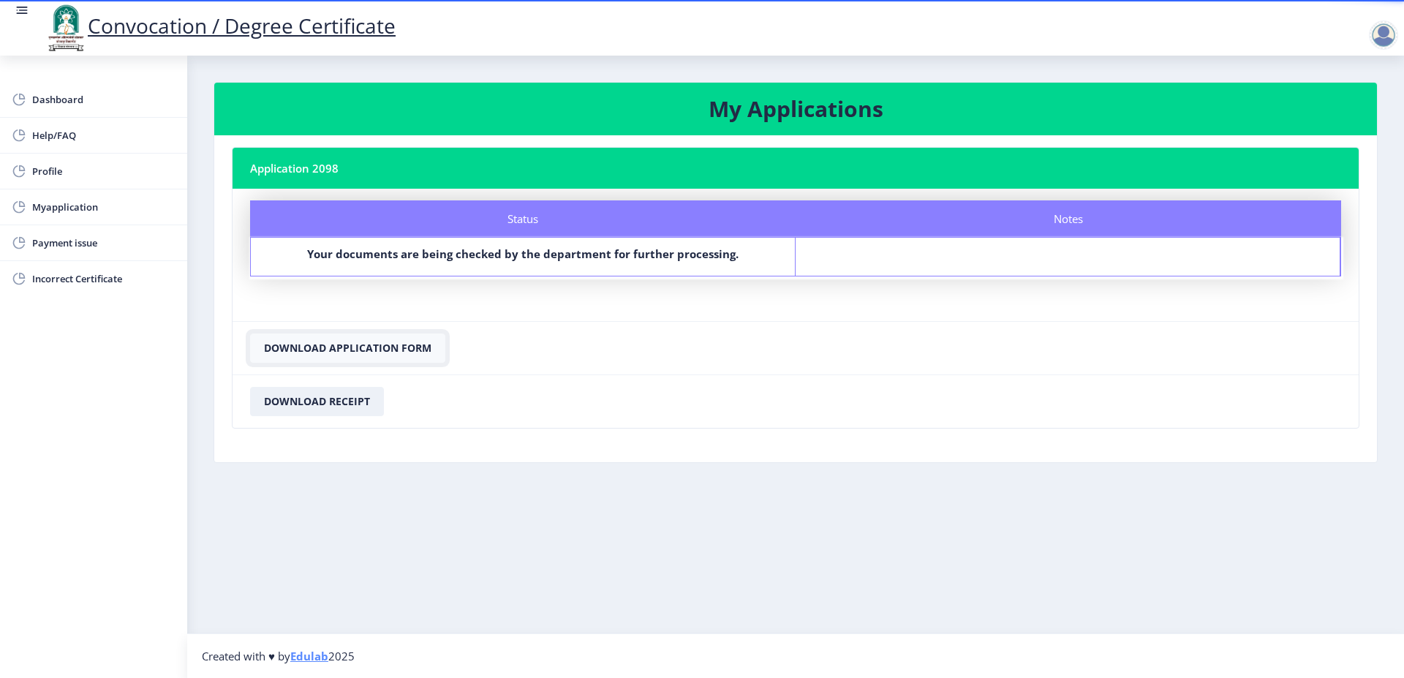
click at [351, 355] on button "Download Application Form" at bounding box center [347, 348] width 195 height 29
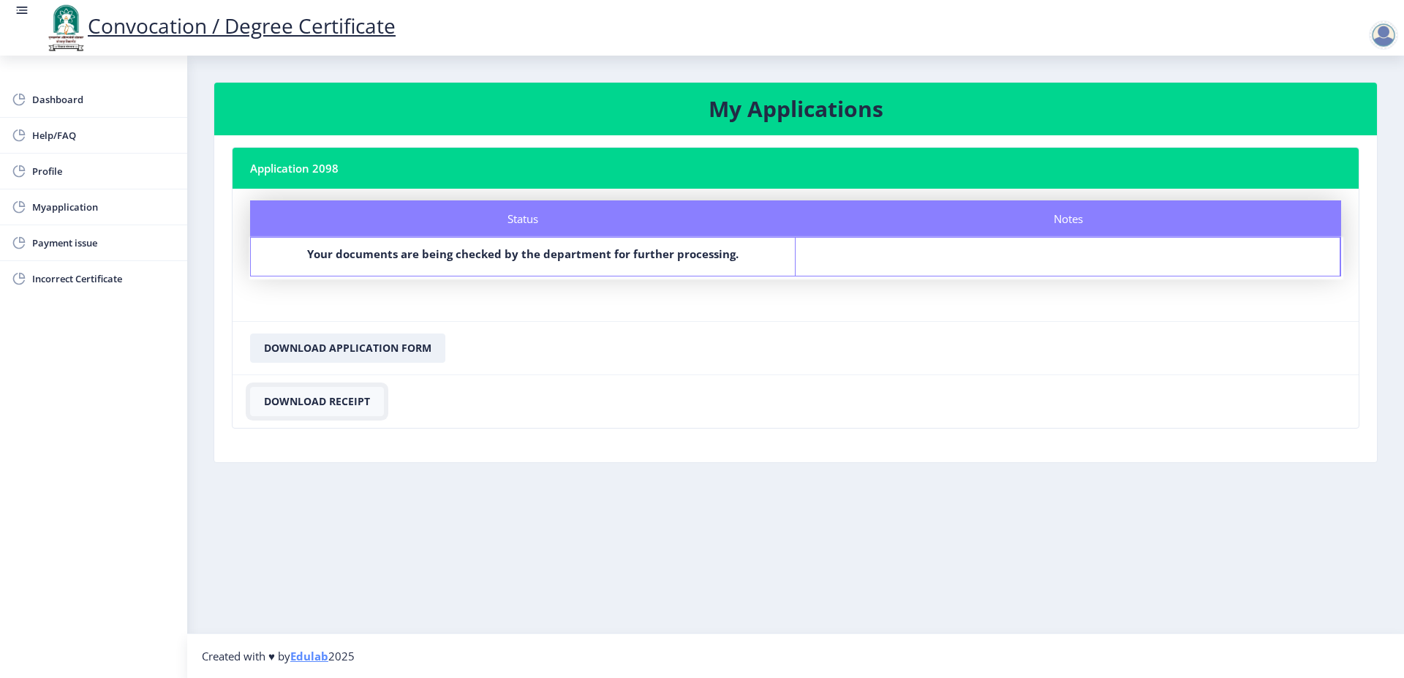
click at [352, 398] on button "Download Receipt" at bounding box center [317, 401] width 134 height 29
click at [538, 473] on nb-layout-column "My Applications Application 2098 Status Notes Status Your documents are being c…" at bounding box center [795, 345] width 1217 height 578
click at [553, 473] on nb-layout-column "My Applications Application 2098 Status Notes Status Your documents are being c…" at bounding box center [795, 345] width 1217 height 578
click at [616, 313] on nb-card-body "Status Notes Status Your documents are being checked by the department for furt…" at bounding box center [796, 255] width 1126 height 132
